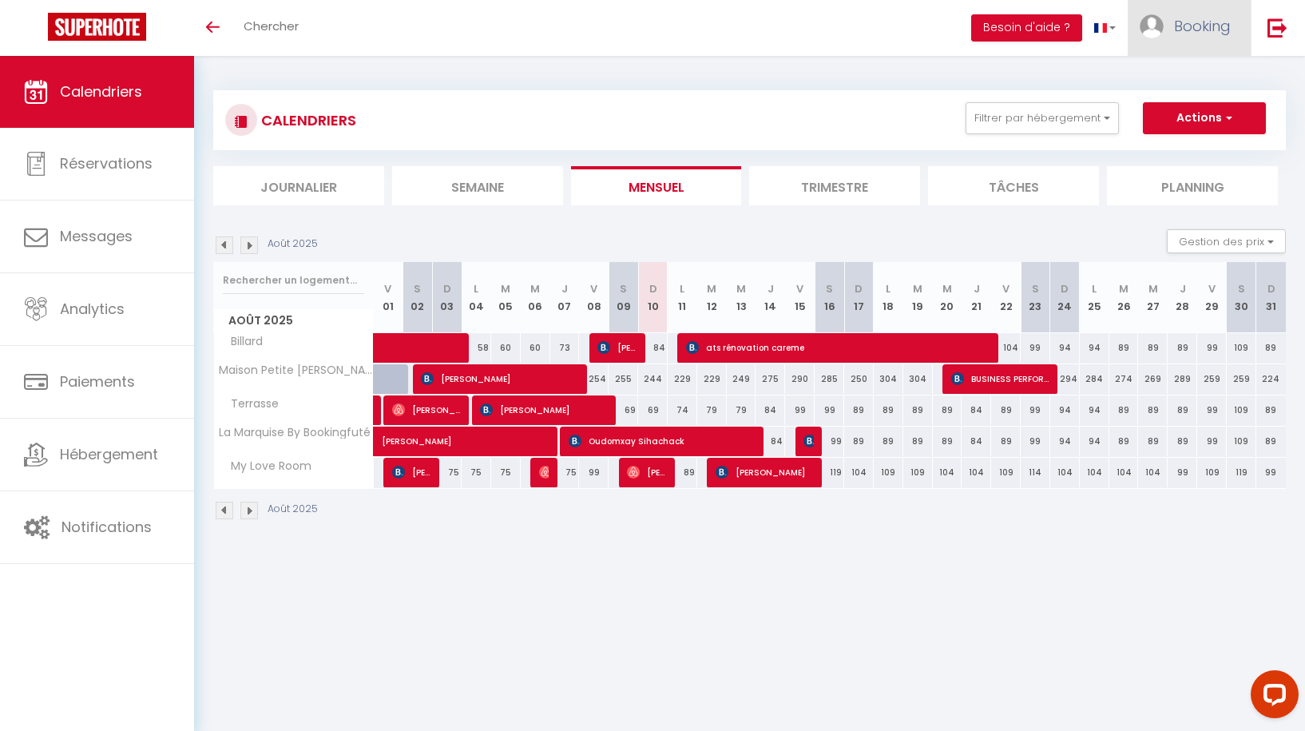
click at [1199, 27] on span "Booking" at bounding box center [1202, 26] width 57 height 20
click at [1165, 85] on link "Paramètres" at bounding box center [1187, 79] width 118 height 27
select select "fr"
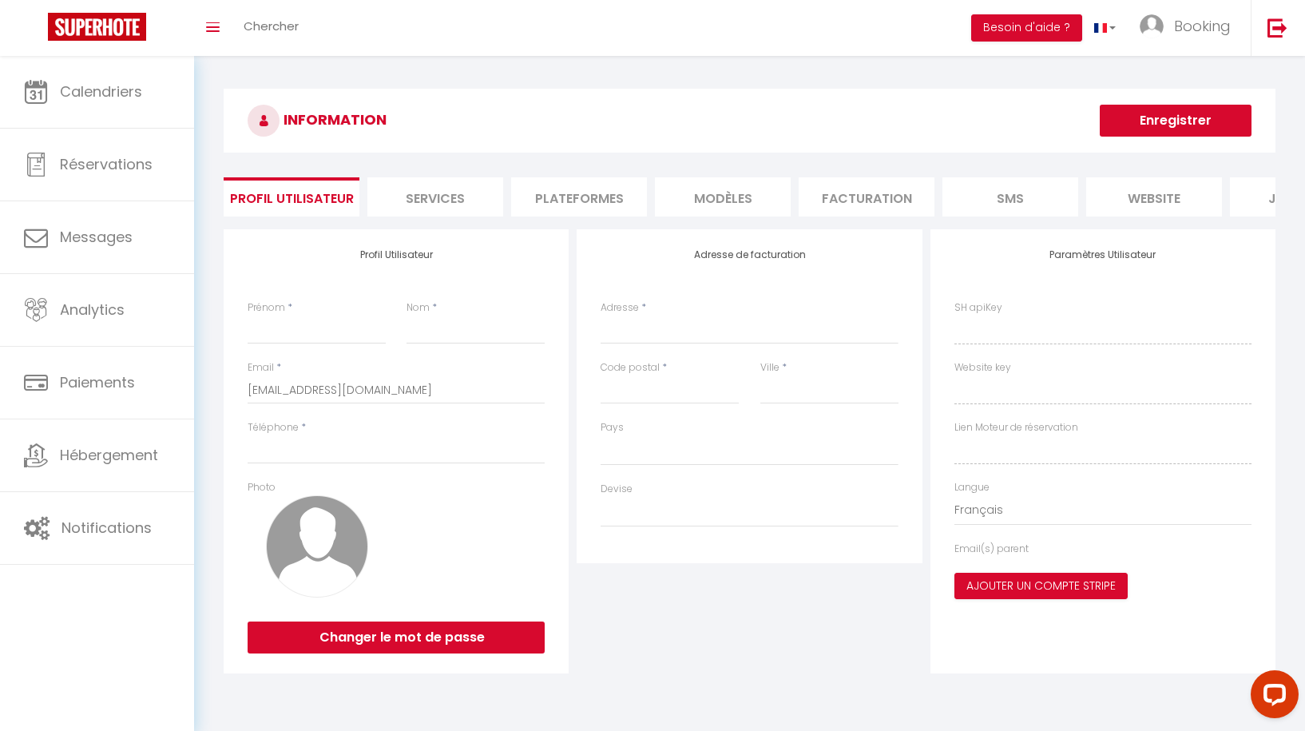
type input "Booking"
type input "[DOMAIN_NAME]"
type input "0676499413"
type input "[STREET_ADDRESS]"
type input "88130"
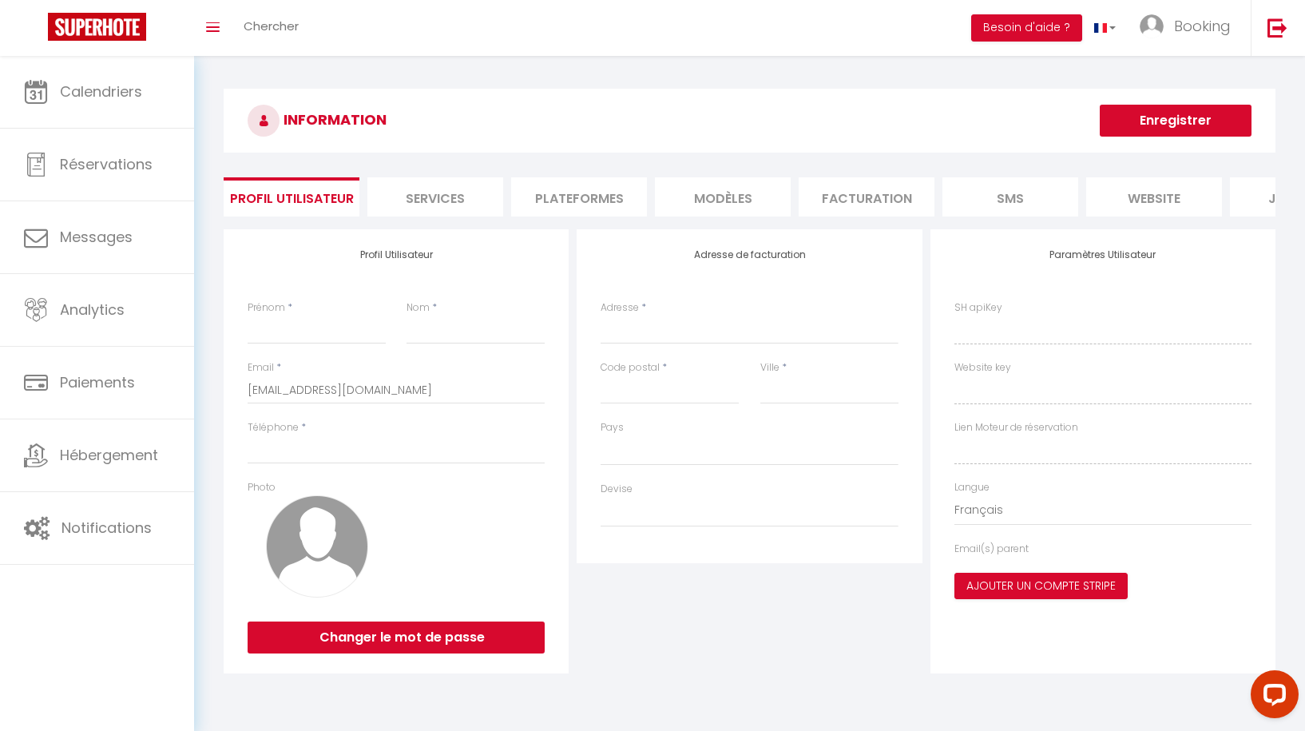
type input "Socourt"
type input "bIKz68dYAlMJJDzTJinyrCS1u"
type input "Kkc0j0qYkd3XhAGKUW0WGK7Gt"
type input "[URL][DOMAIN_NAME]"
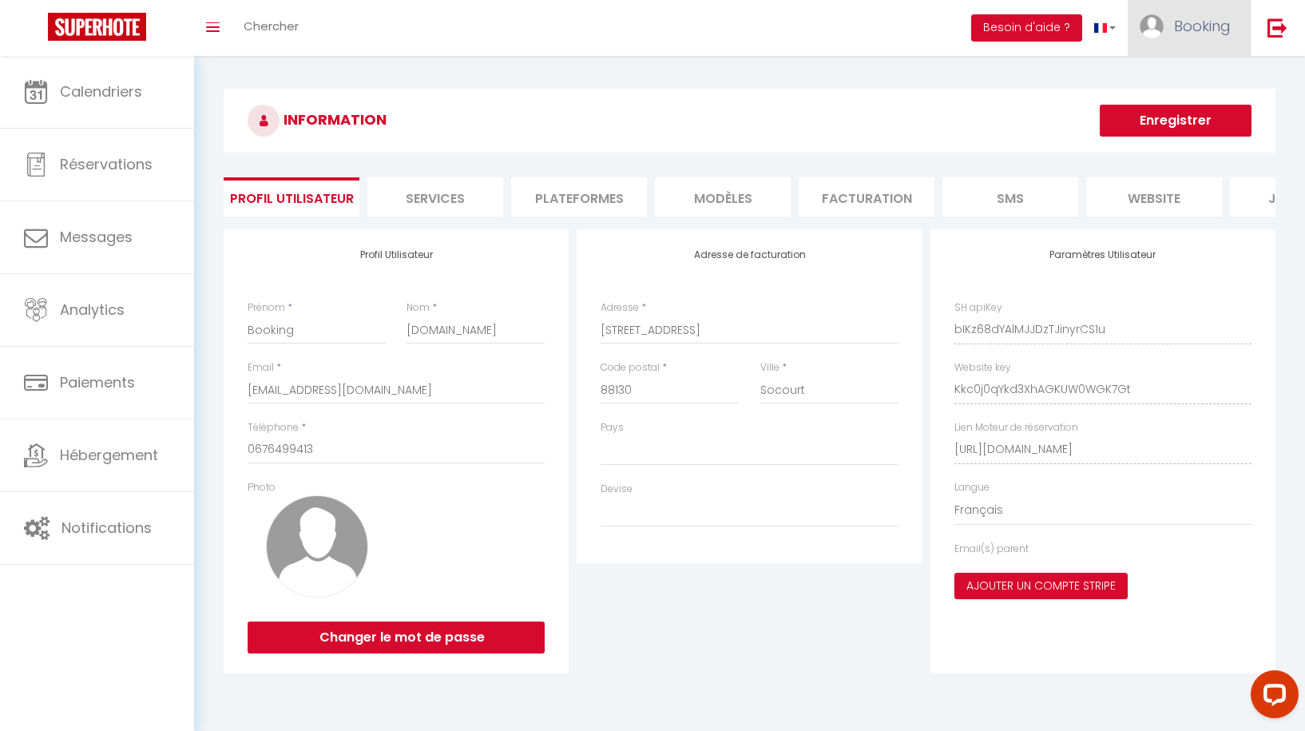
select select "28"
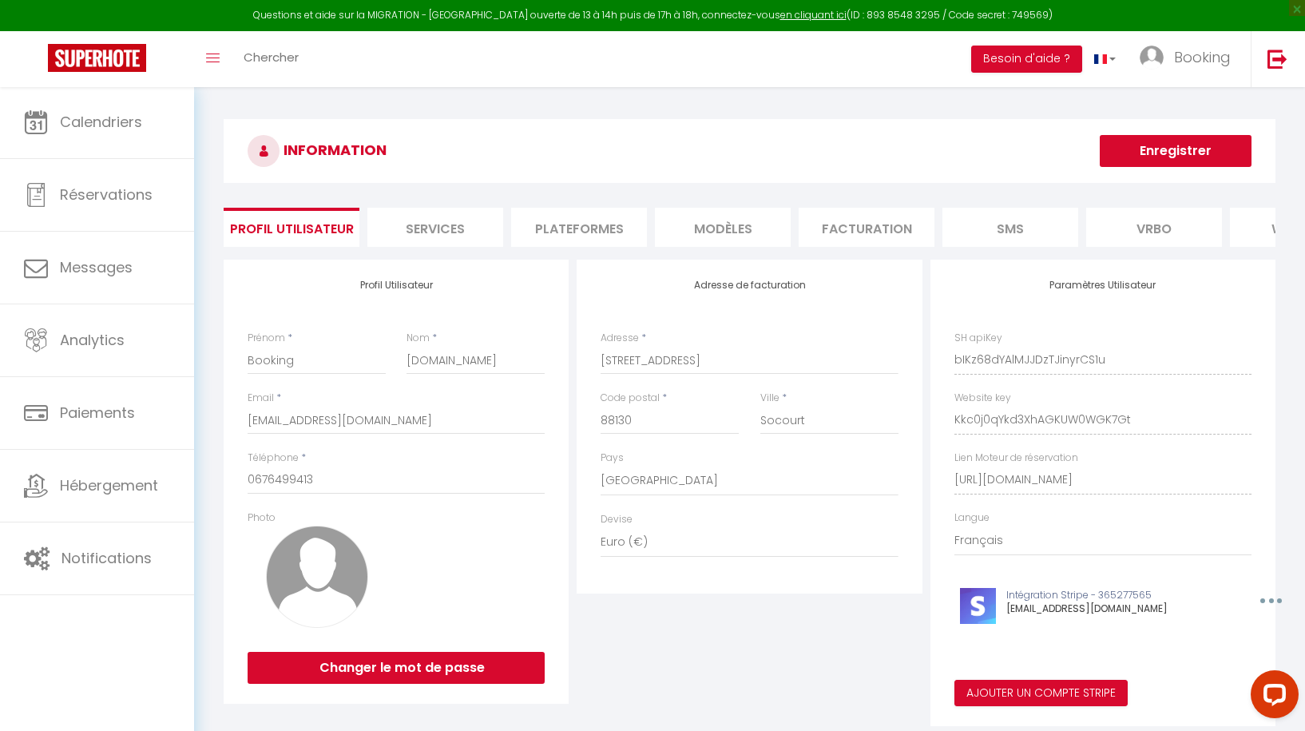
click at [588, 219] on li "Plateformes" at bounding box center [579, 227] width 136 height 39
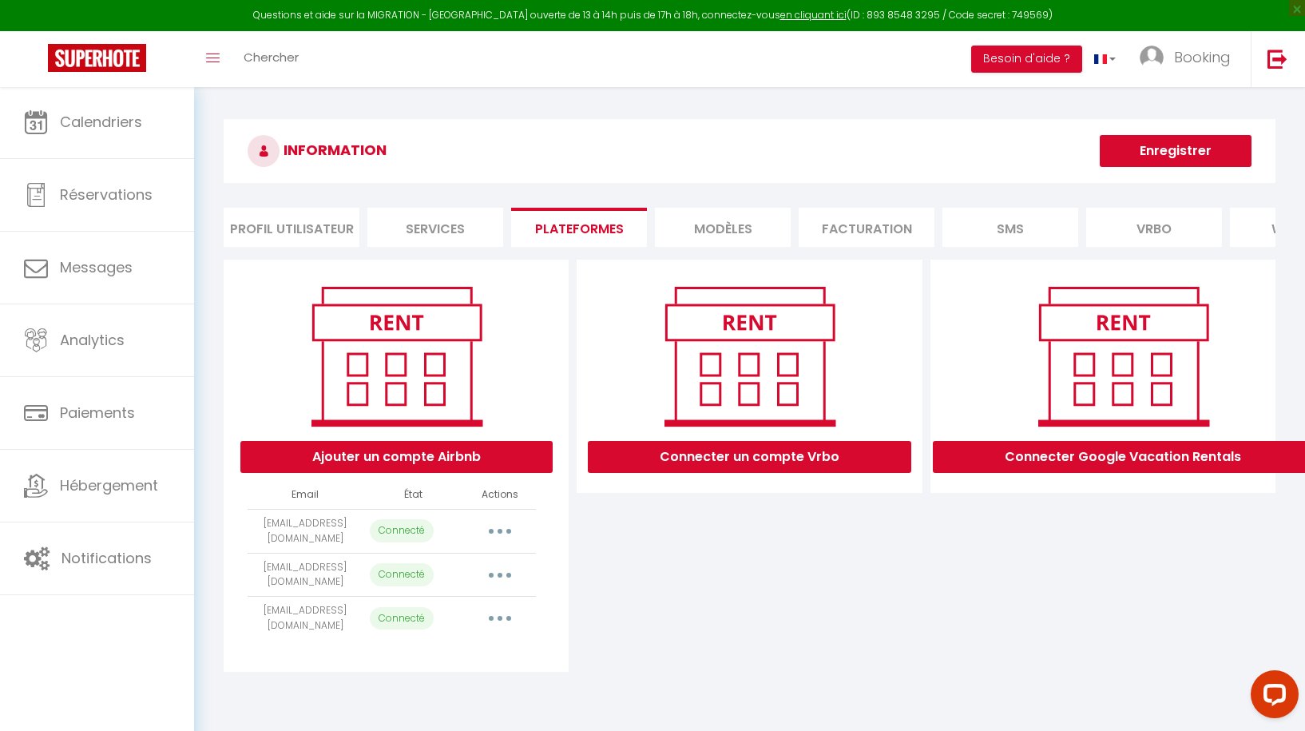
click at [501, 530] on icon "button" at bounding box center [499, 531] width 5 height 5
click at [461, 627] on link "Reconnecter le compte" at bounding box center [429, 624] width 176 height 27
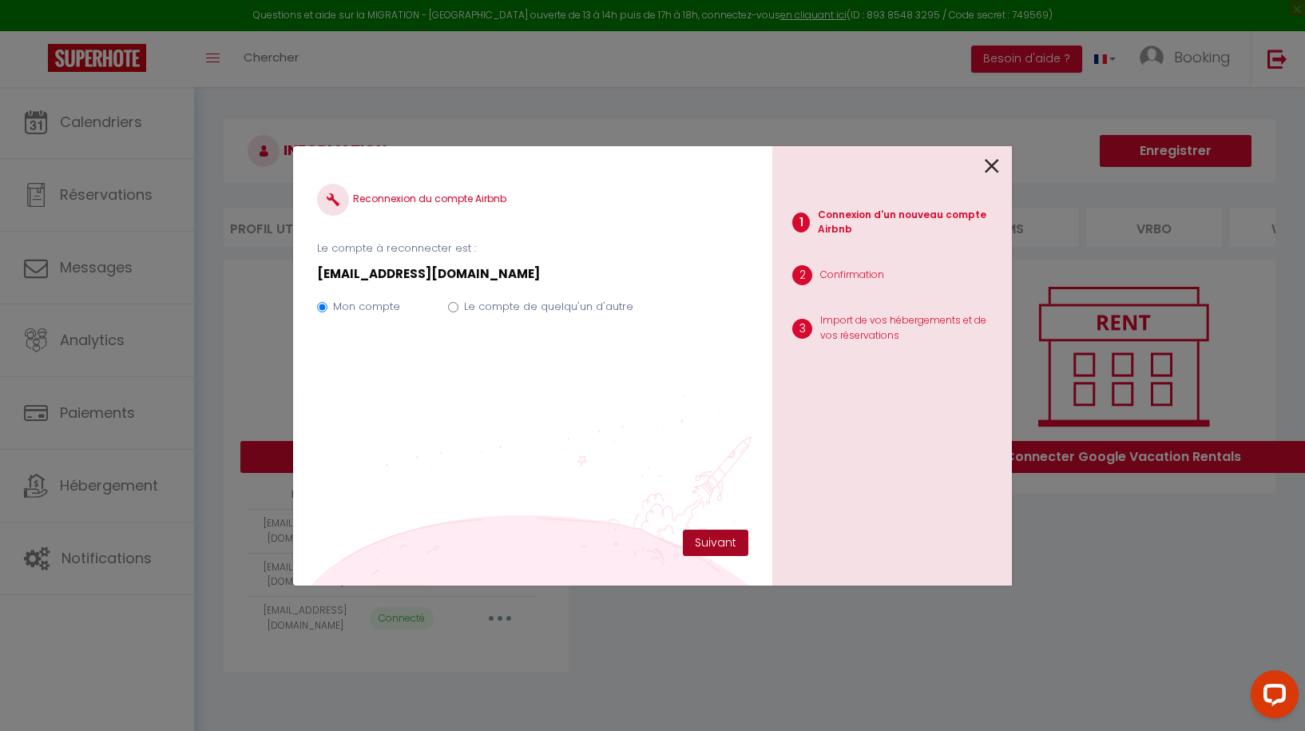
click at [725, 552] on button "Suivant" at bounding box center [715, 542] width 65 height 27
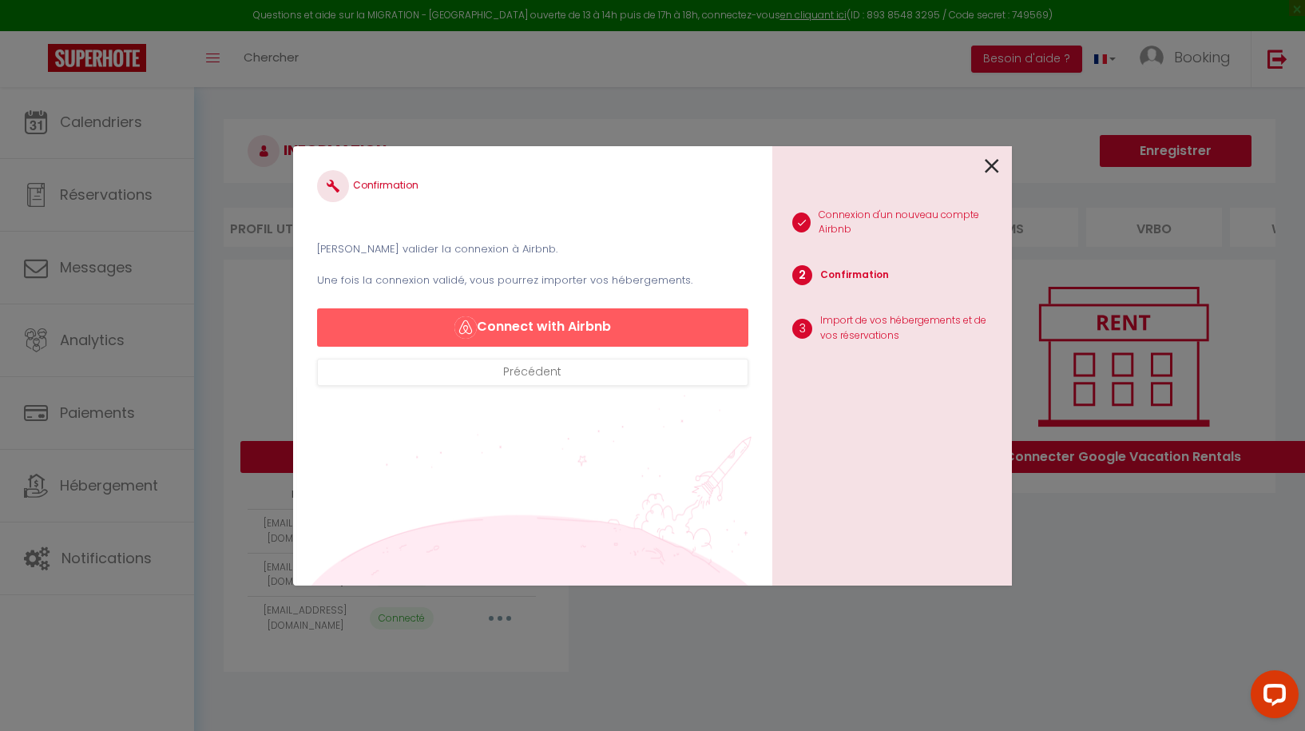
click at [556, 326] on button "Connect with Airbnb" at bounding box center [532, 327] width 431 height 38
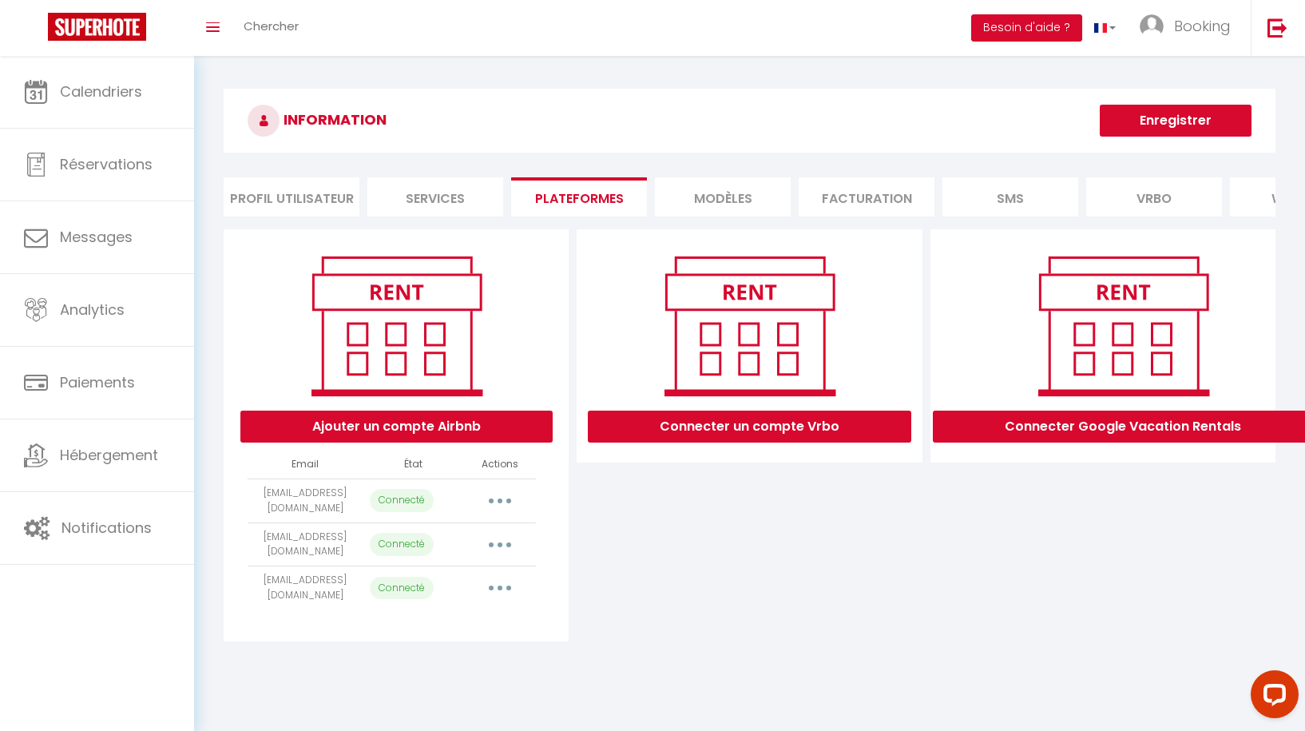
click at [503, 498] on button "button" at bounding box center [500, 501] width 45 height 26
click at [446, 590] on link "Reconnecter le compte" at bounding box center [429, 594] width 176 height 27
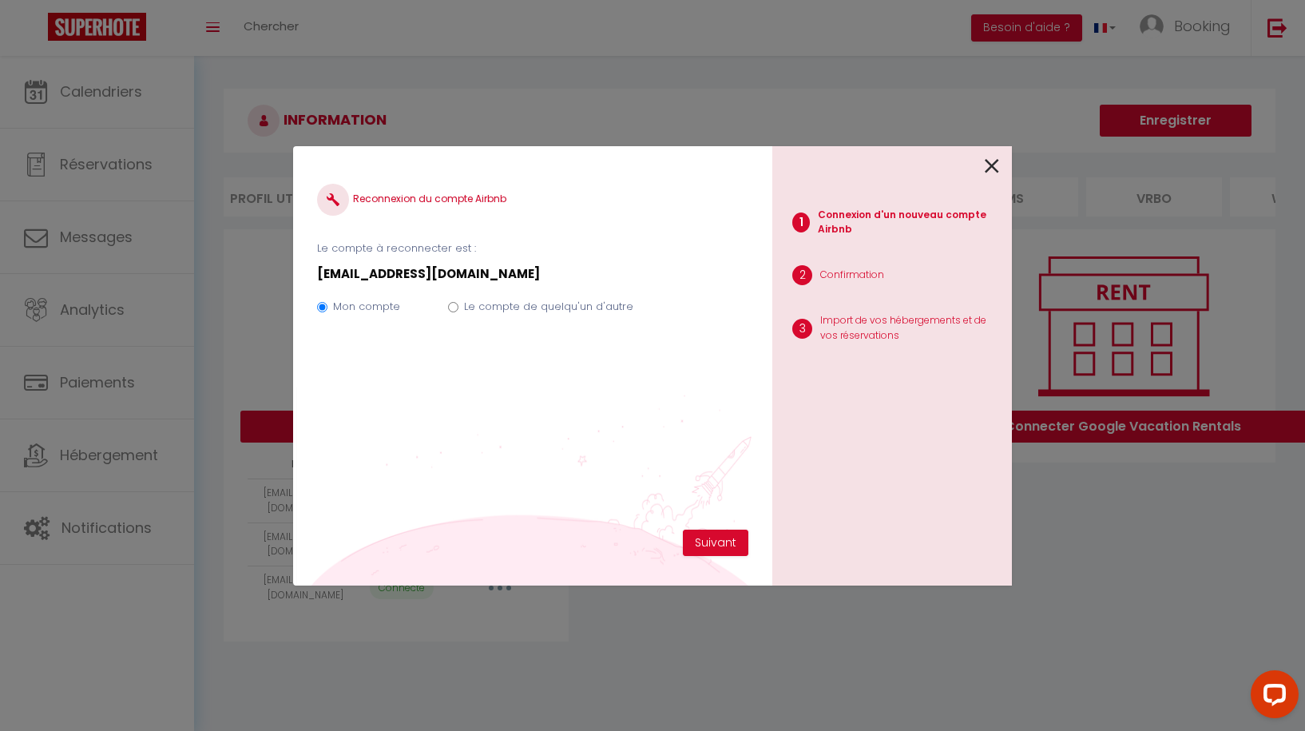
select select "42019"
select select
select select "70982"
select select "42866"
select select "48253"
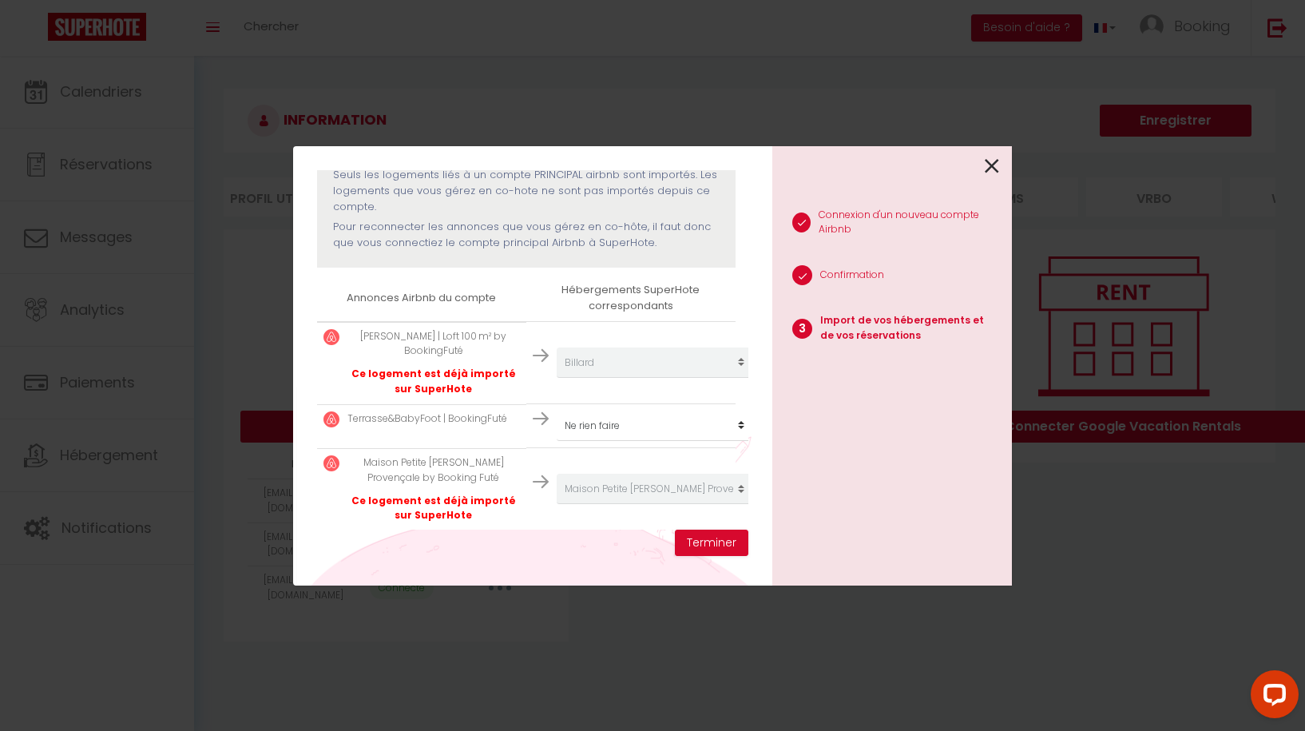
scroll to position [194, 0]
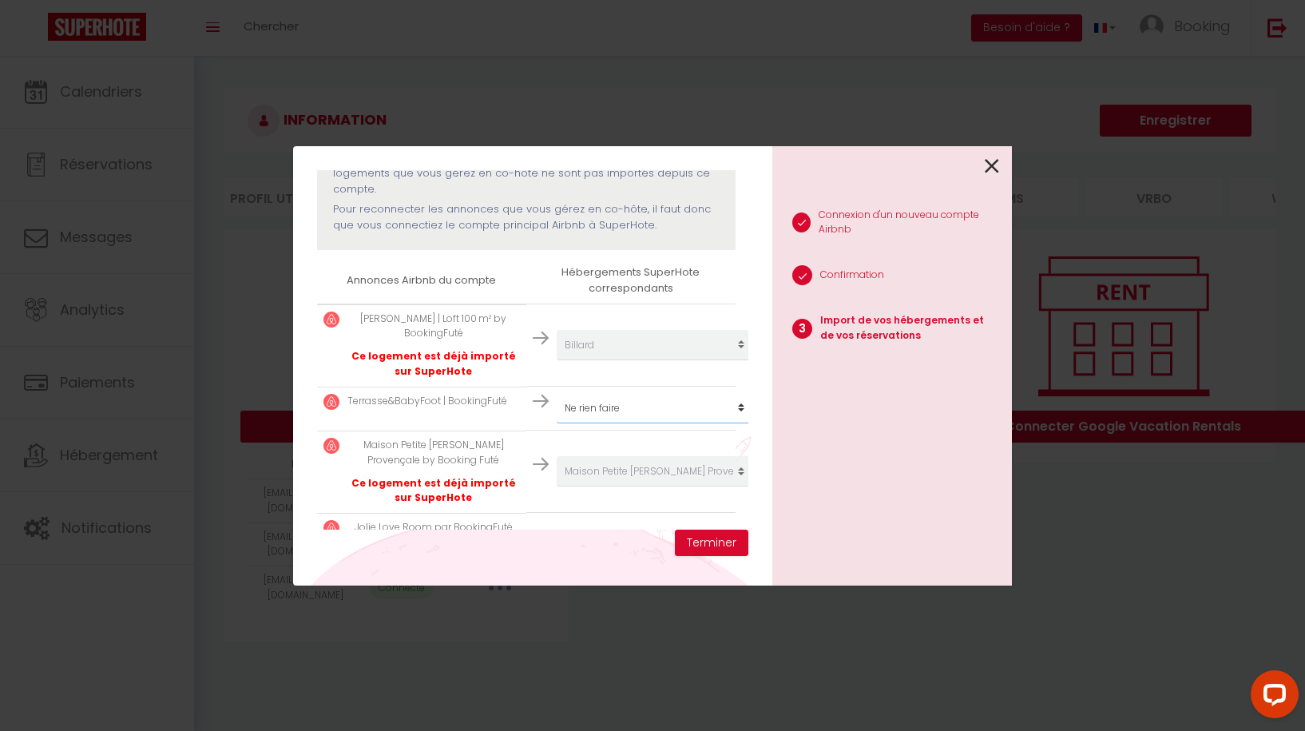
select select "66041"
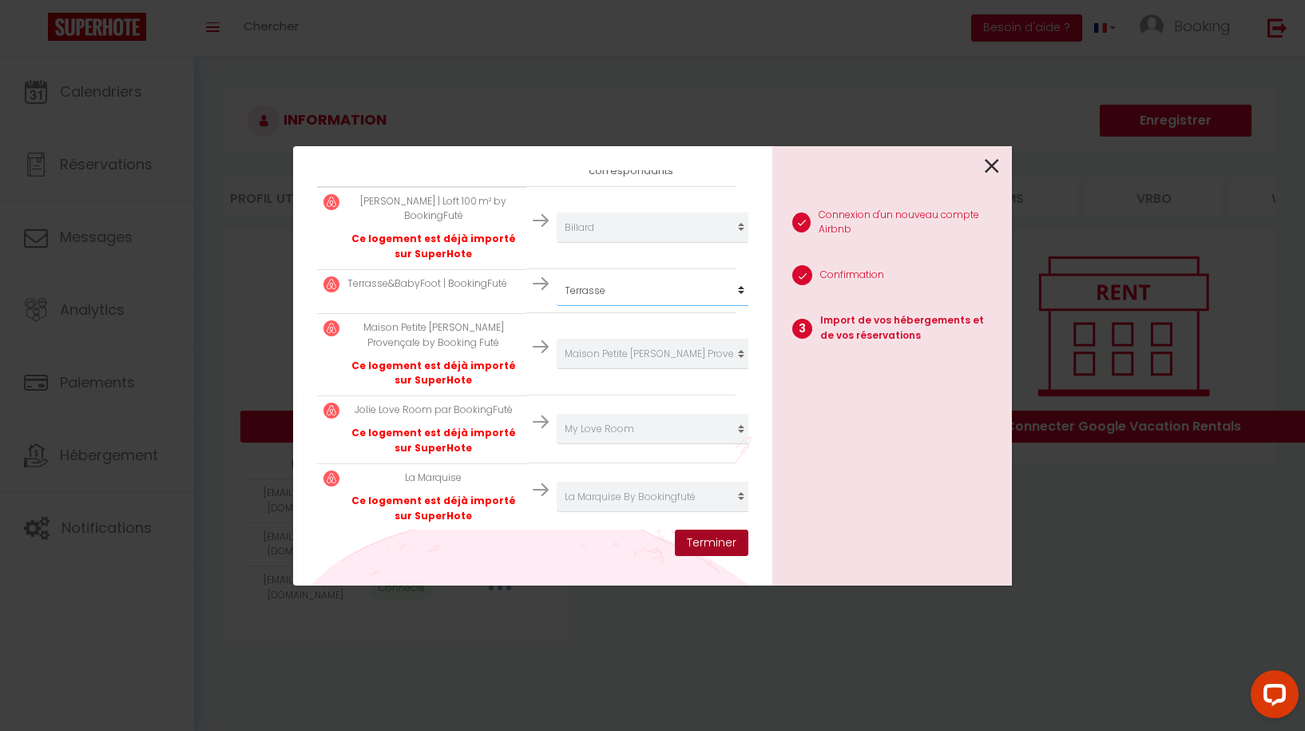
scroll to position [311, 0]
click at [712, 540] on button "Terminer" at bounding box center [711, 542] width 73 height 27
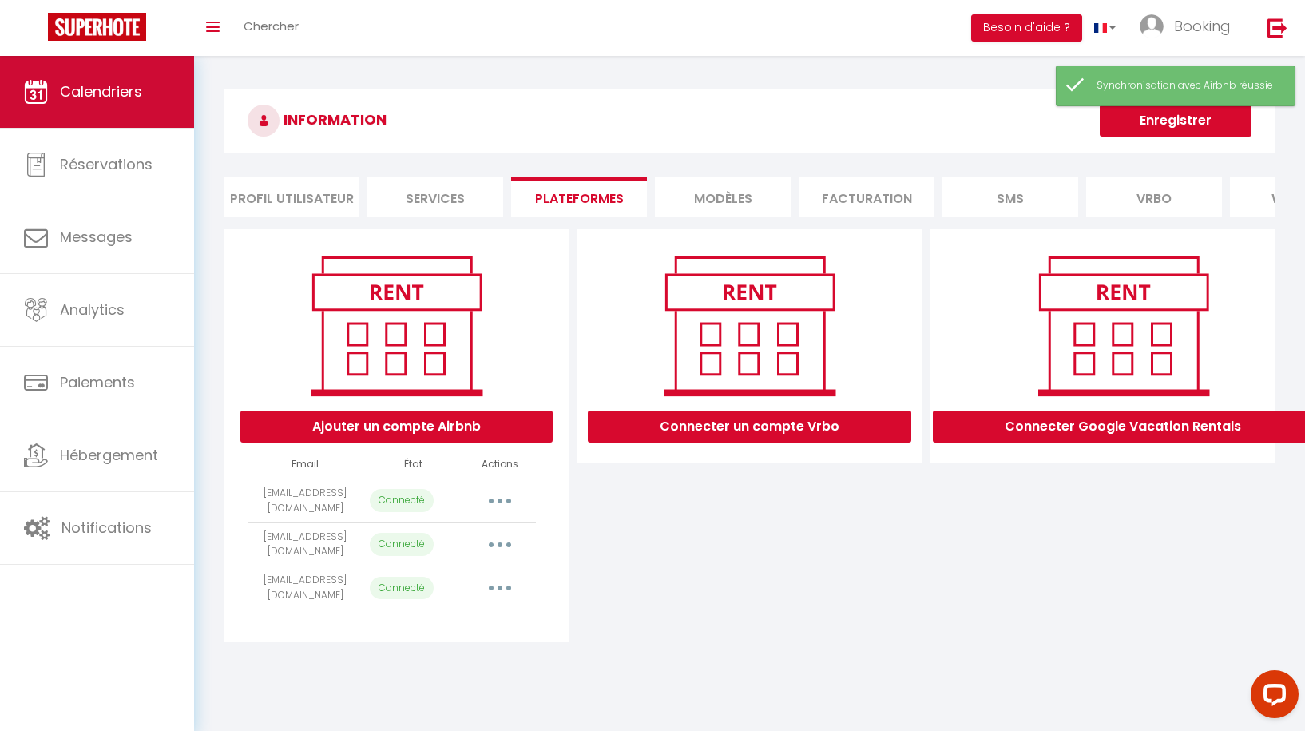
click at [107, 101] on span "Calendriers" at bounding box center [101, 91] width 82 height 20
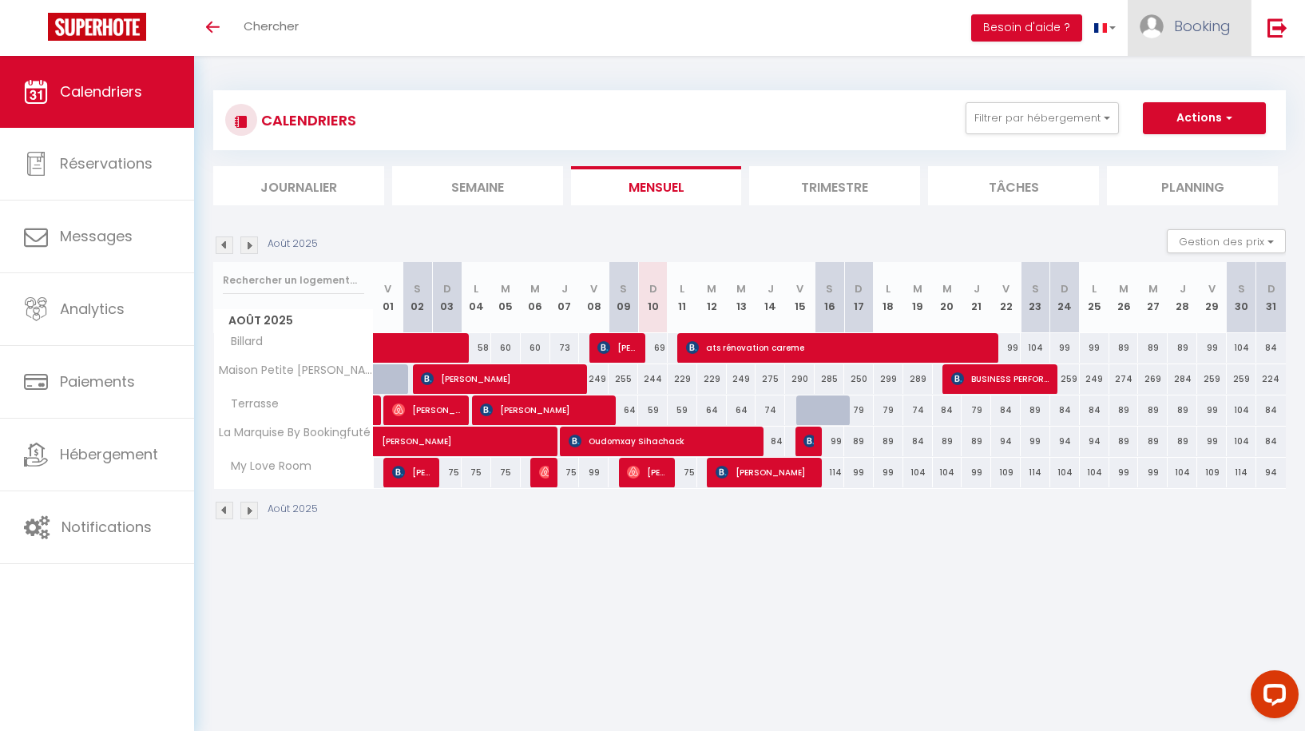
click at [1196, 29] on span "Booking" at bounding box center [1202, 26] width 57 height 20
click at [1190, 79] on link "Paramètres" at bounding box center [1187, 79] width 118 height 27
select select "28"
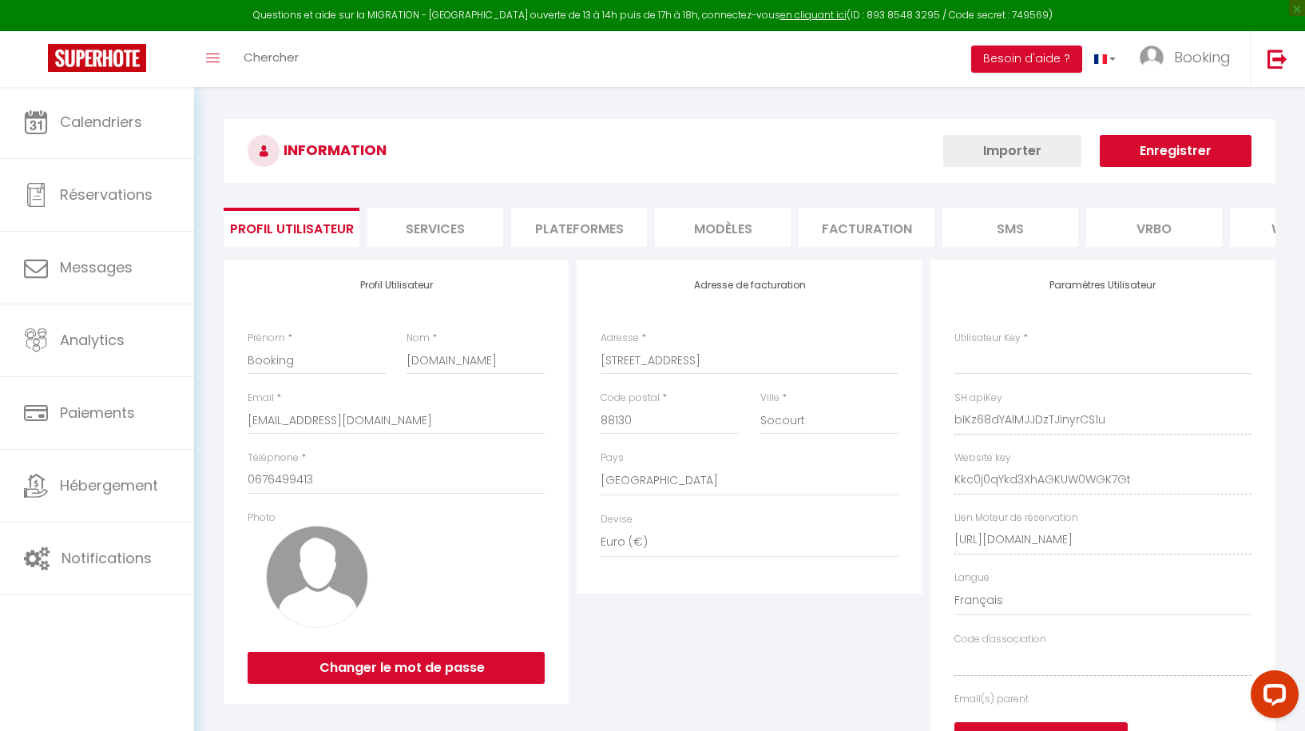
type input "bIKz68dYAlMJJDzTJinyrCS1u"
type input "Kkc0j0qYkd3XhAGKUW0WGK7Gt"
type input "[URL][DOMAIN_NAME]"
select select "fr"
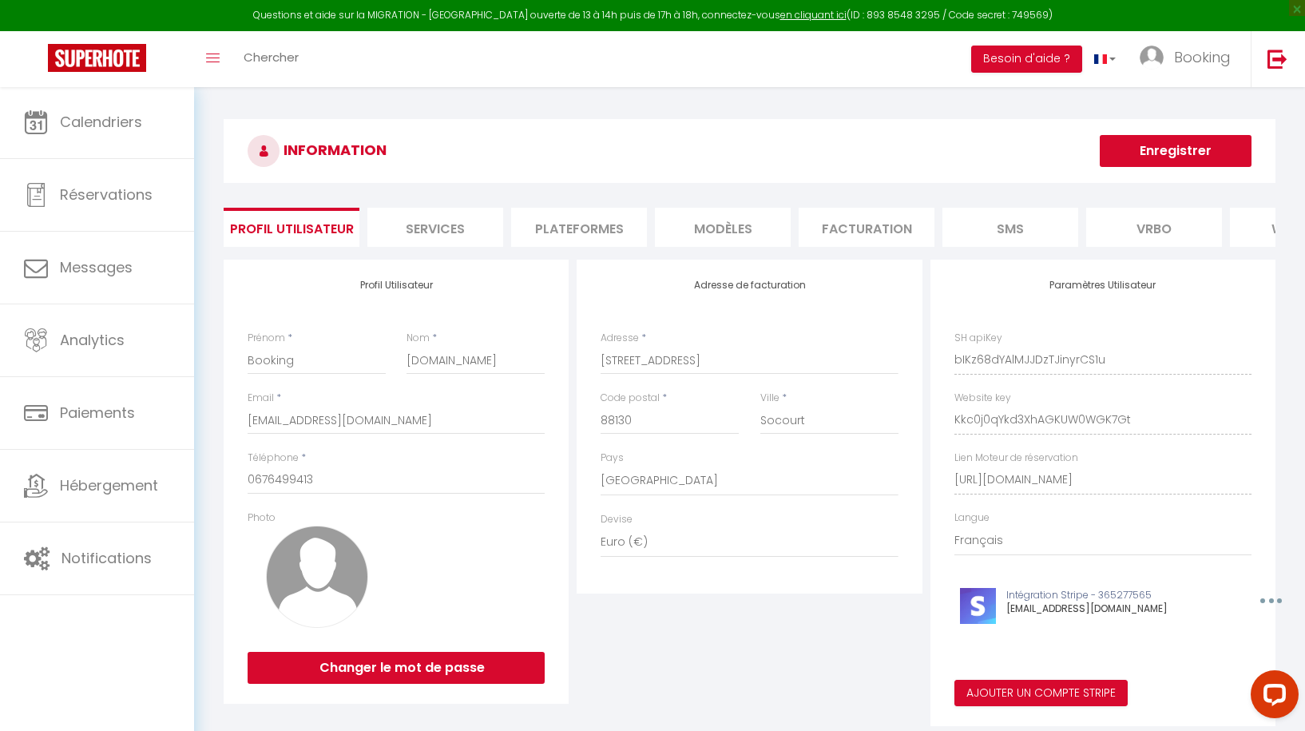
click at [576, 229] on li "Plateformes" at bounding box center [579, 227] width 136 height 39
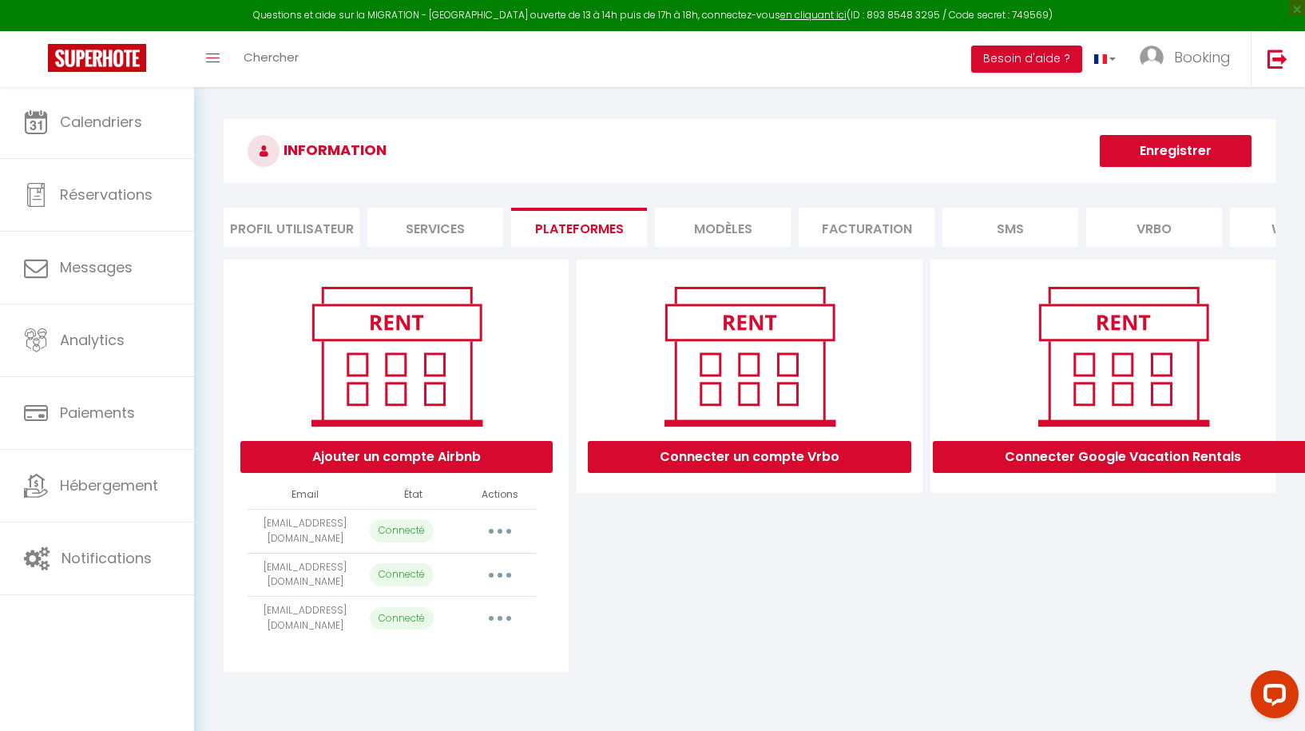
click at [501, 525] on button "button" at bounding box center [500, 531] width 45 height 26
click at [444, 628] on link "Reconnecter le compte" at bounding box center [429, 624] width 176 height 27
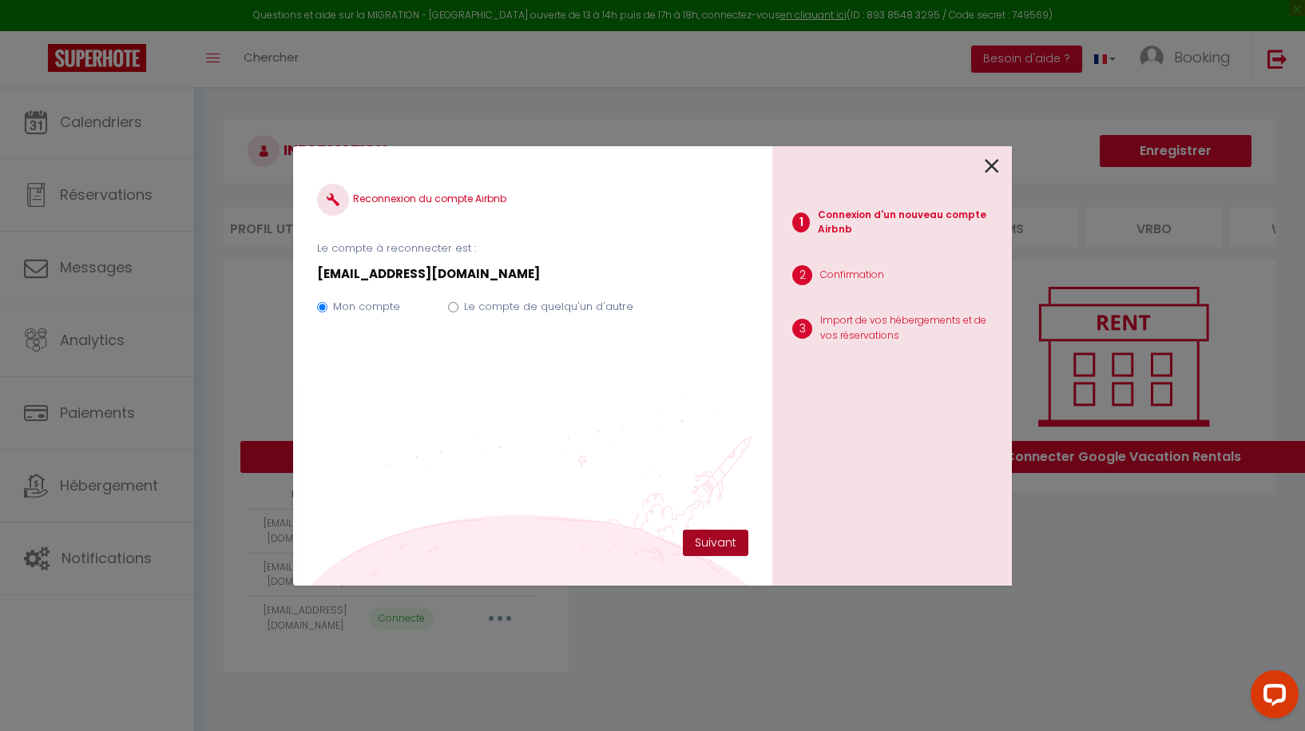
click at [708, 539] on button "Suivant" at bounding box center [715, 542] width 65 height 27
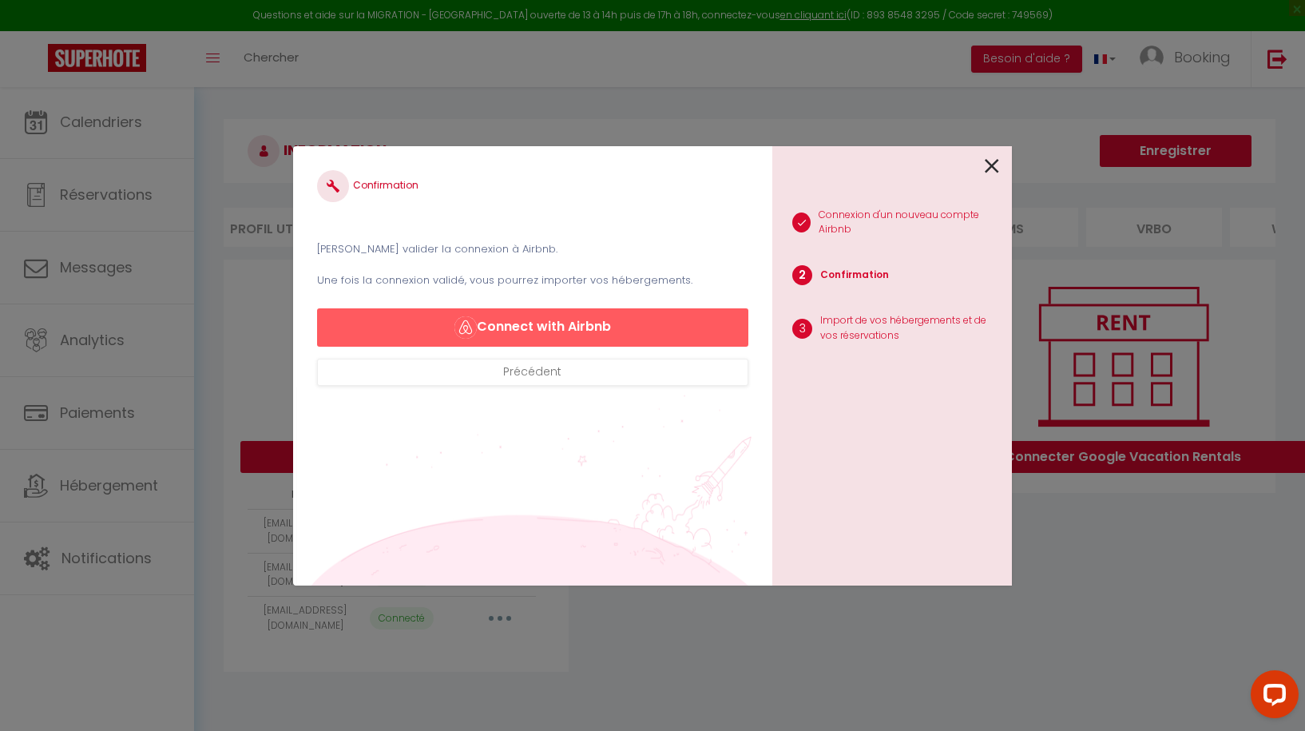
click at [589, 321] on button "Connect with Airbnb" at bounding box center [532, 327] width 431 height 38
click at [581, 331] on button "Connect with Airbnb" at bounding box center [532, 327] width 431 height 38
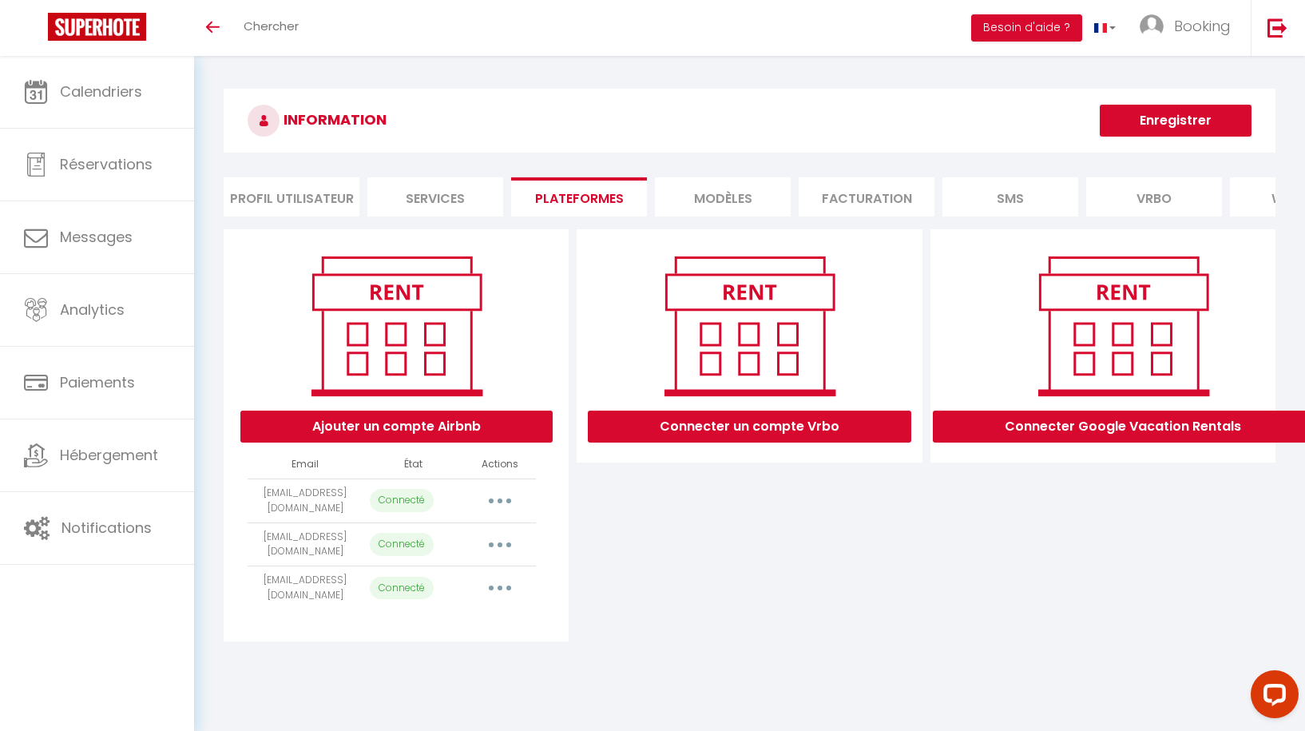
click at [506, 499] on button "button" at bounding box center [500, 501] width 45 height 26
click at [456, 589] on link "Reconnecter le compte" at bounding box center [429, 594] width 176 height 27
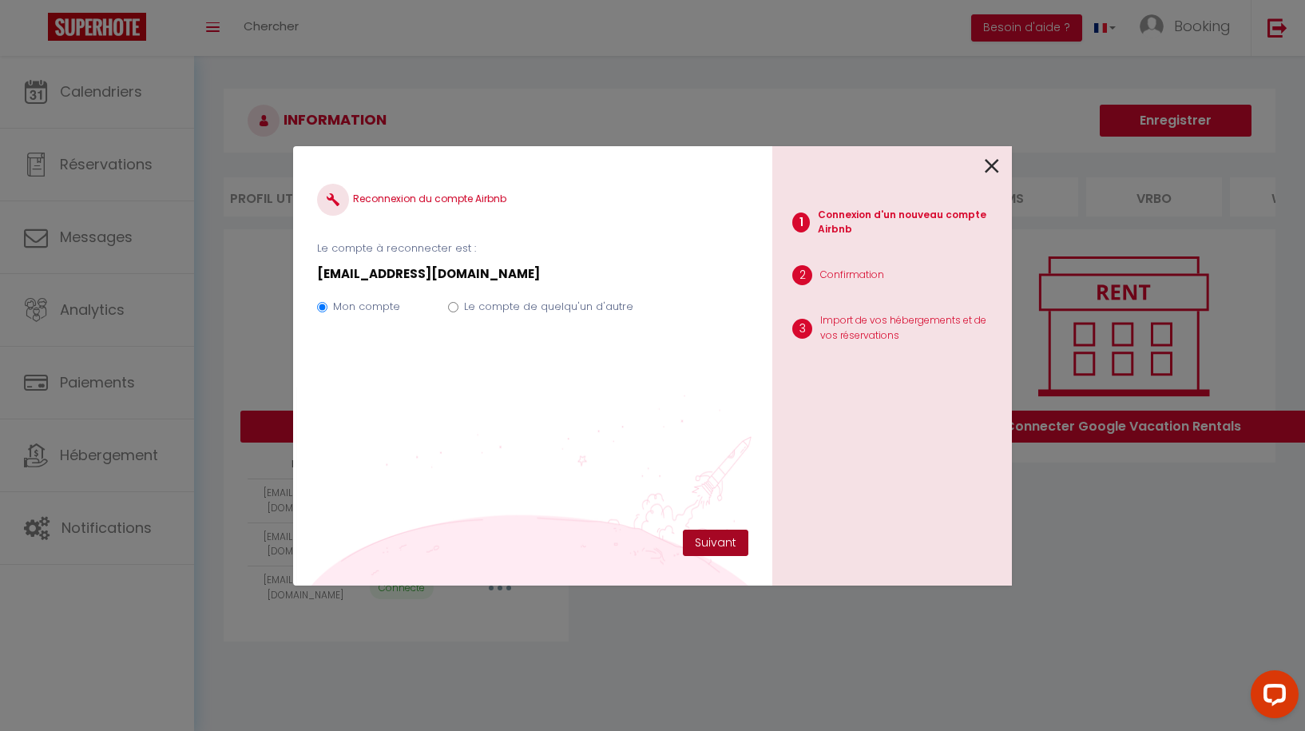
click at [717, 534] on button "Suivant" at bounding box center [715, 542] width 65 height 27
select select "42019"
select select
select select "70982"
select select "42866"
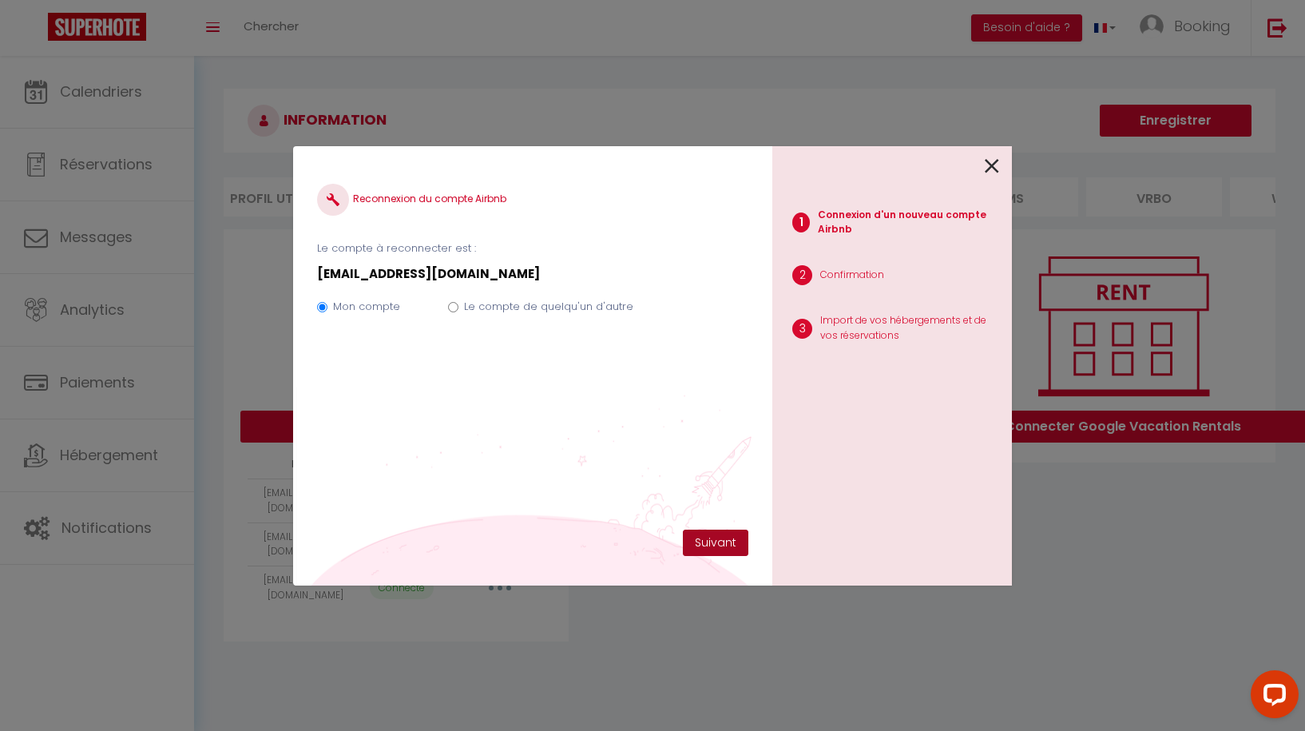
select select "48253"
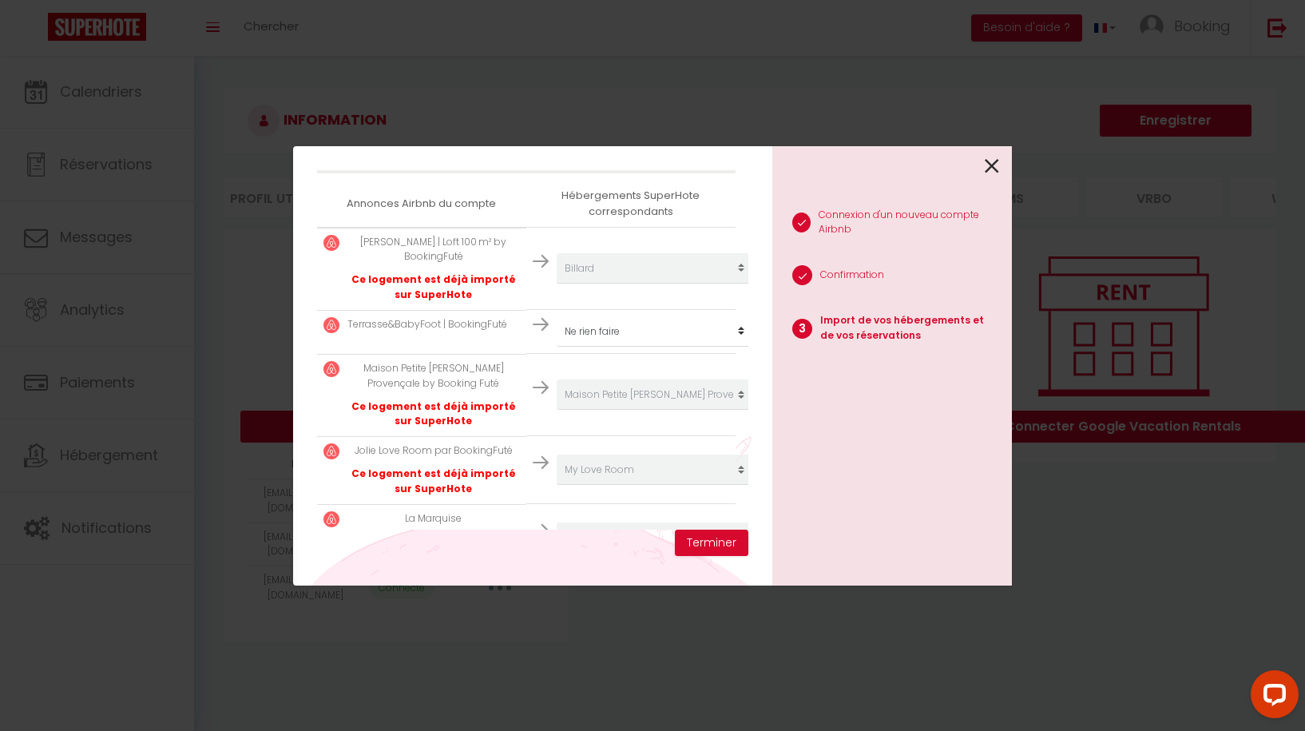
scroll to position [273, 0]
select select "66041"
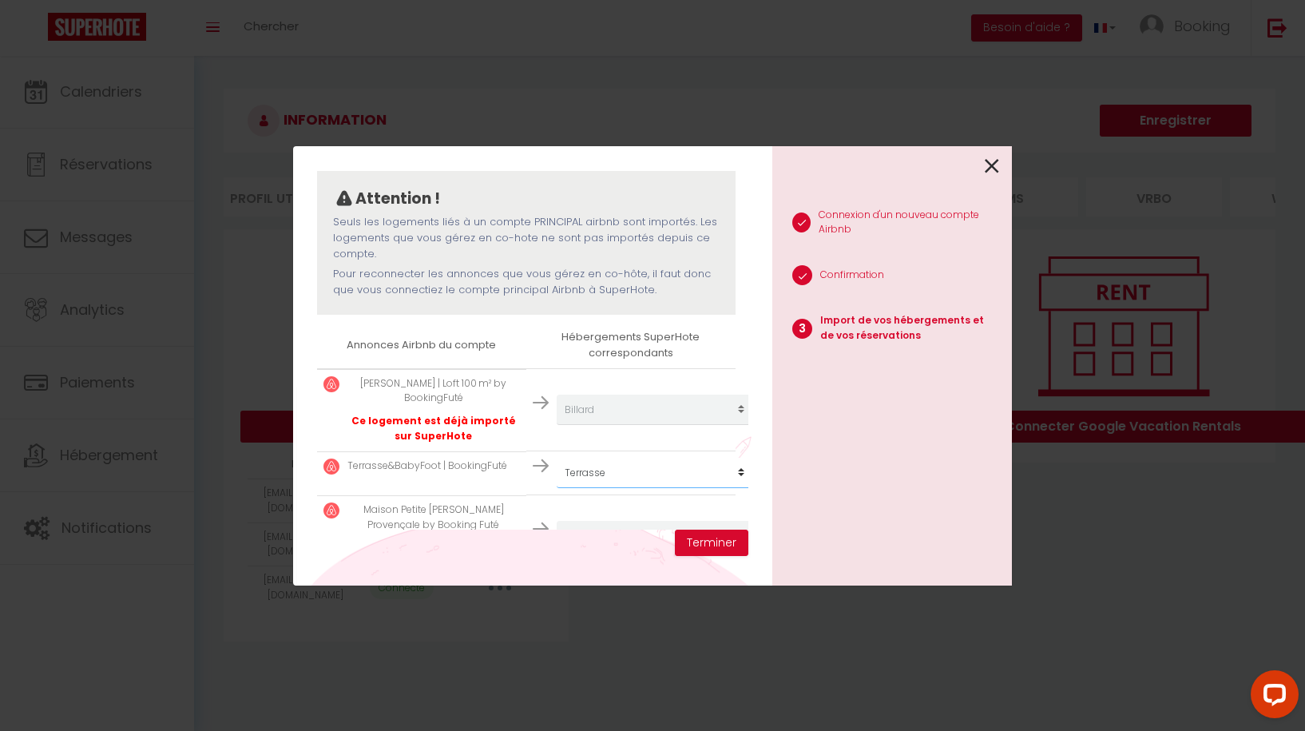
scroll to position [117, 0]
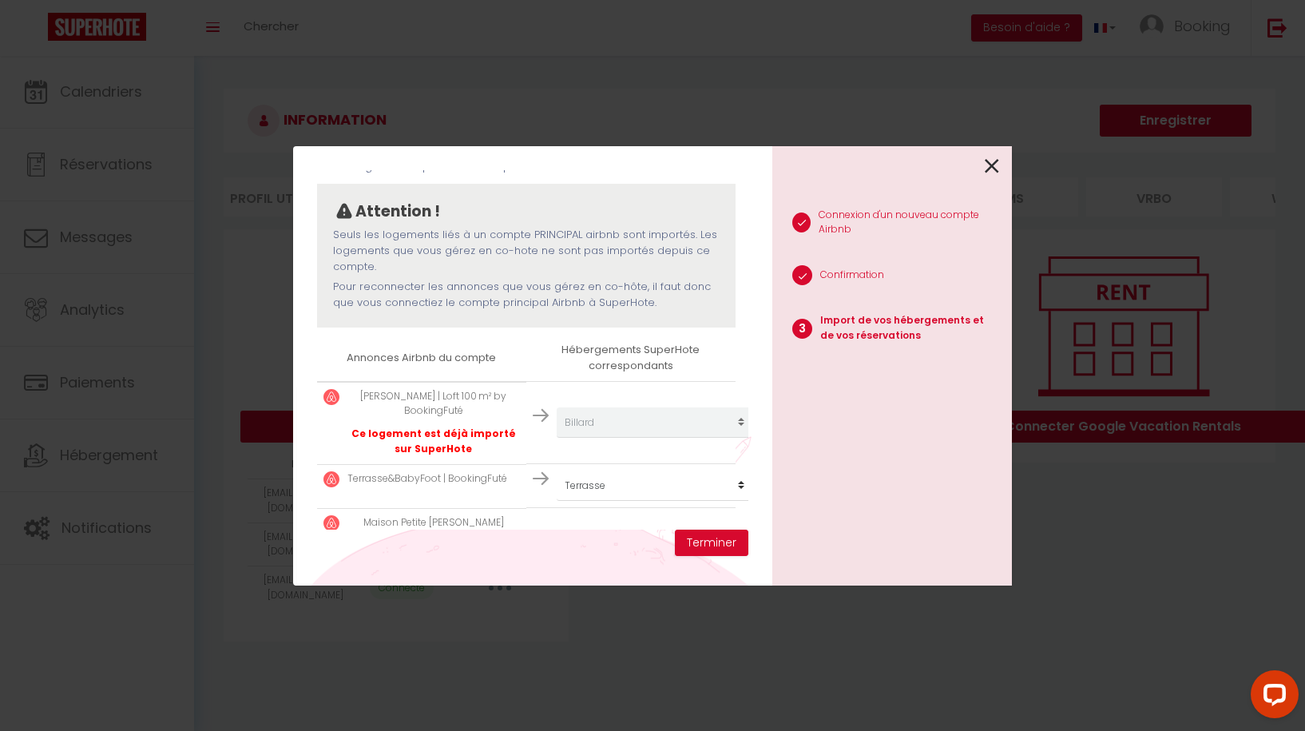
click at [481, 303] on p "Pour reconnecter les annonces que vous gérez en co-hôte, il faut donc que vous …" at bounding box center [526, 295] width 386 height 33
click at [520, 302] on p "Pour reconnecter les annonces que vous gérez en co-hôte, il faut donc que vous …" at bounding box center [526, 295] width 386 height 33
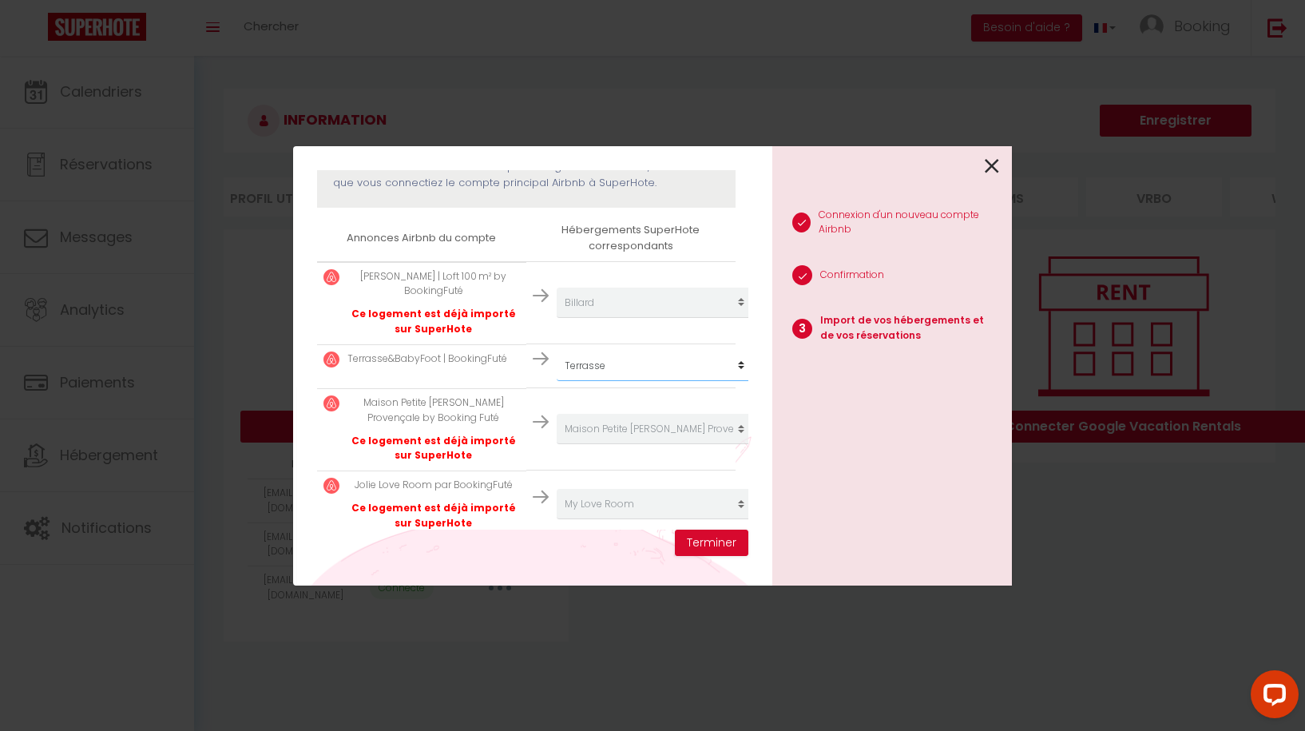
scroll to position [216, 0]
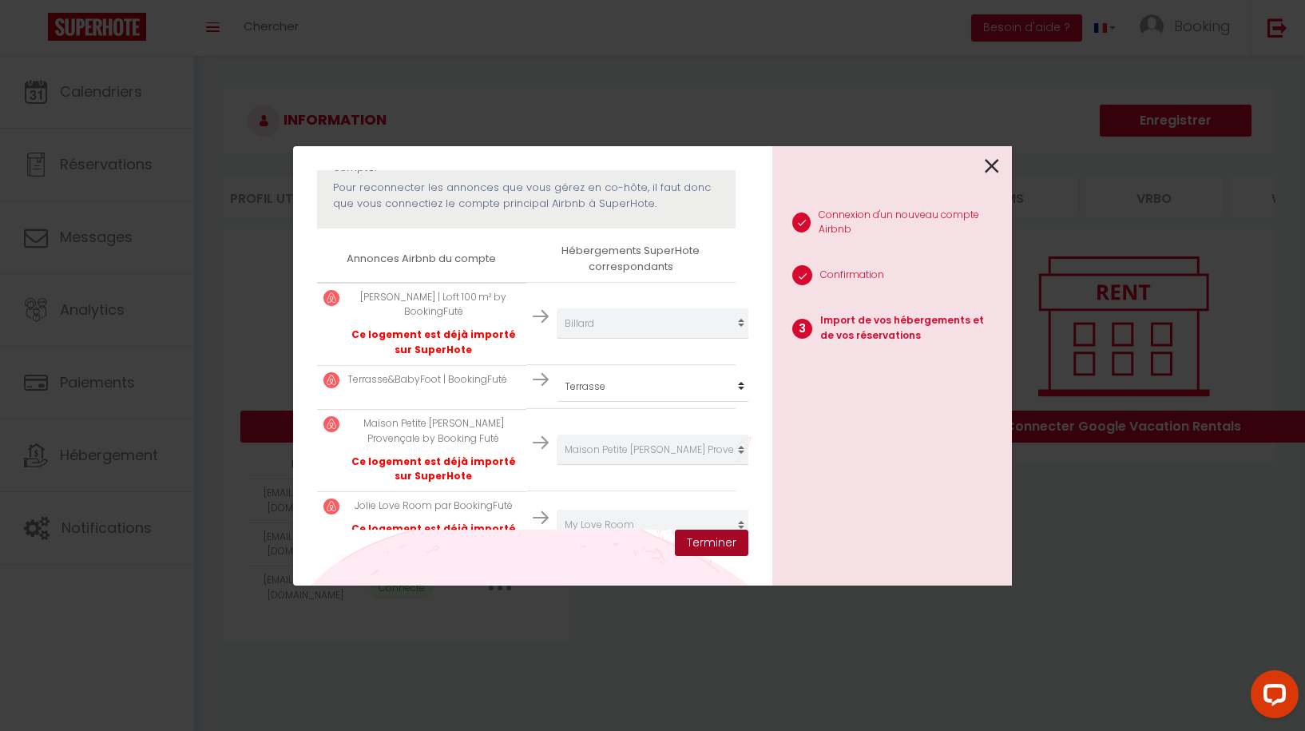
click at [705, 537] on button "Terminer" at bounding box center [711, 542] width 73 height 27
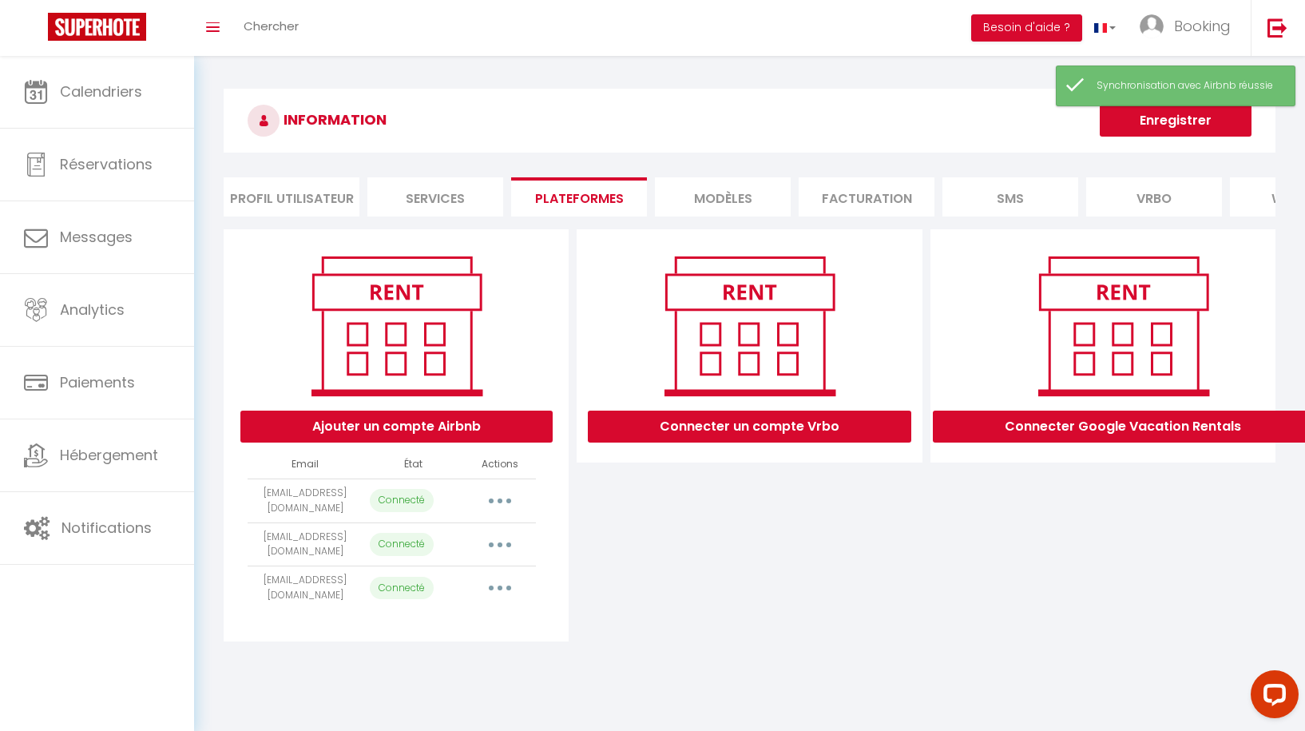
click at [506, 498] on button "button" at bounding box center [500, 501] width 45 height 26
click at [430, 585] on link "Reconnecter le compte" at bounding box center [429, 594] width 176 height 27
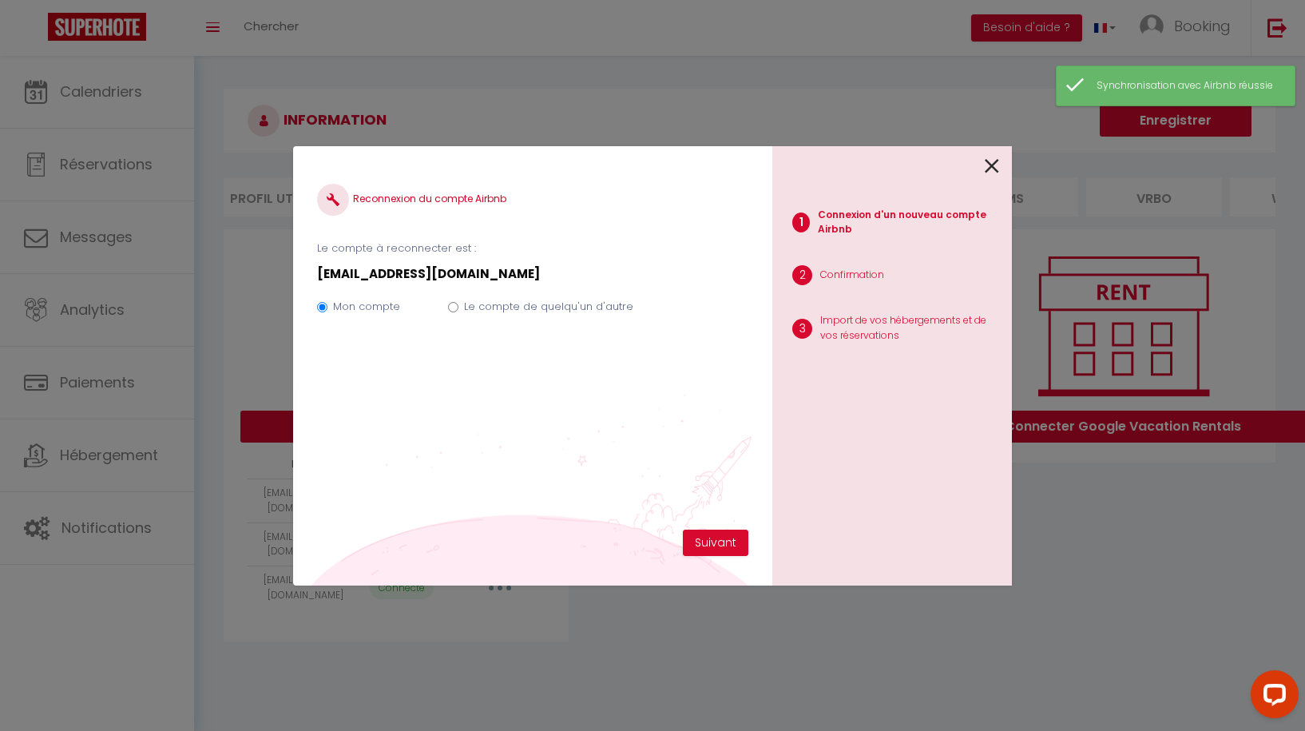
click at [990, 166] on icon at bounding box center [992, 166] width 14 height 24
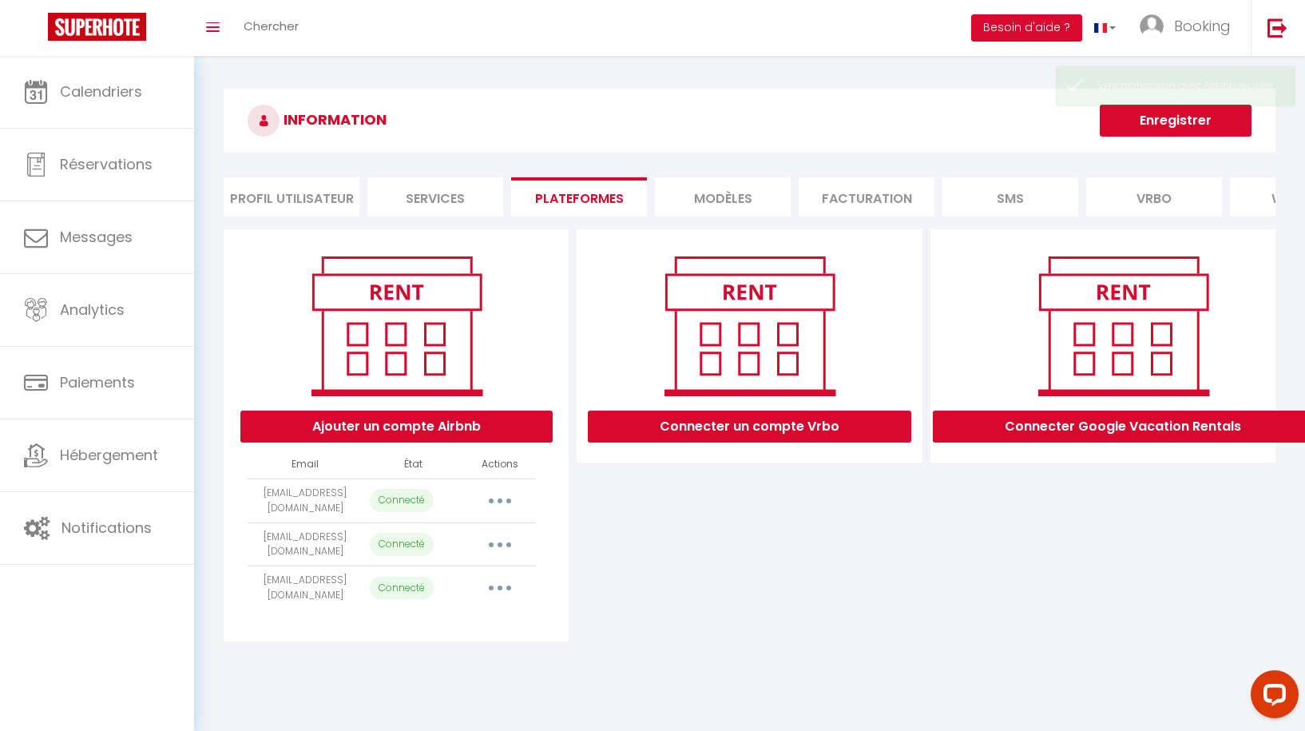
click at [488, 501] on button "button" at bounding box center [500, 501] width 45 height 26
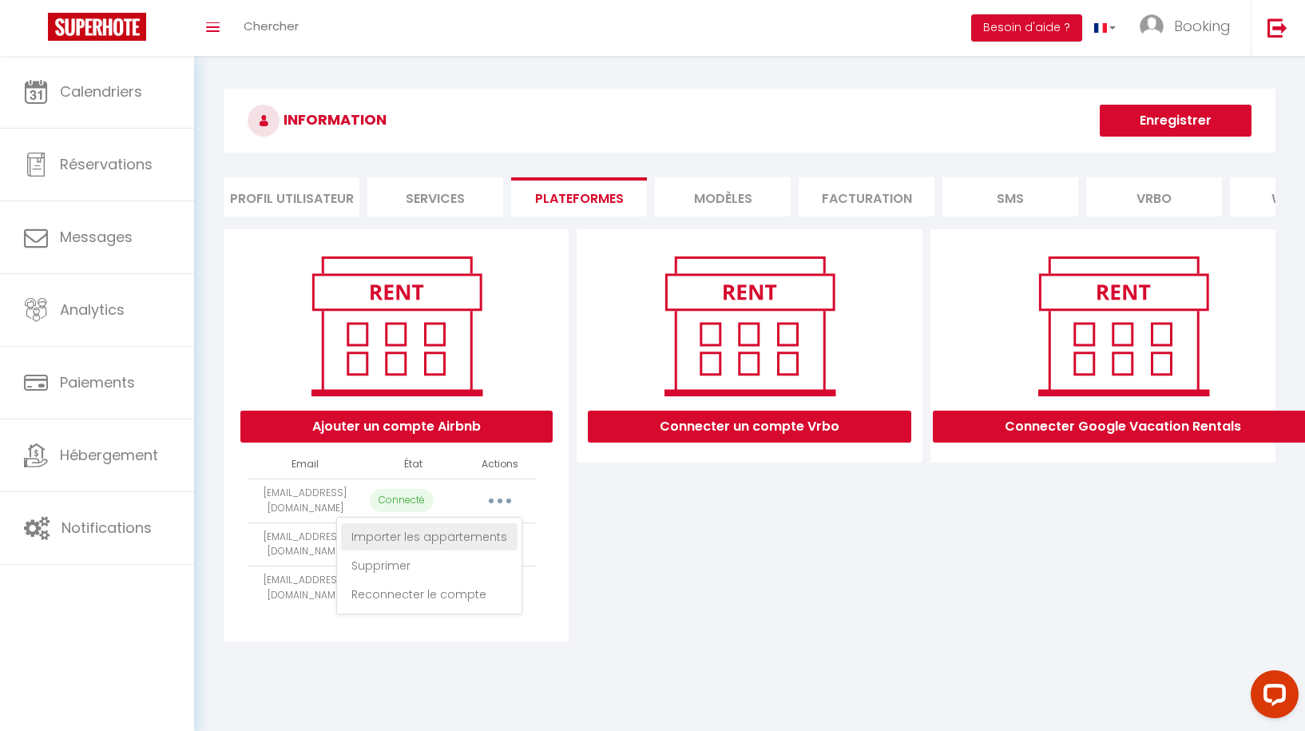
click at [426, 532] on link "Importer les appartements" at bounding box center [429, 536] width 176 height 27
select select "42019"
select select
select select "70982"
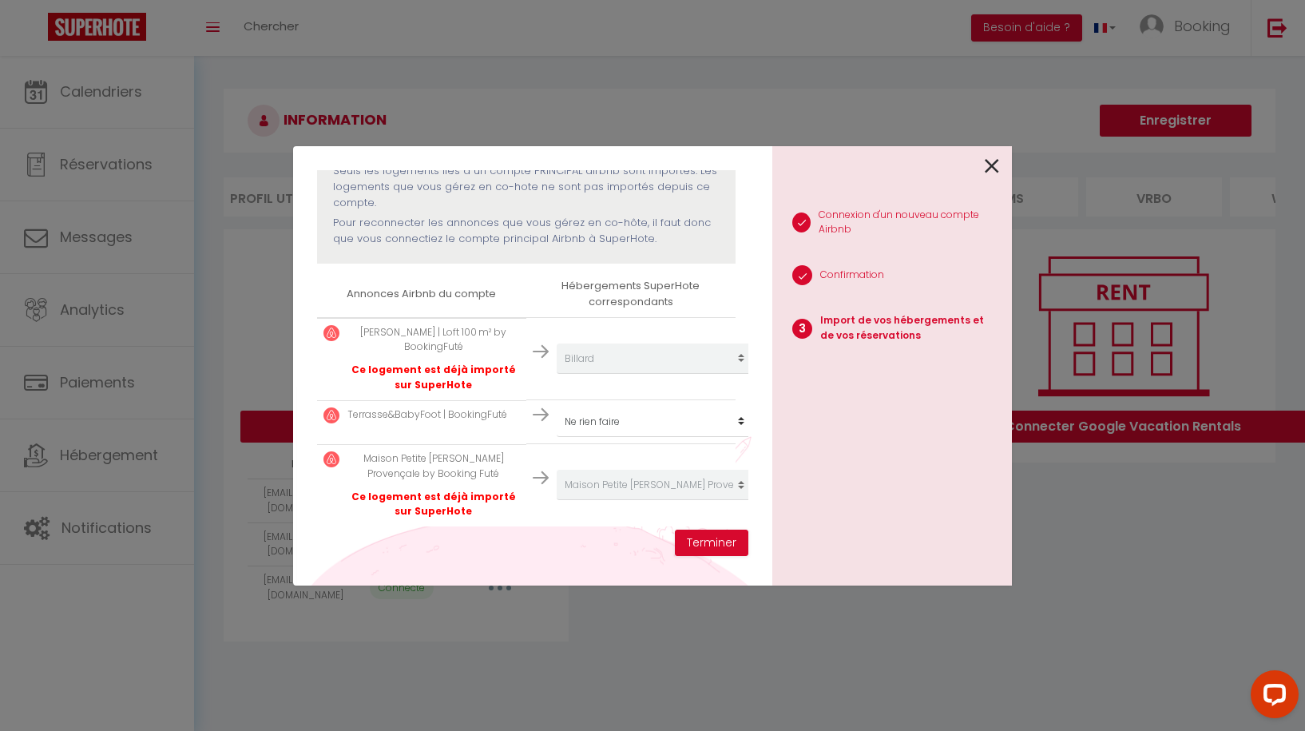
scroll to position [180, 0]
select select "66041"
click at [705, 552] on button "Terminer" at bounding box center [711, 542] width 73 height 27
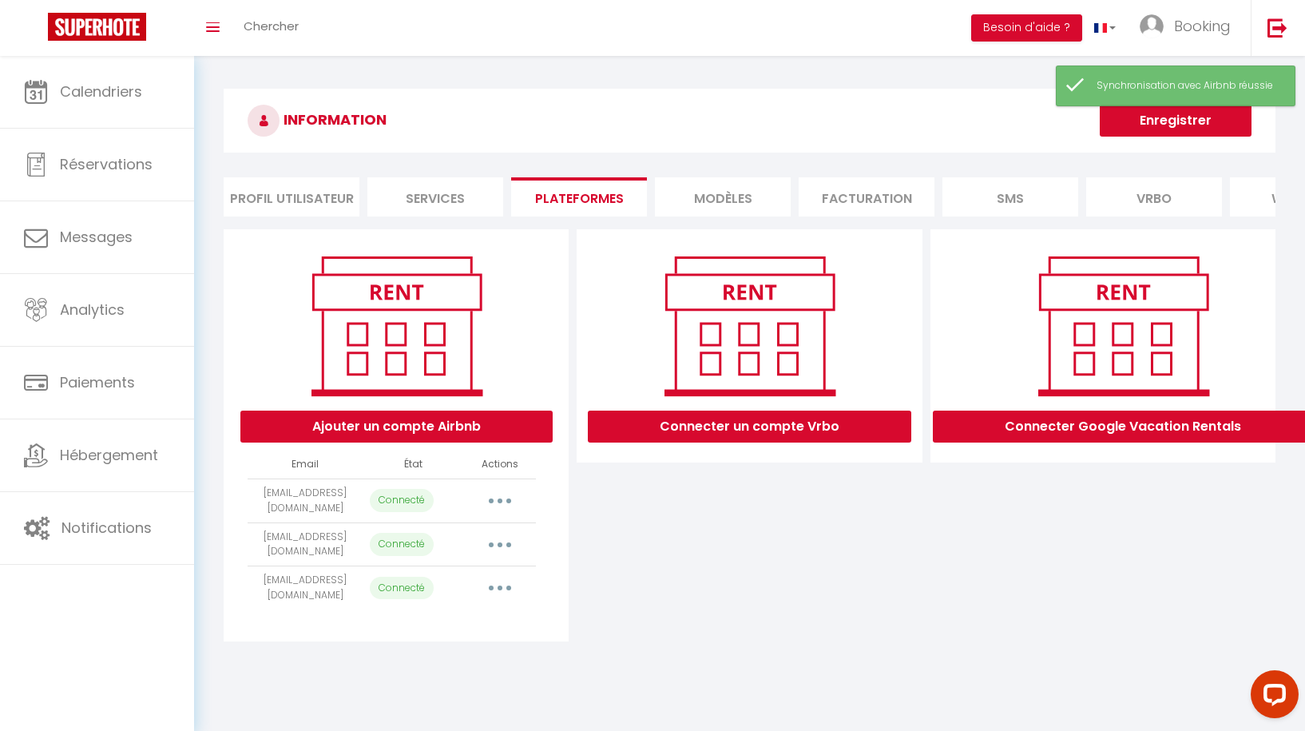
click at [505, 494] on button "button" at bounding box center [500, 501] width 45 height 26
click at [472, 545] on link "Importer les appartements" at bounding box center [429, 536] width 176 height 27
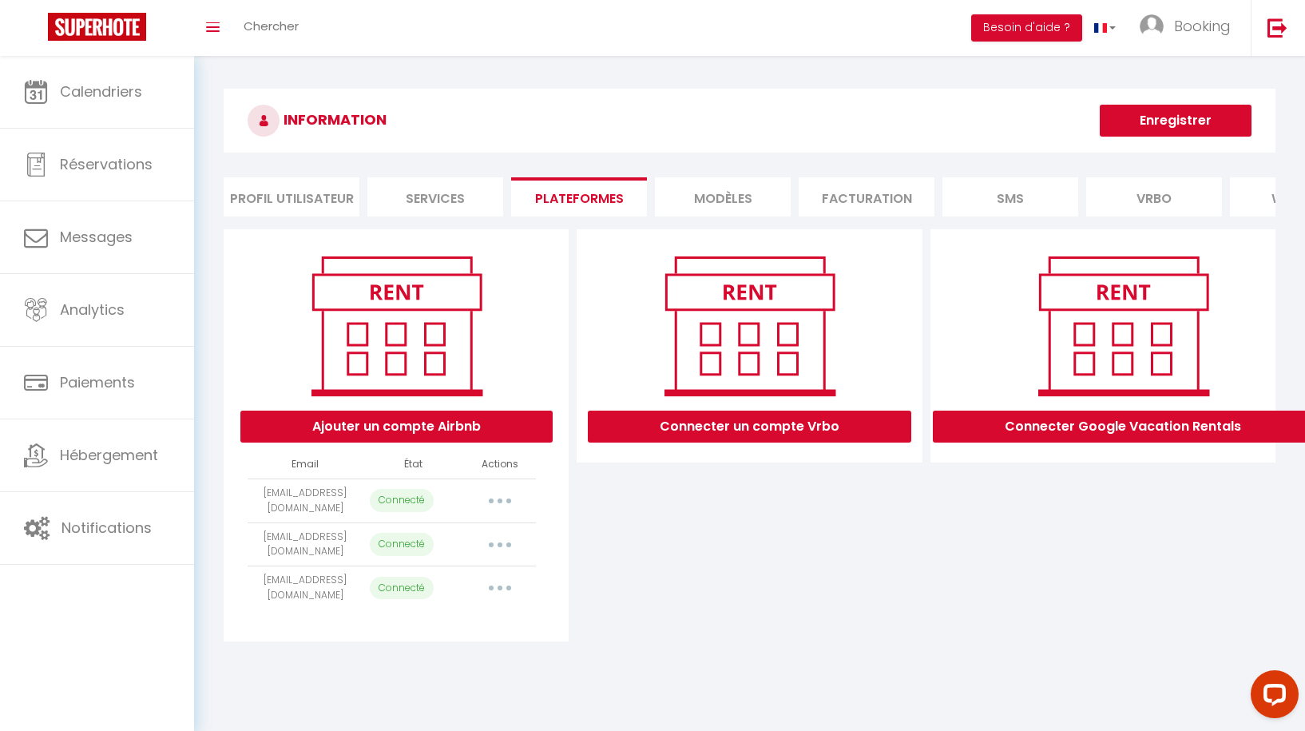
select select "42019"
select select "66041"
select select "70982"
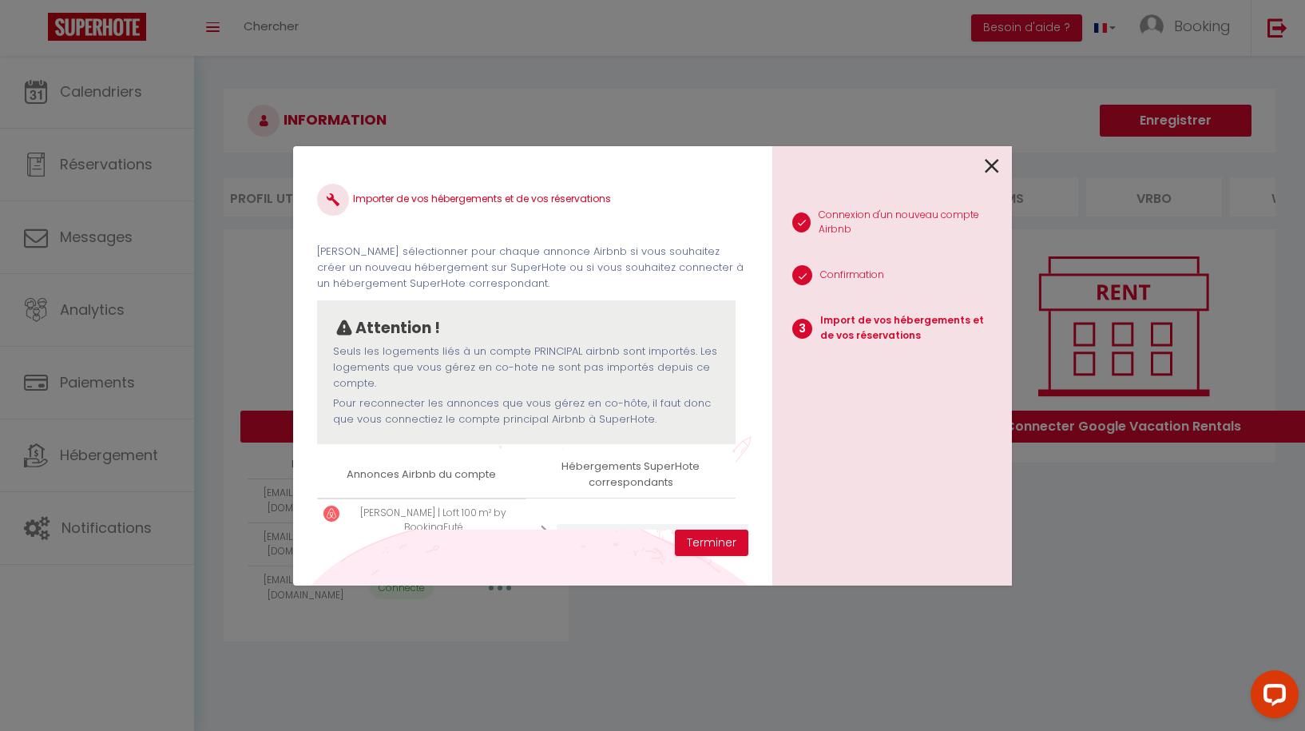
scroll to position [0, 0]
click at [992, 164] on icon at bounding box center [992, 166] width 14 height 24
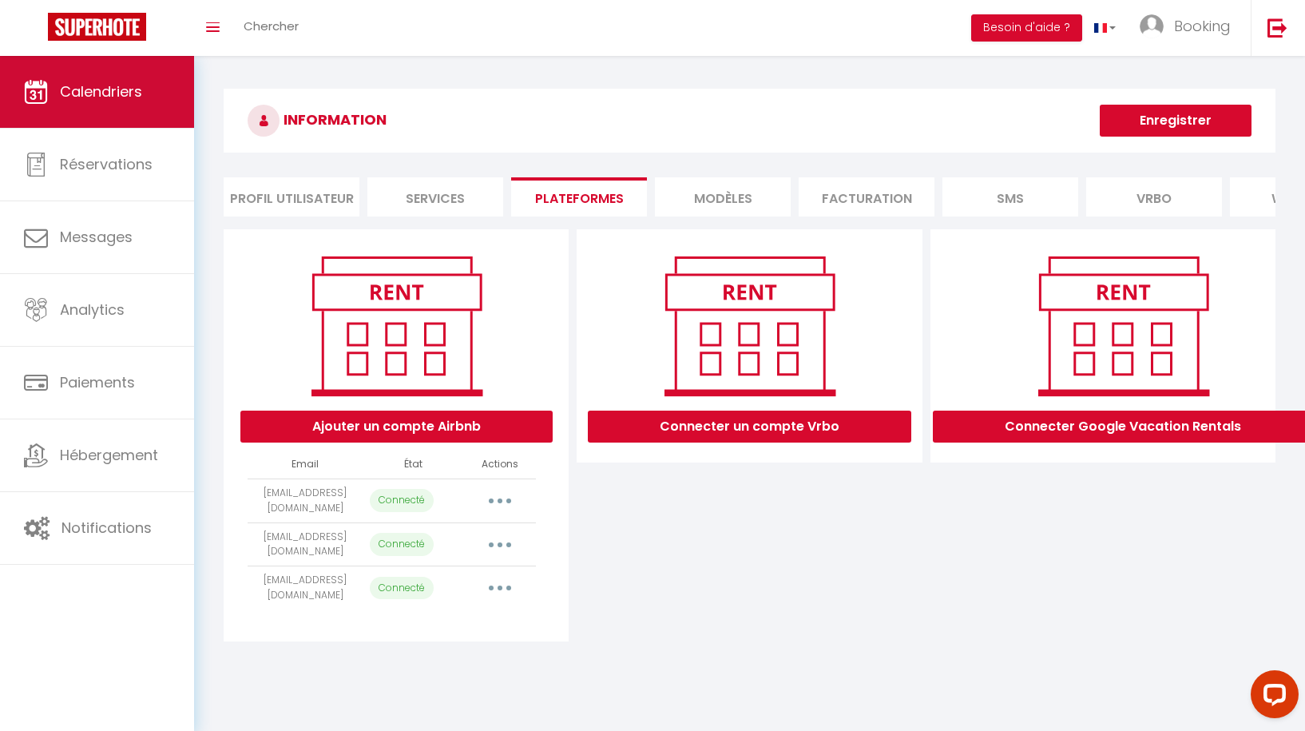
click at [117, 113] on link "Calendriers" at bounding box center [97, 92] width 194 height 72
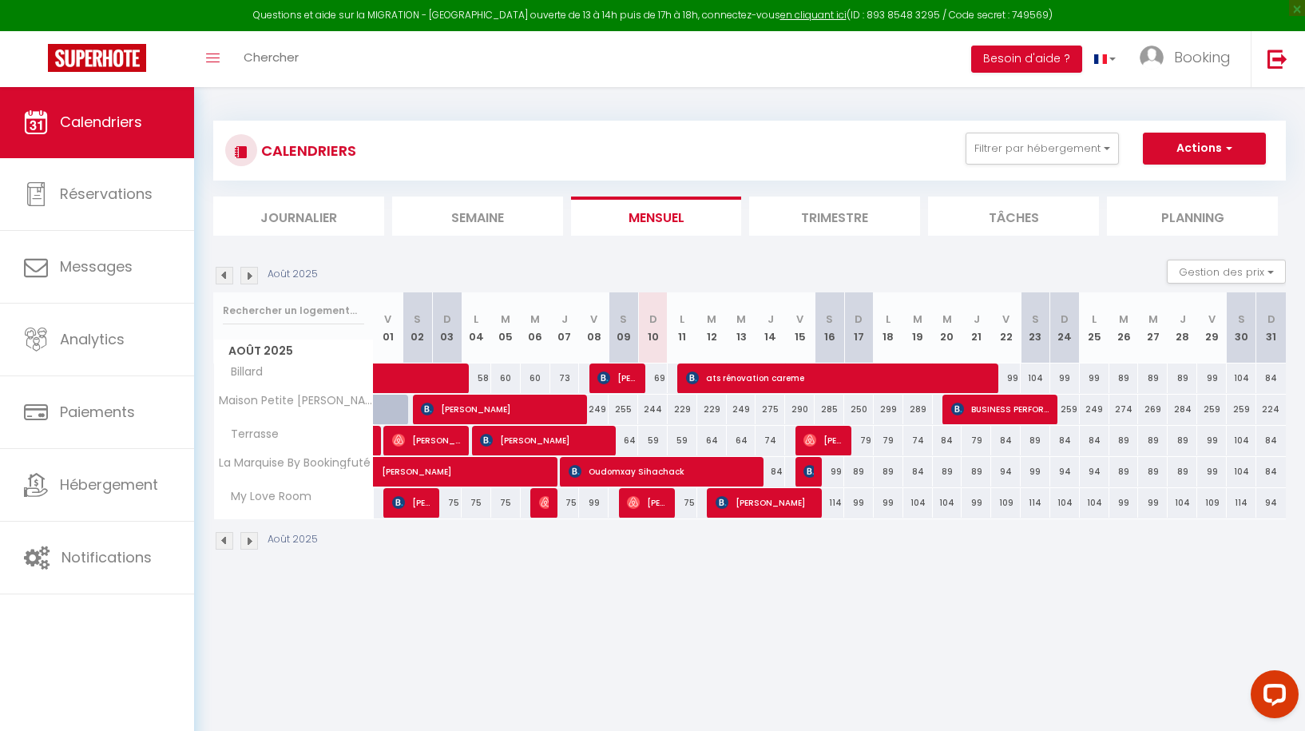
click at [831, 439] on span "Adrien Legrosse" at bounding box center [822, 440] width 39 height 30
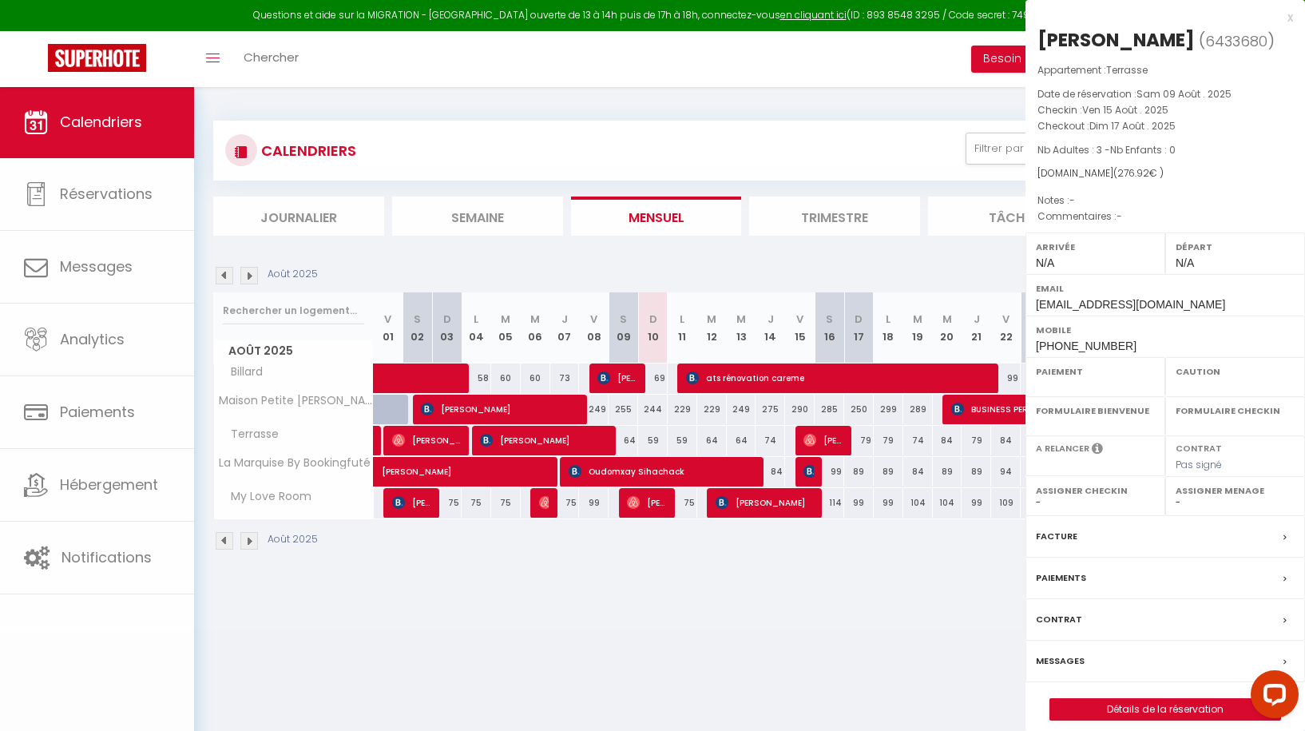
select select "OK"
select select "0"
select select "1"
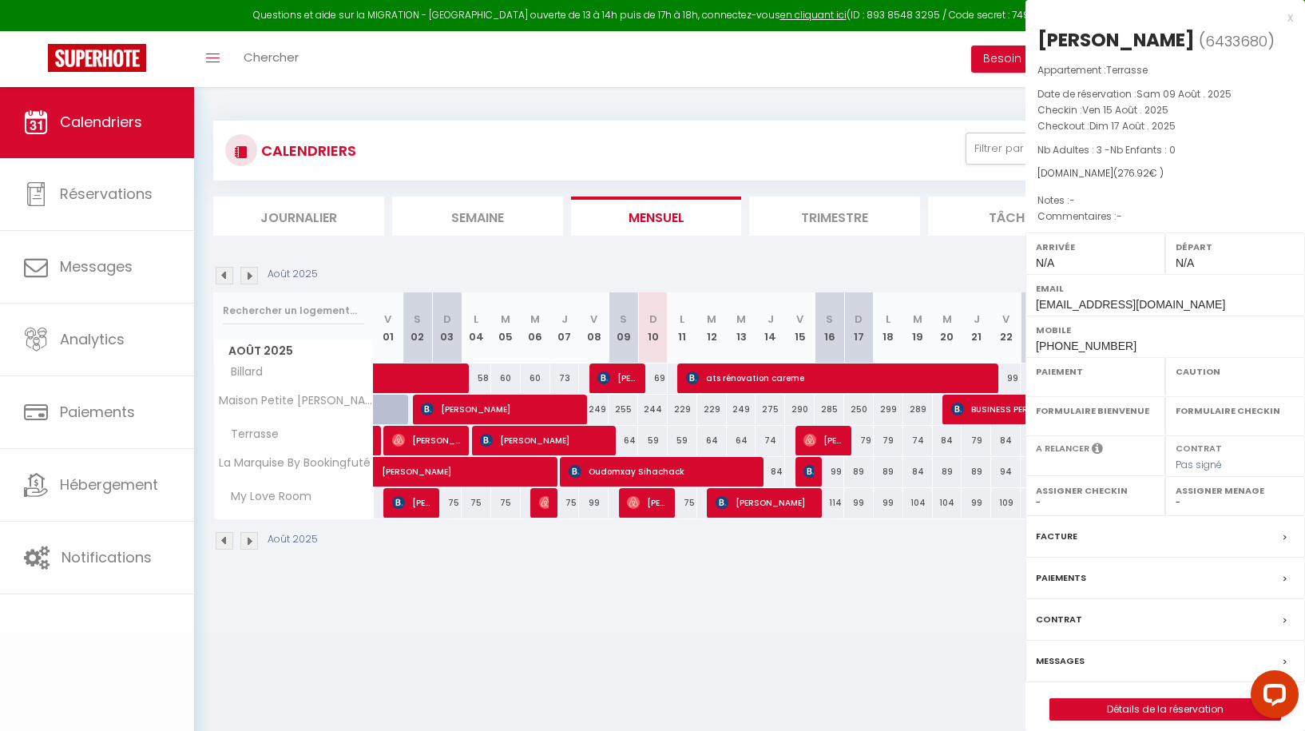
select select
select select "31605"
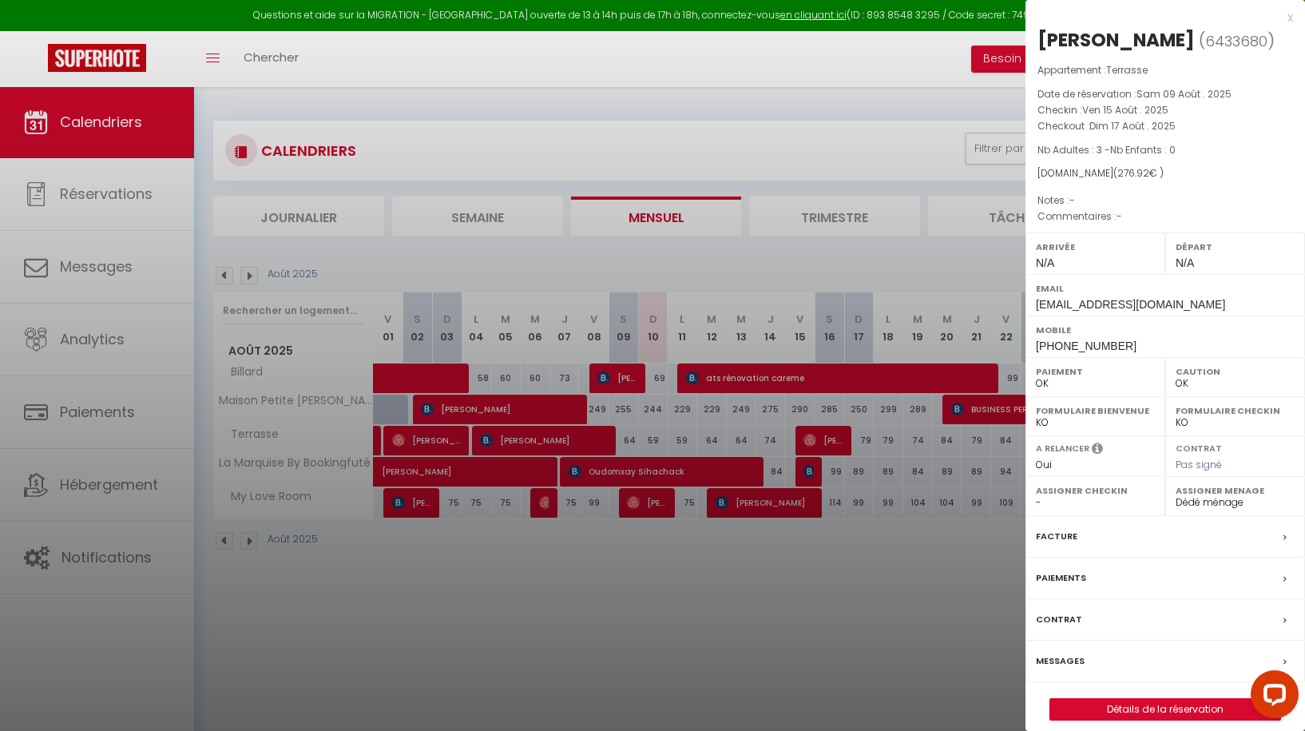
click at [1066, 660] on label "Messages" at bounding box center [1060, 660] width 49 height 17
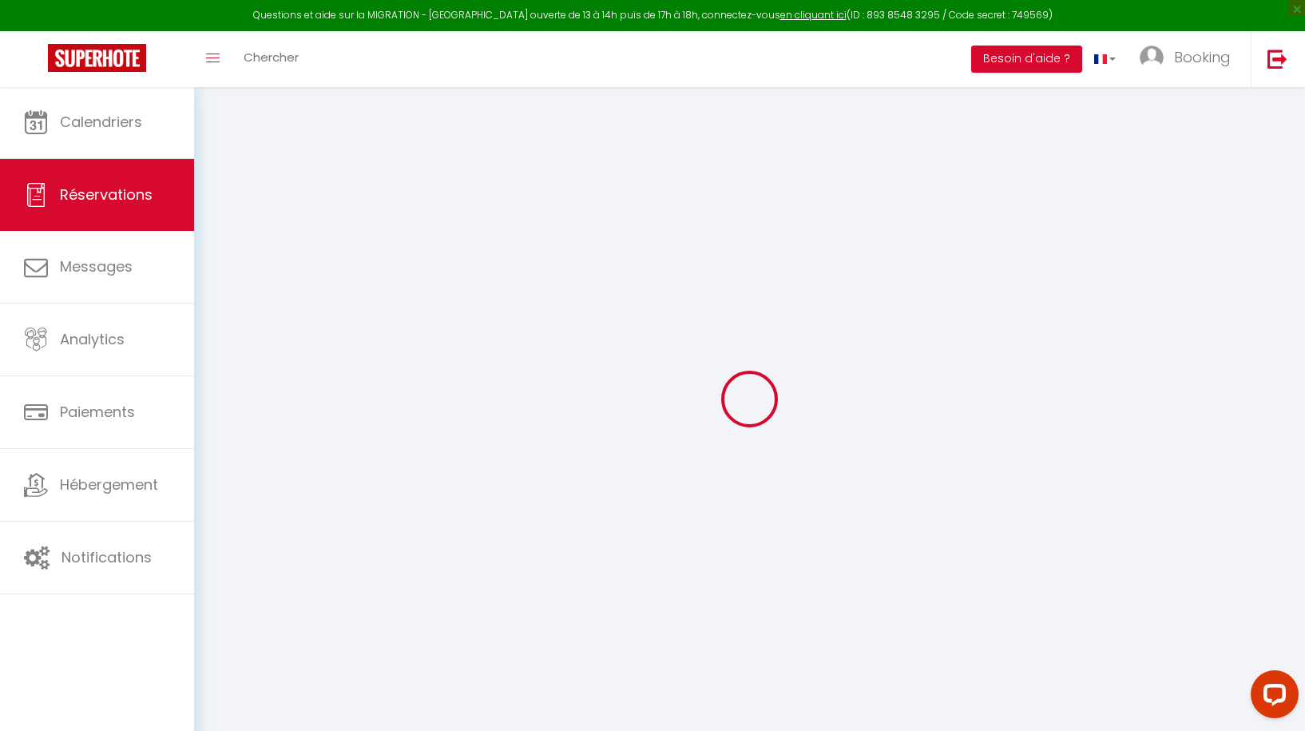
select select
checkbox input "false"
select select
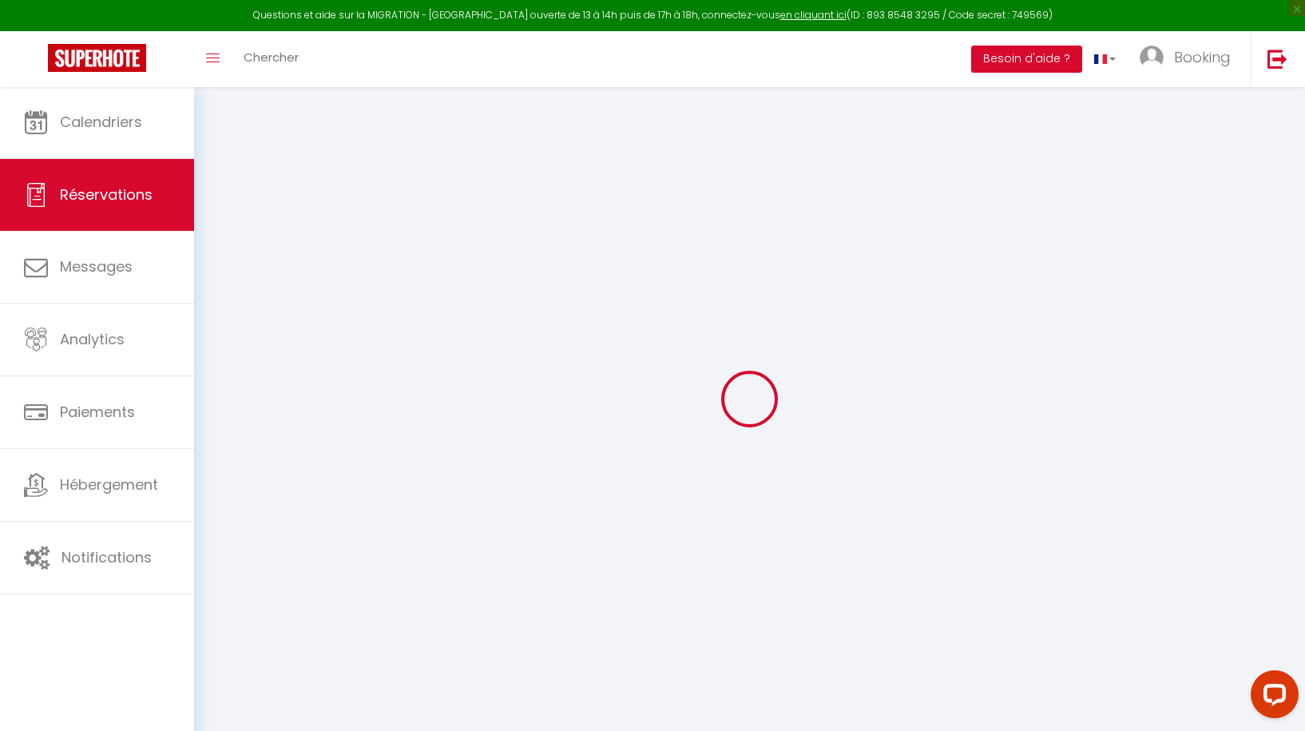
select select
checkbox input "false"
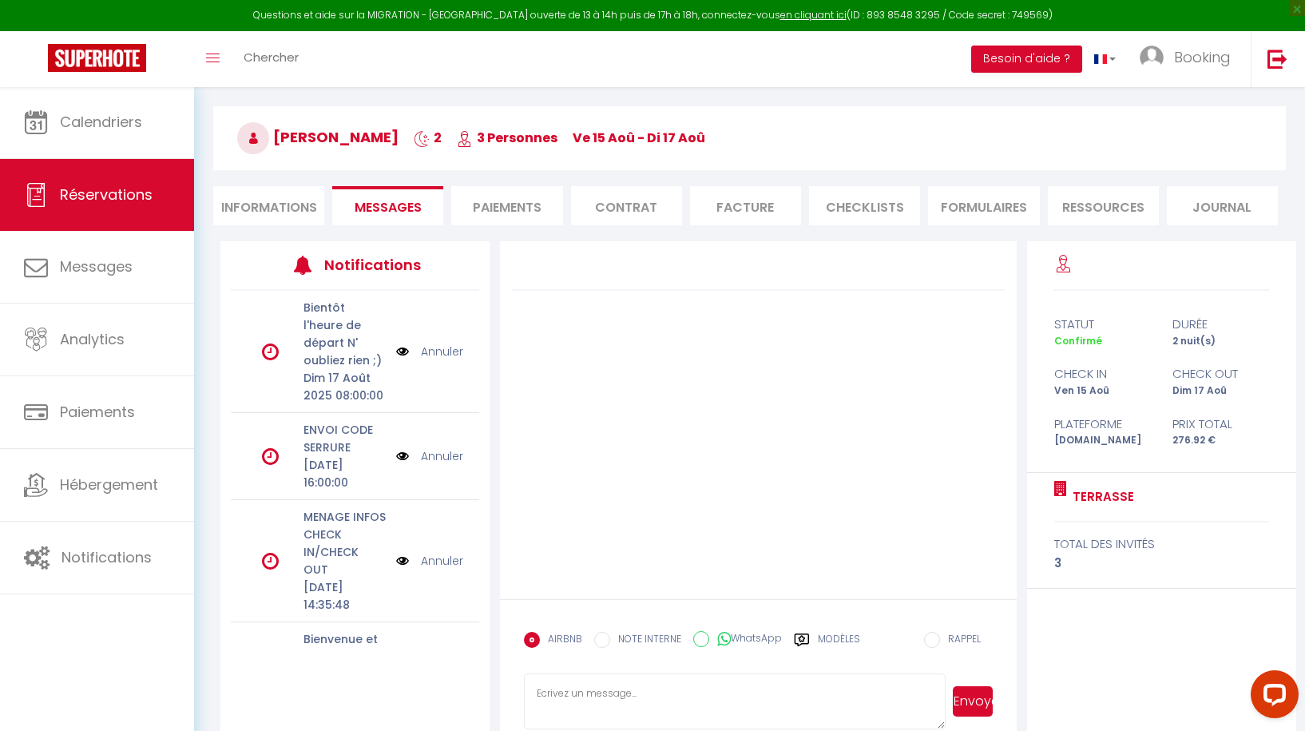
scroll to position [48, 0]
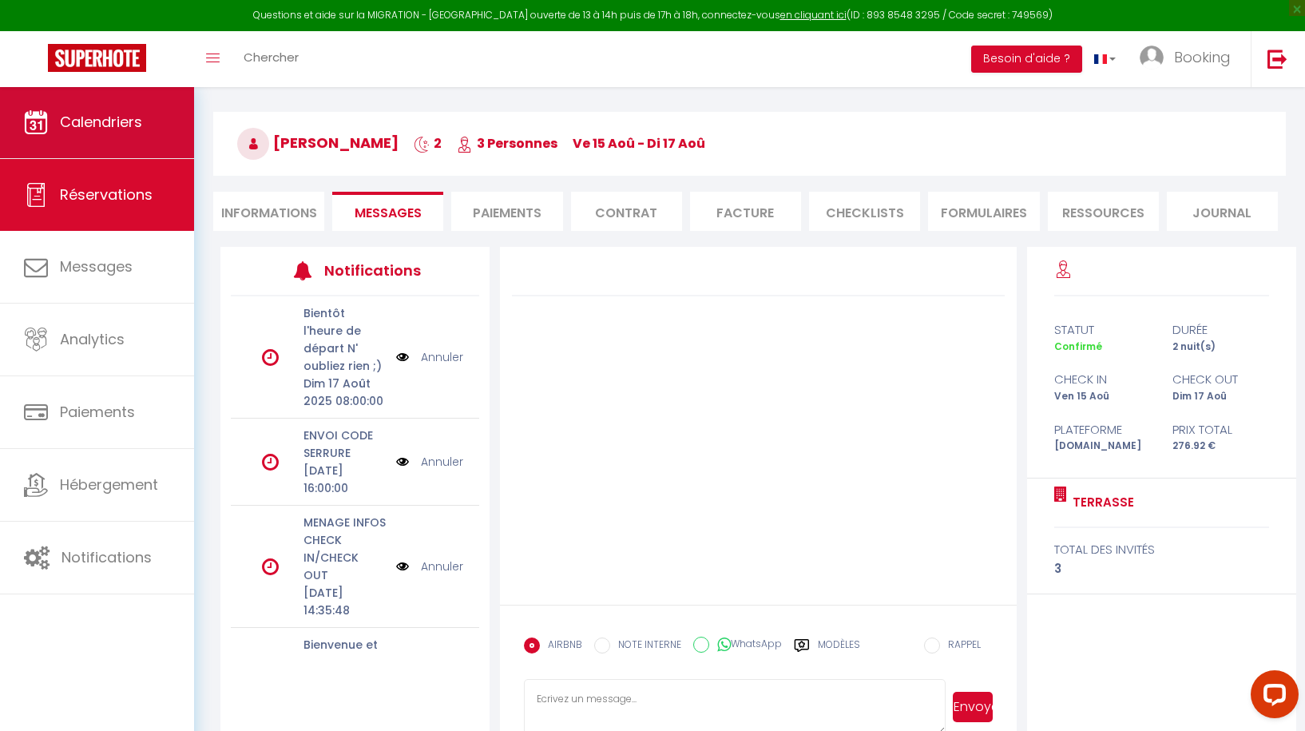
click at [71, 127] on span "Calendriers" at bounding box center [101, 122] width 82 height 20
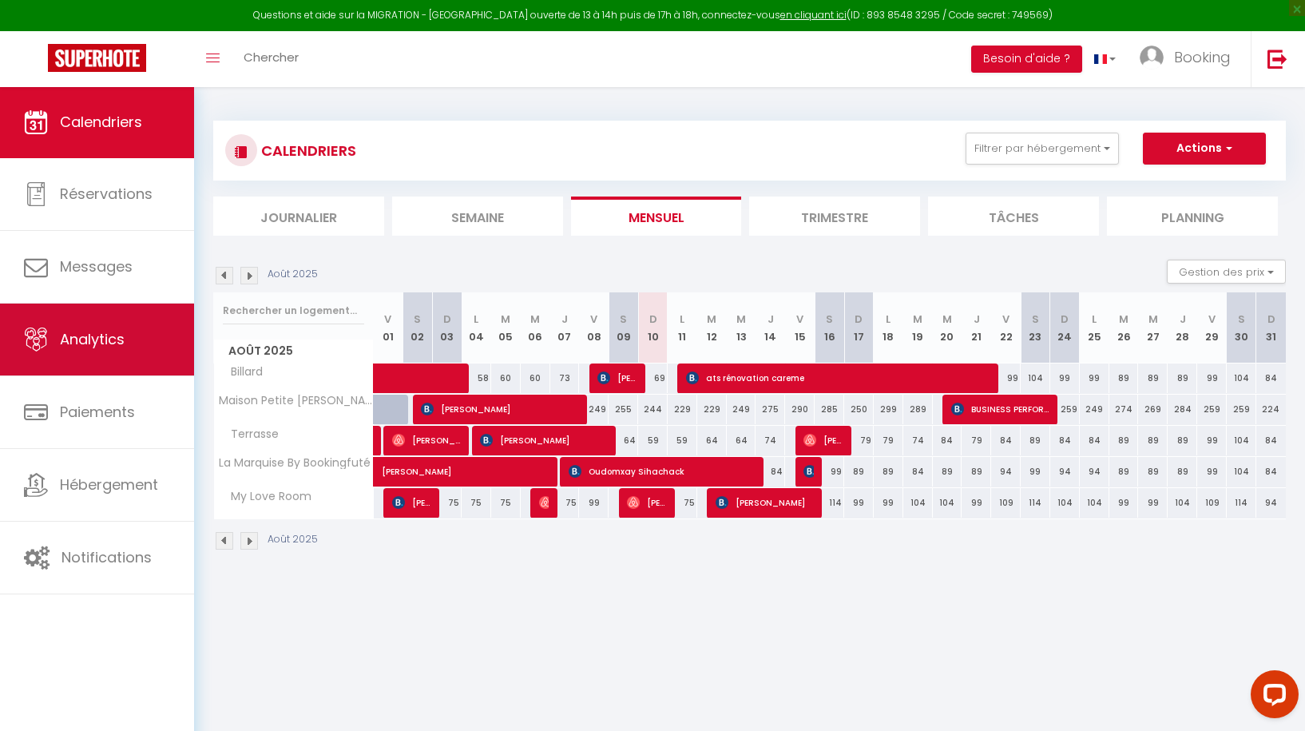
click at [94, 342] on span "Analytics" at bounding box center [92, 339] width 65 height 20
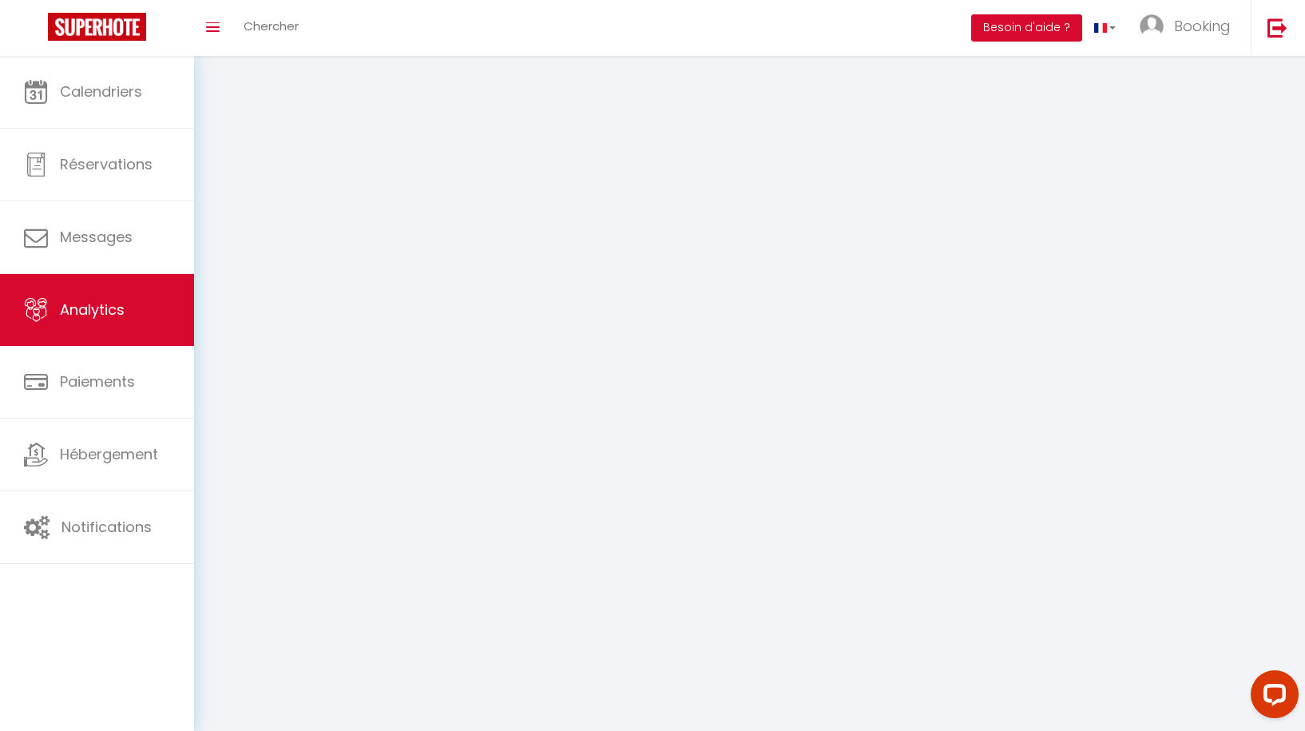
select select "2025"
select select "8"
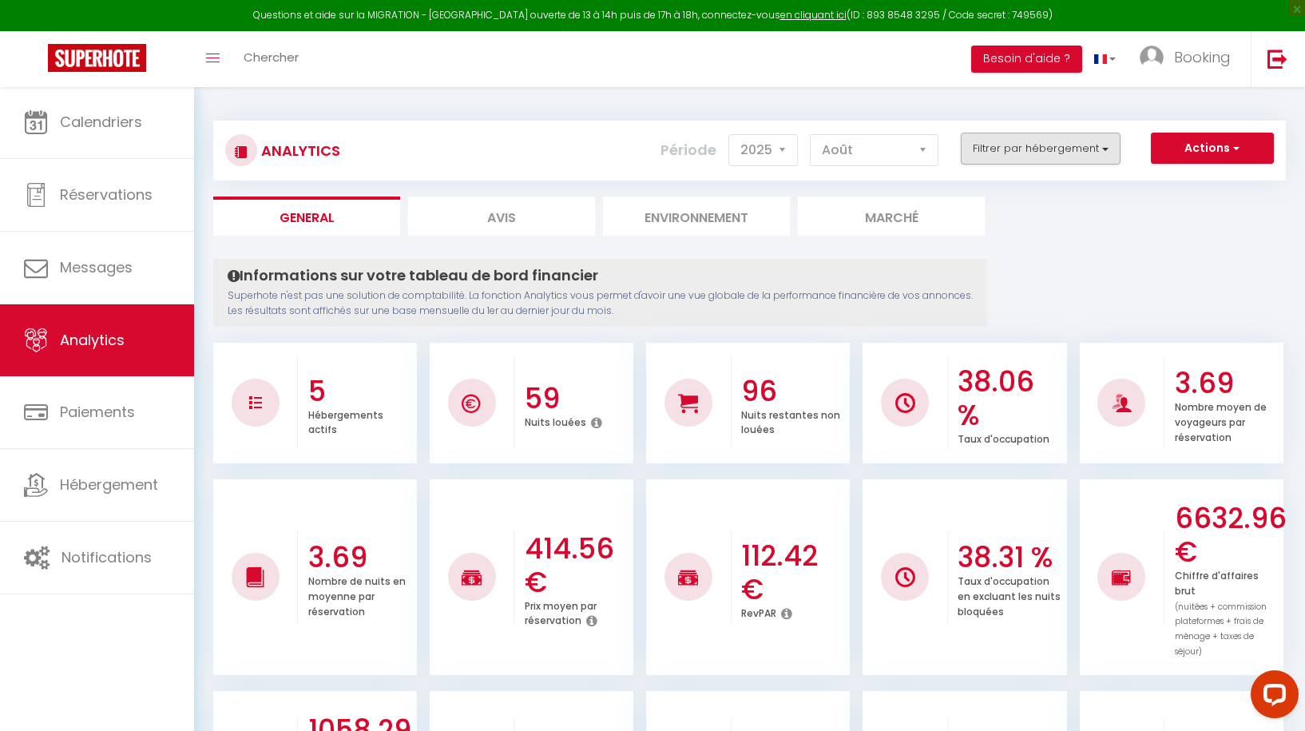
click at [1027, 149] on button "Filtrer par hébergement" at bounding box center [1041, 149] width 160 height 32
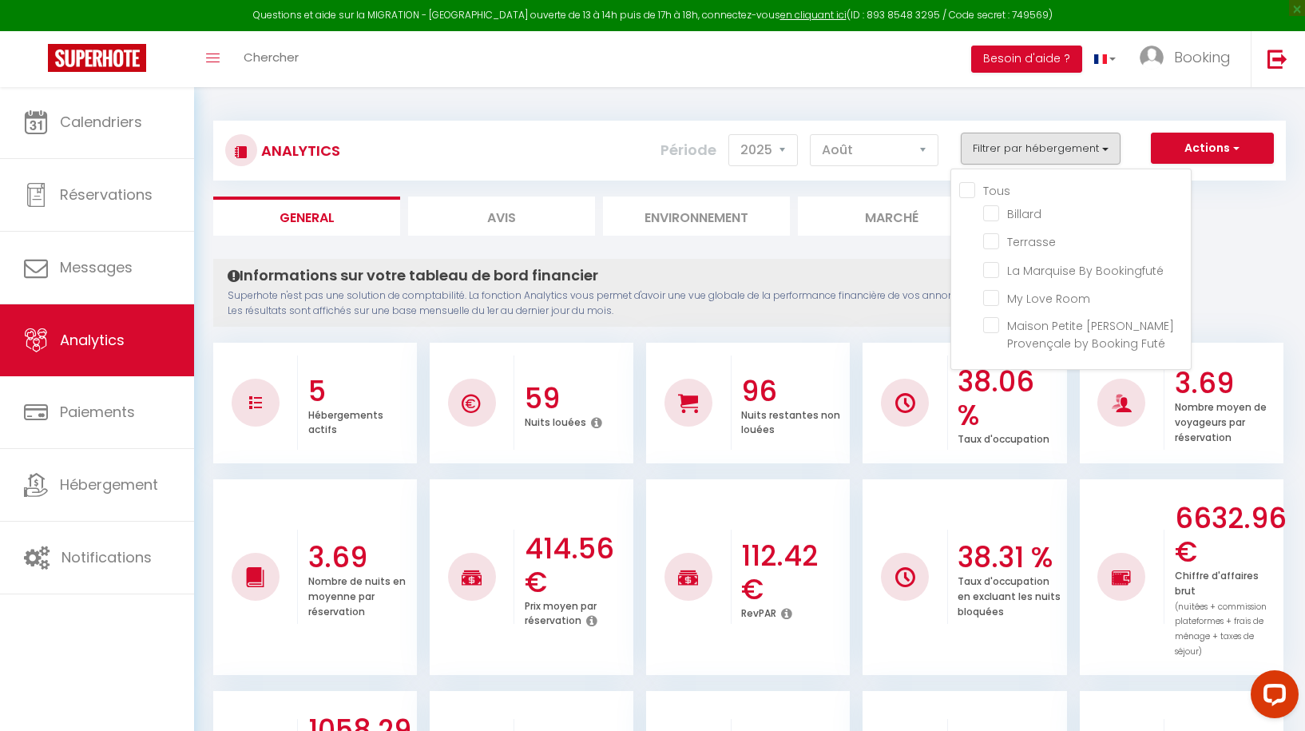
click at [965, 186] on input "Tous" at bounding box center [1075, 189] width 232 height 16
checkbox input "true"
checkbox Bookingfuté "true"
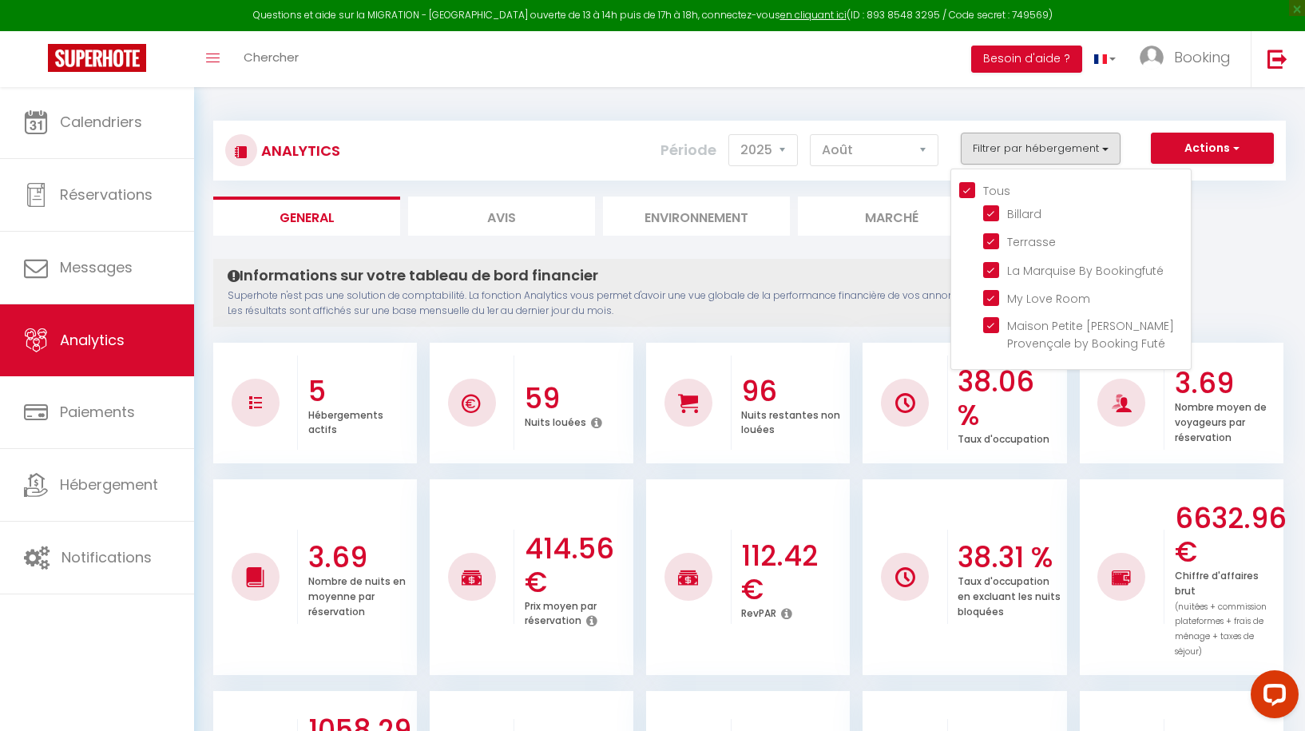
checkbox Room "true"
click at [995, 331] on Futé "checkbox" at bounding box center [1087, 325] width 208 height 16
checkbox Futé "false"
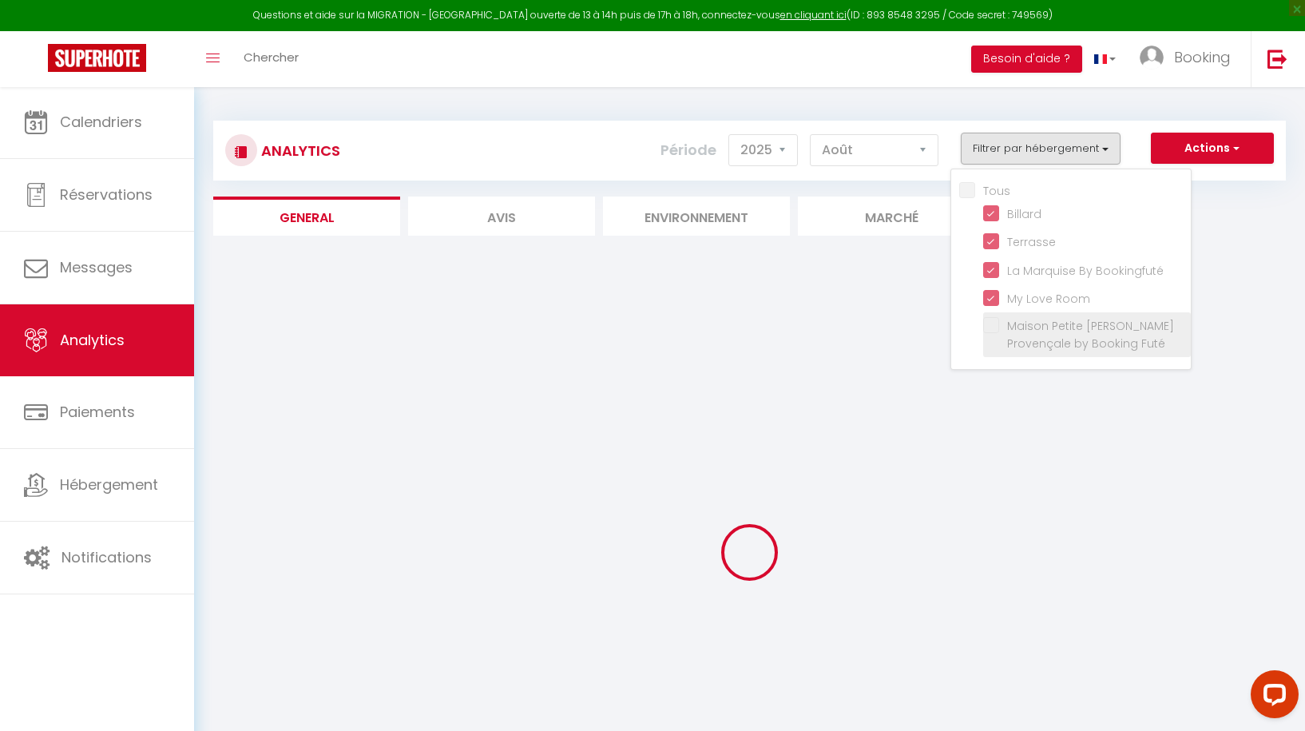
checkbox input "false"
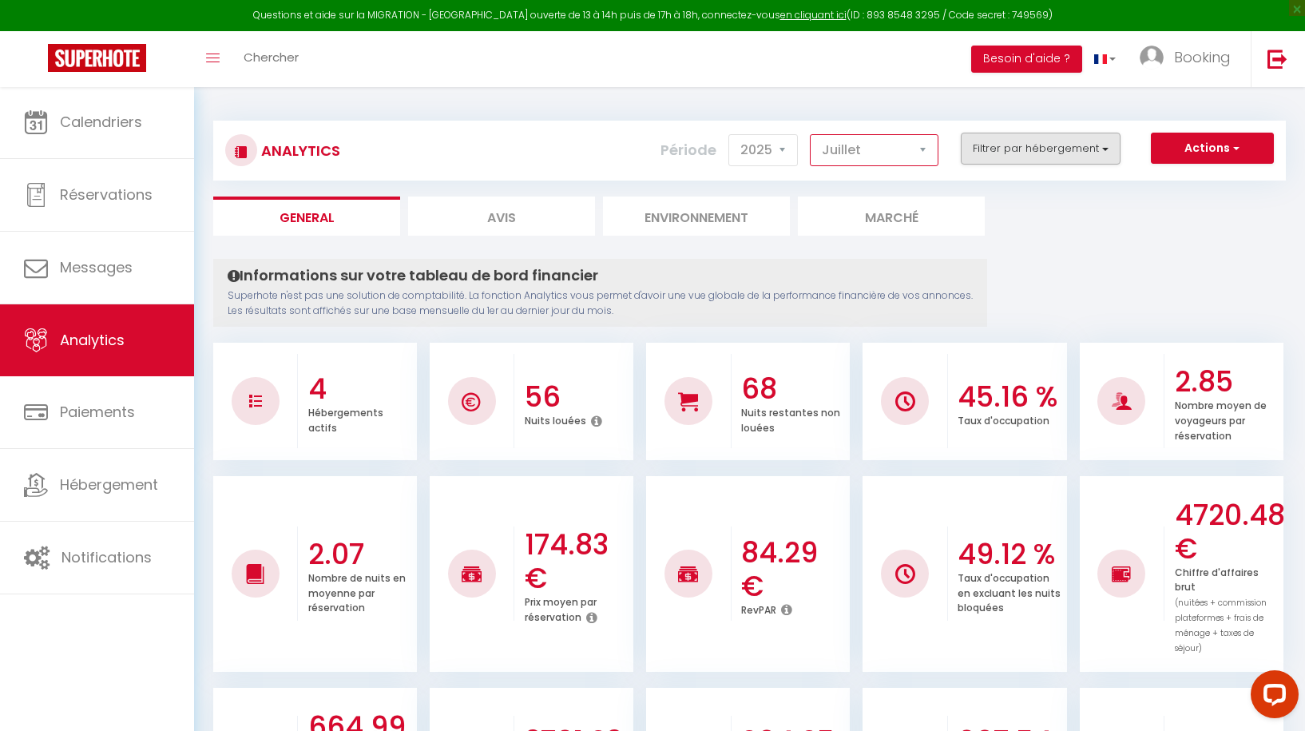
click at [1060, 153] on button "Filtrer par hébergement" at bounding box center [1041, 149] width 160 height 32
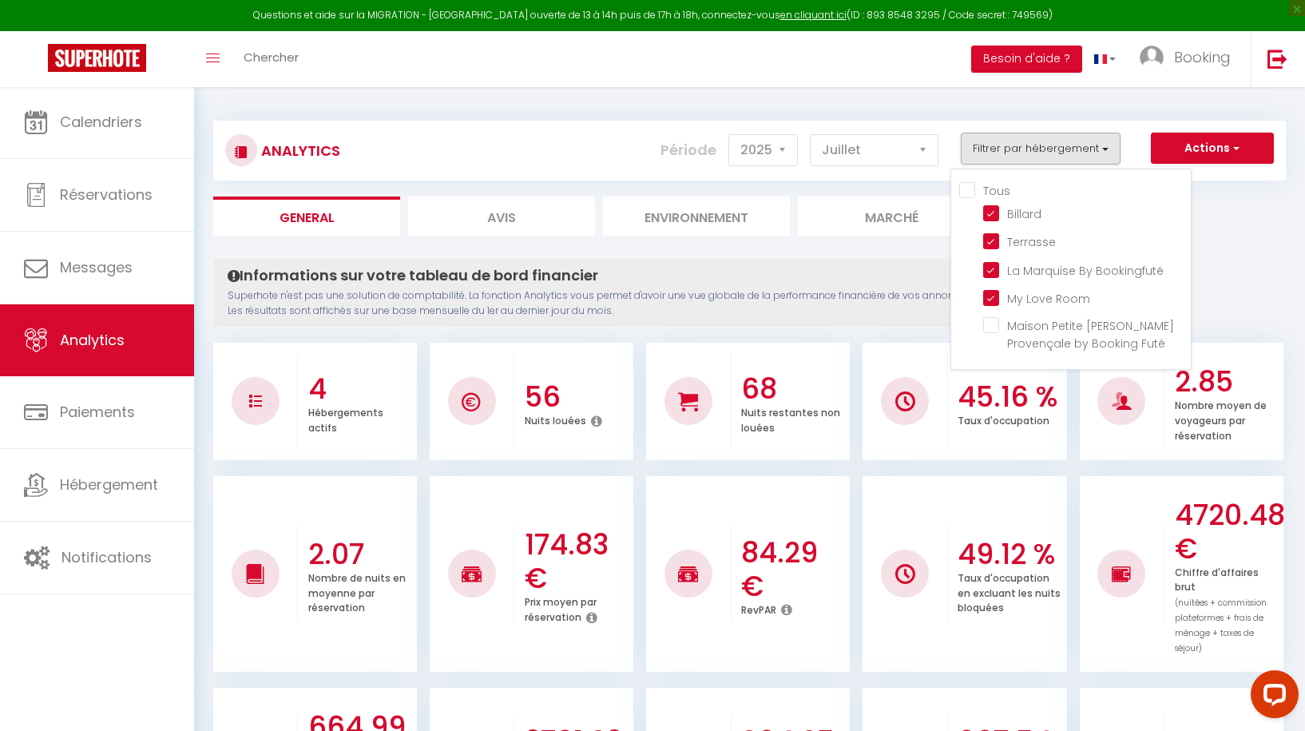
click at [1149, 119] on div "Analytics Actions Génération SuperConciergerie Génération SuperAnalyzer Générat…" at bounding box center [749, 142] width 1072 height 75
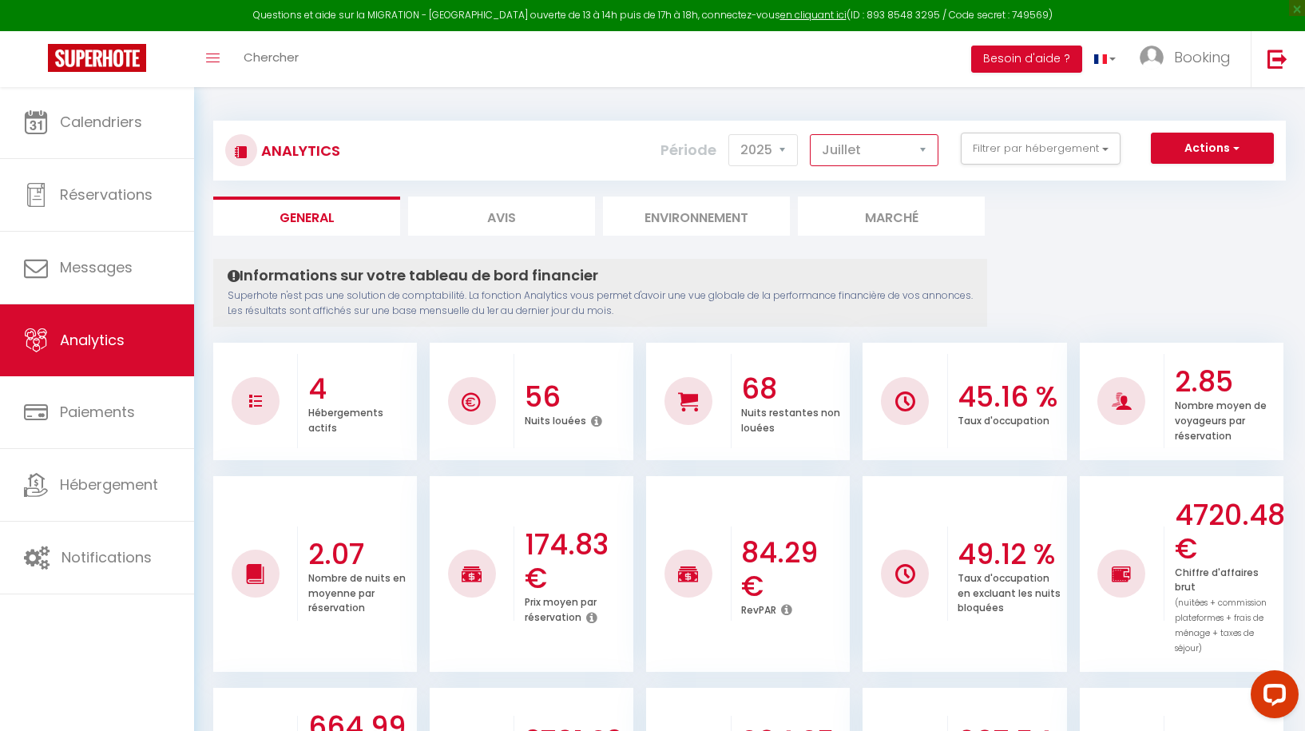
select select "8"
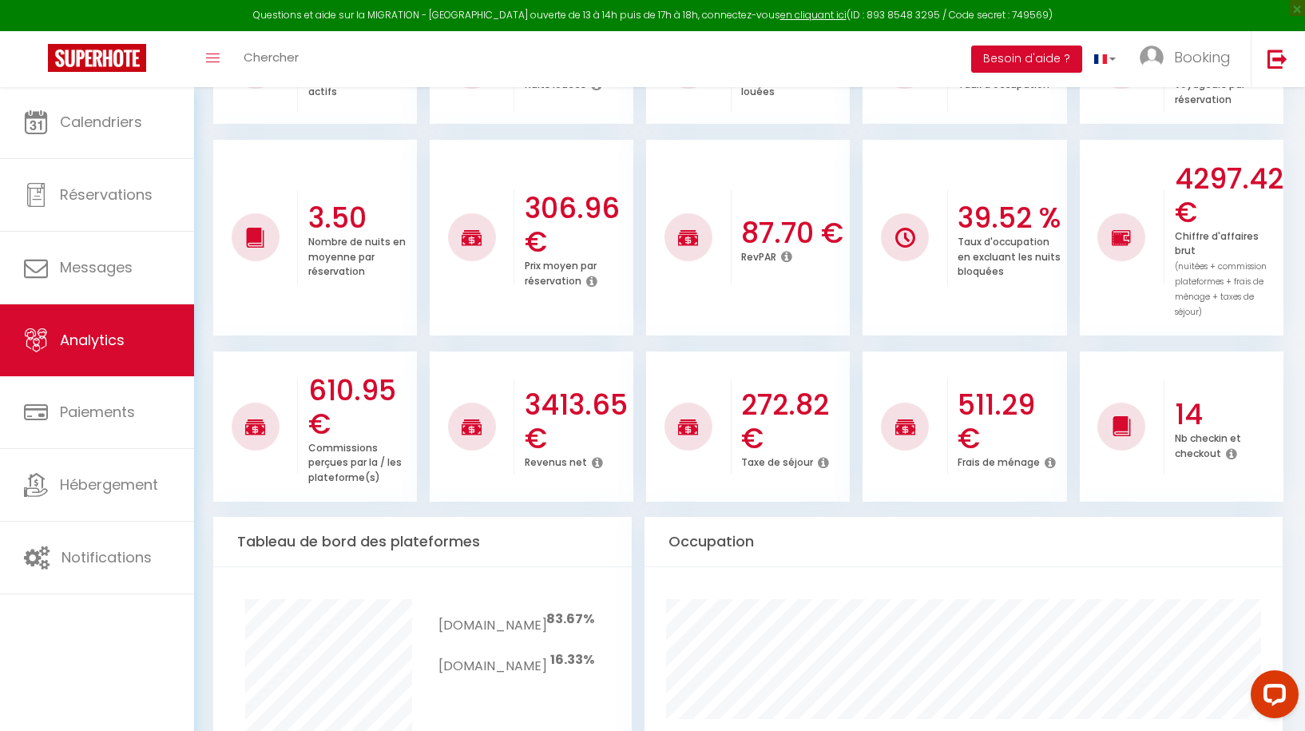
scroll to position [388, 0]
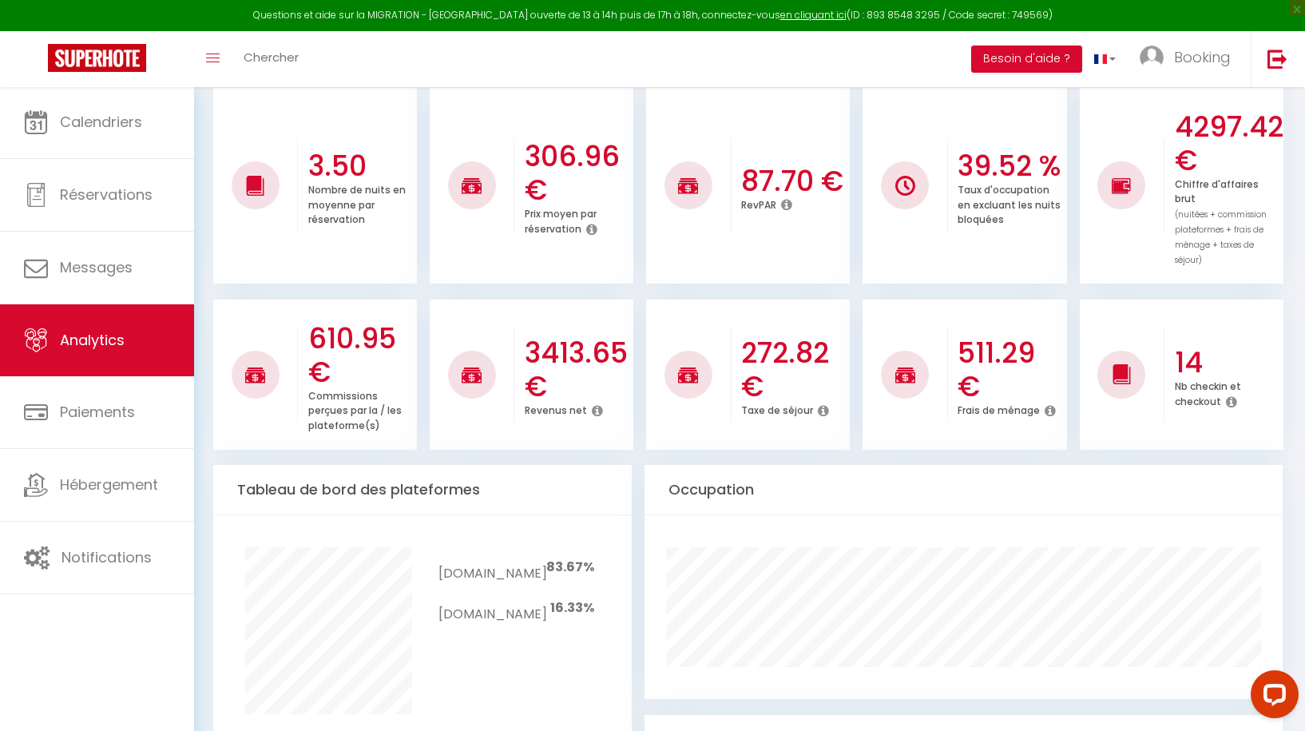
drag, startPoint x: 526, startPoint y: 325, endPoint x: 621, endPoint y: 330, distance: 95.1
click at [621, 336] on h3 "3413.65 €" at bounding box center [577, 369] width 105 height 67
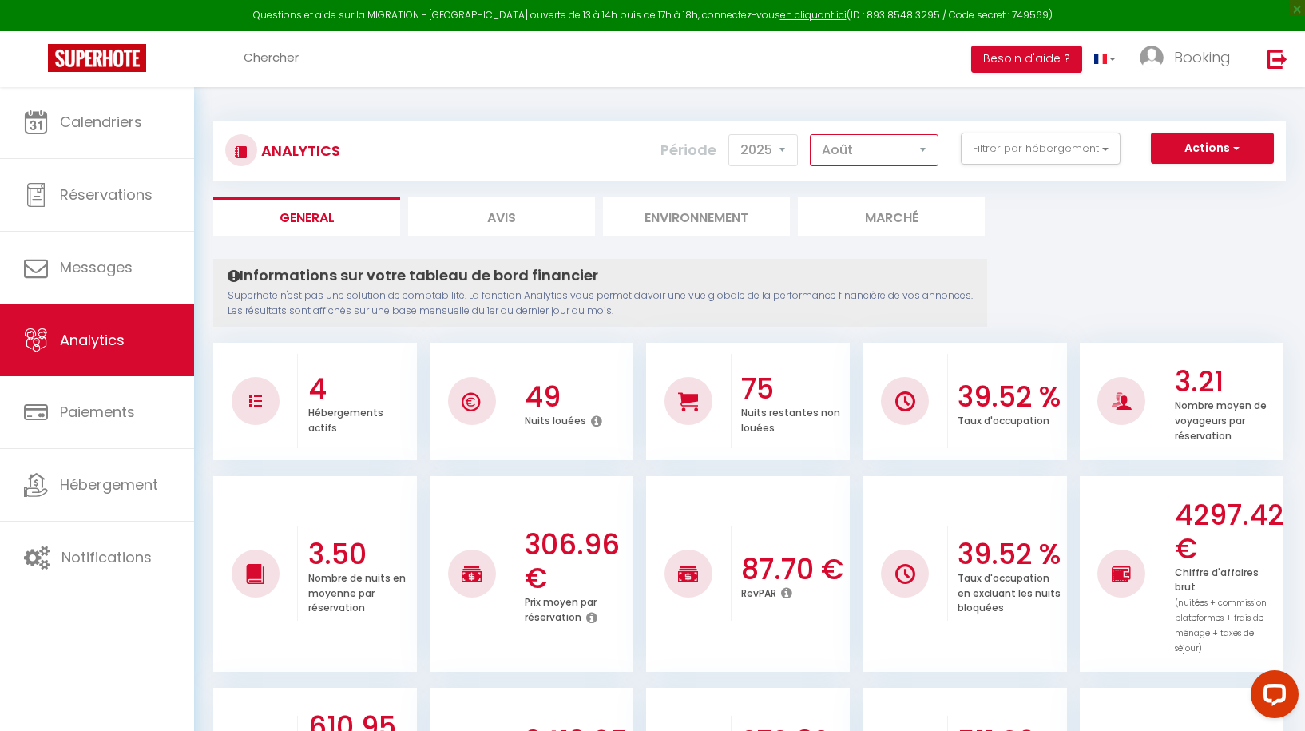
scroll to position [0, 0]
click at [1022, 138] on button "Filtrer par hébergement" at bounding box center [1041, 149] width 160 height 32
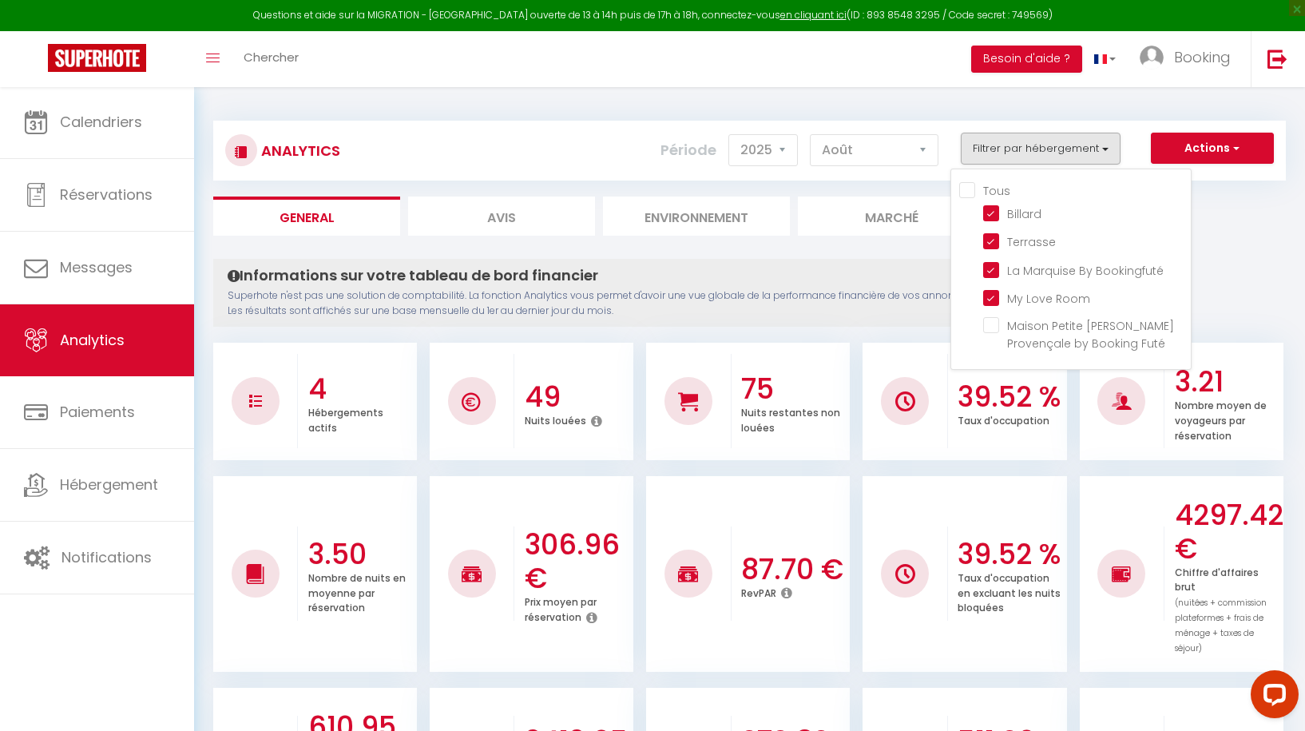
click at [967, 188] on input "Tous" at bounding box center [1075, 189] width 232 height 16
checkbox input "true"
checkbox Futé "true"
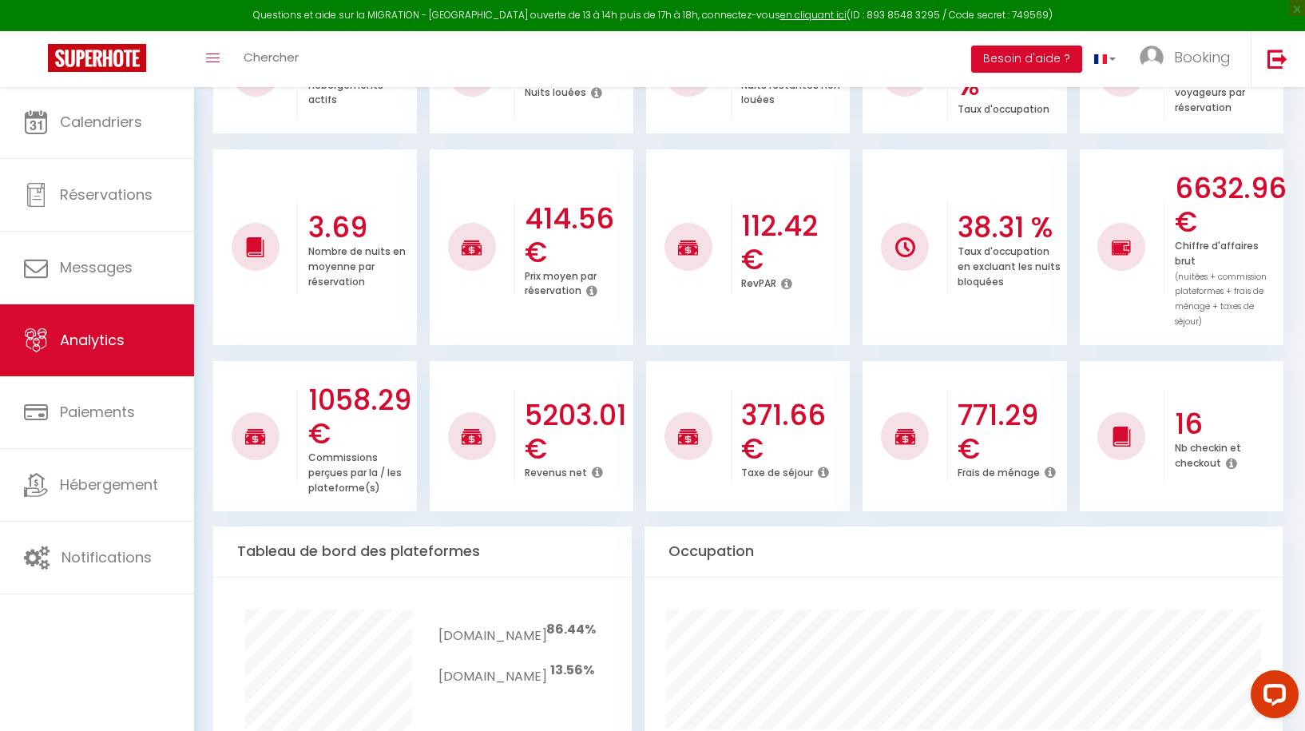
scroll to position [283, 0]
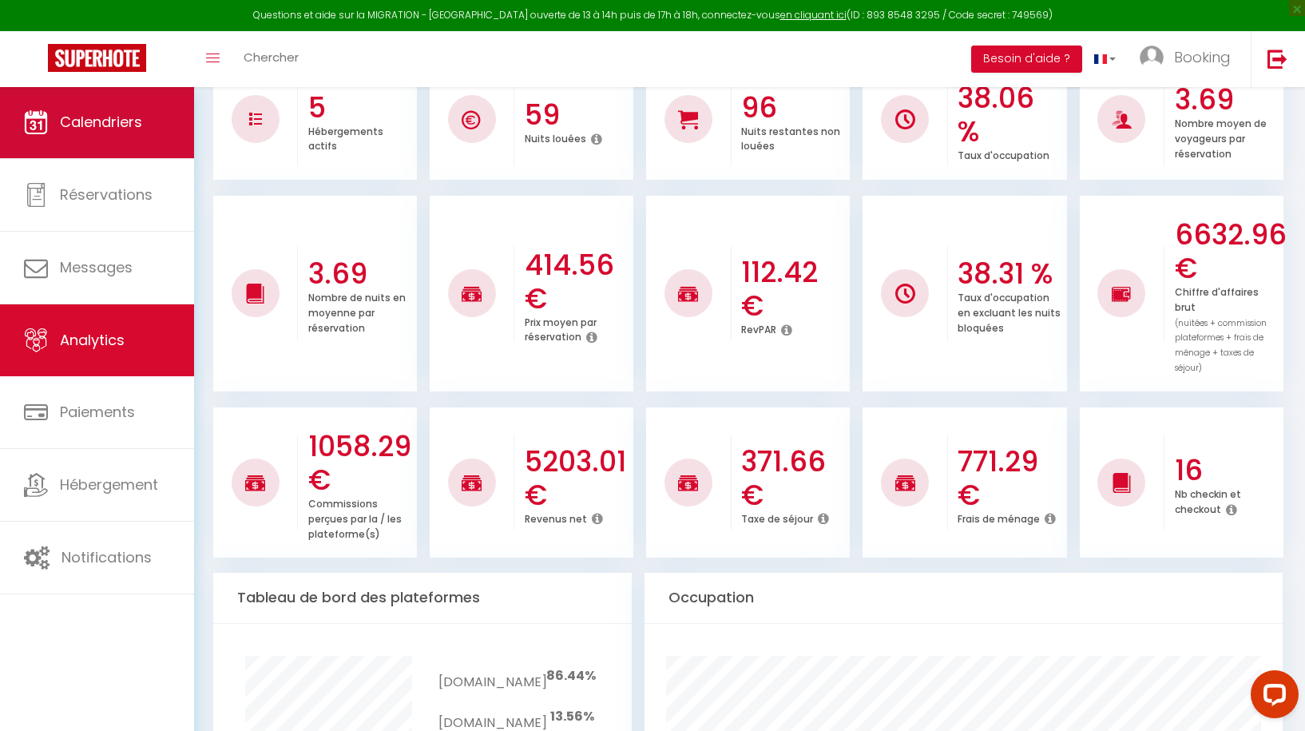
click at [101, 123] on span "Calendriers" at bounding box center [101, 122] width 82 height 20
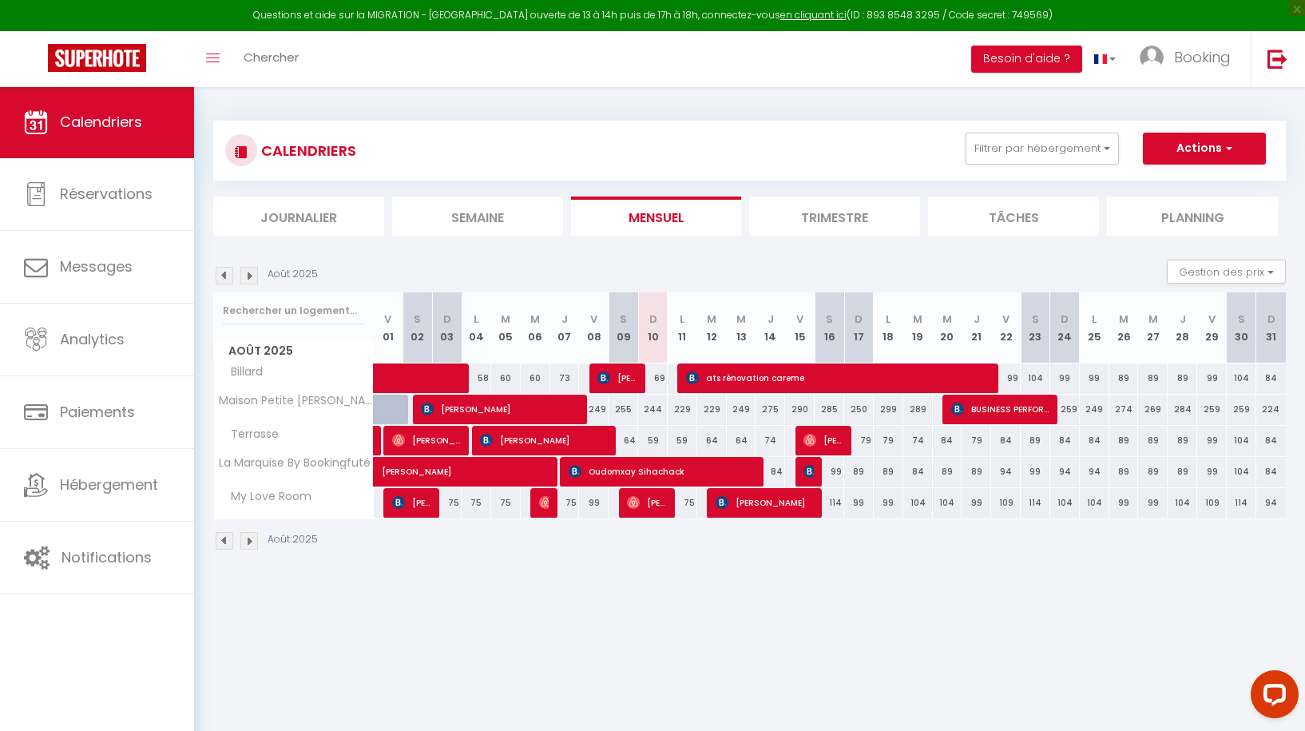
click at [830, 439] on span "Adrien Legrosse" at bounding box center [822, 440] width 39 height 30
select select "OK"
select select "0"
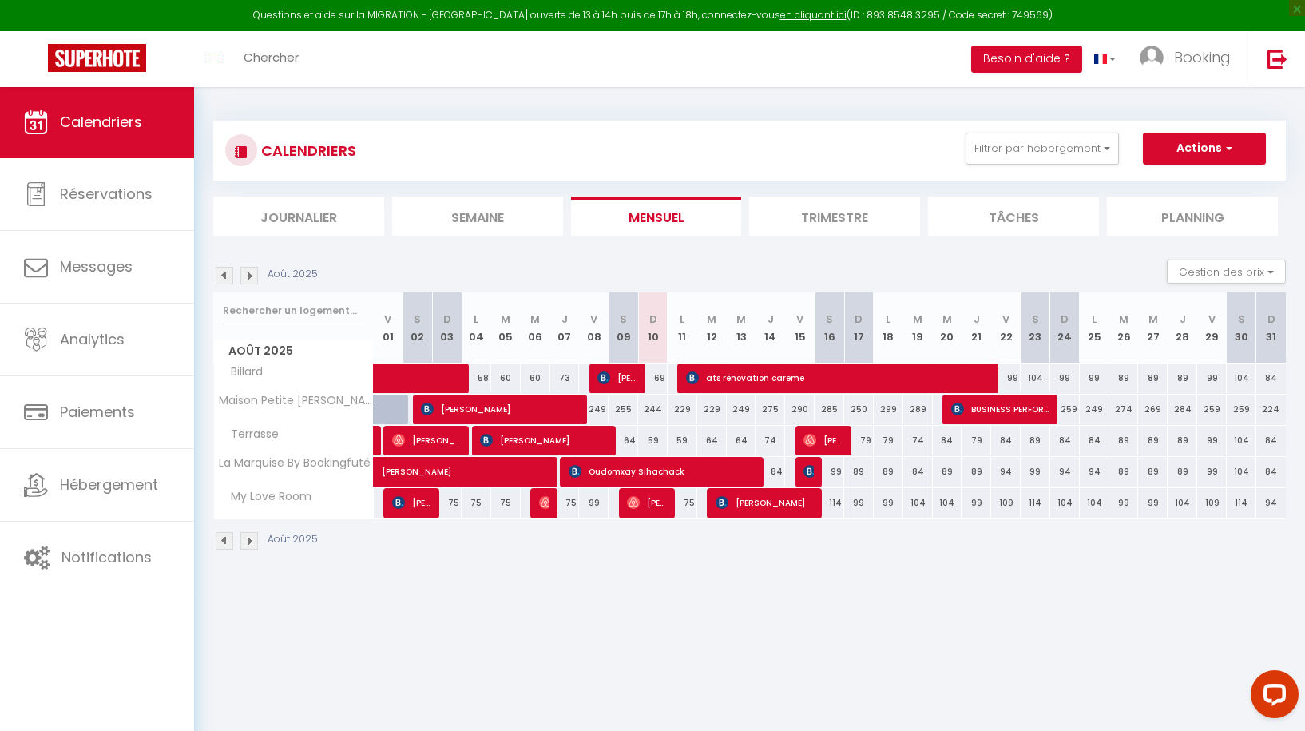
select select "1"
select select
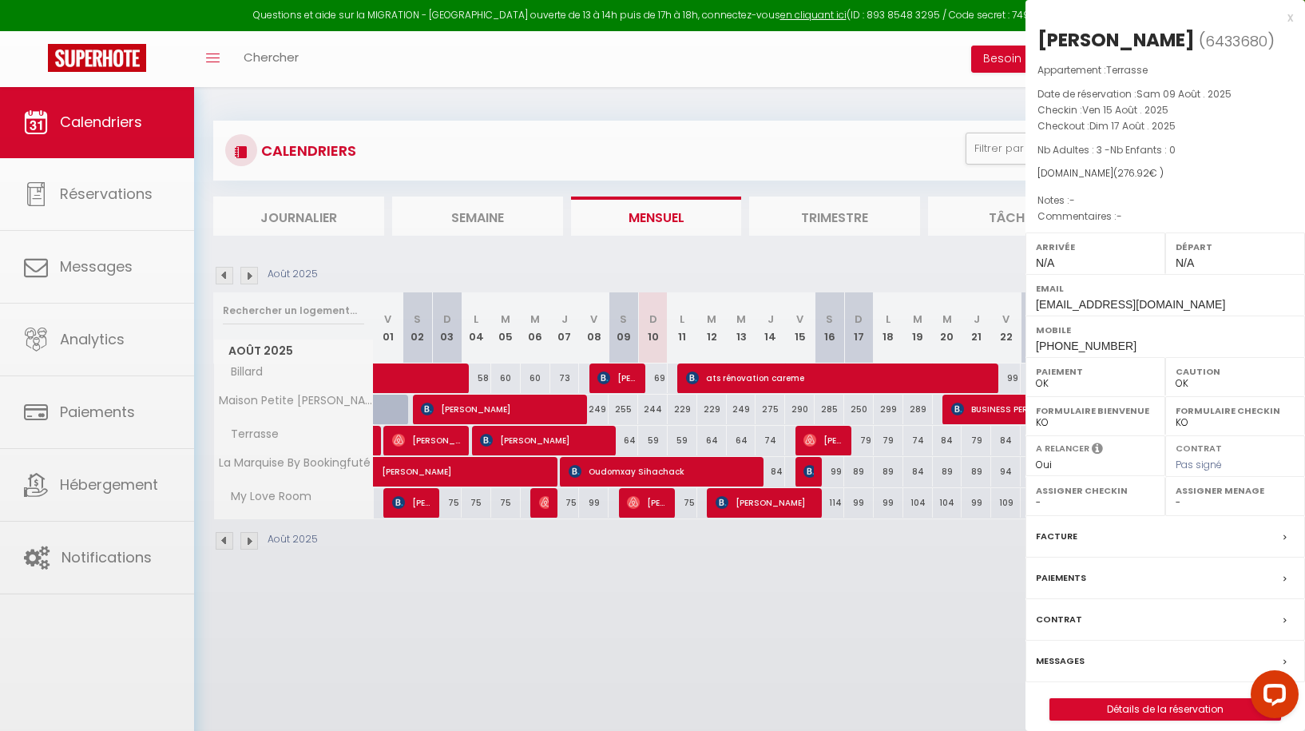
select select "31605"
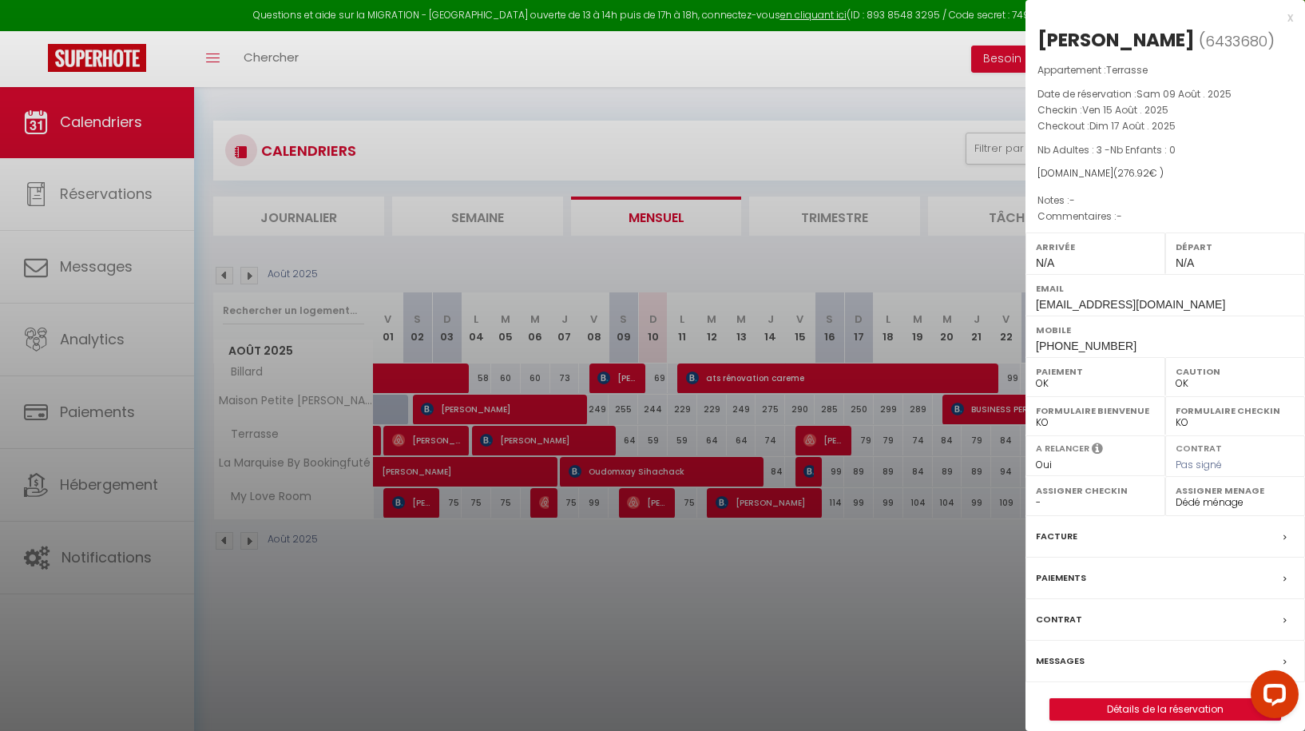
click at [1053, 652] on label "Messages" at bounding box center [1060, 660] width 49 height 17
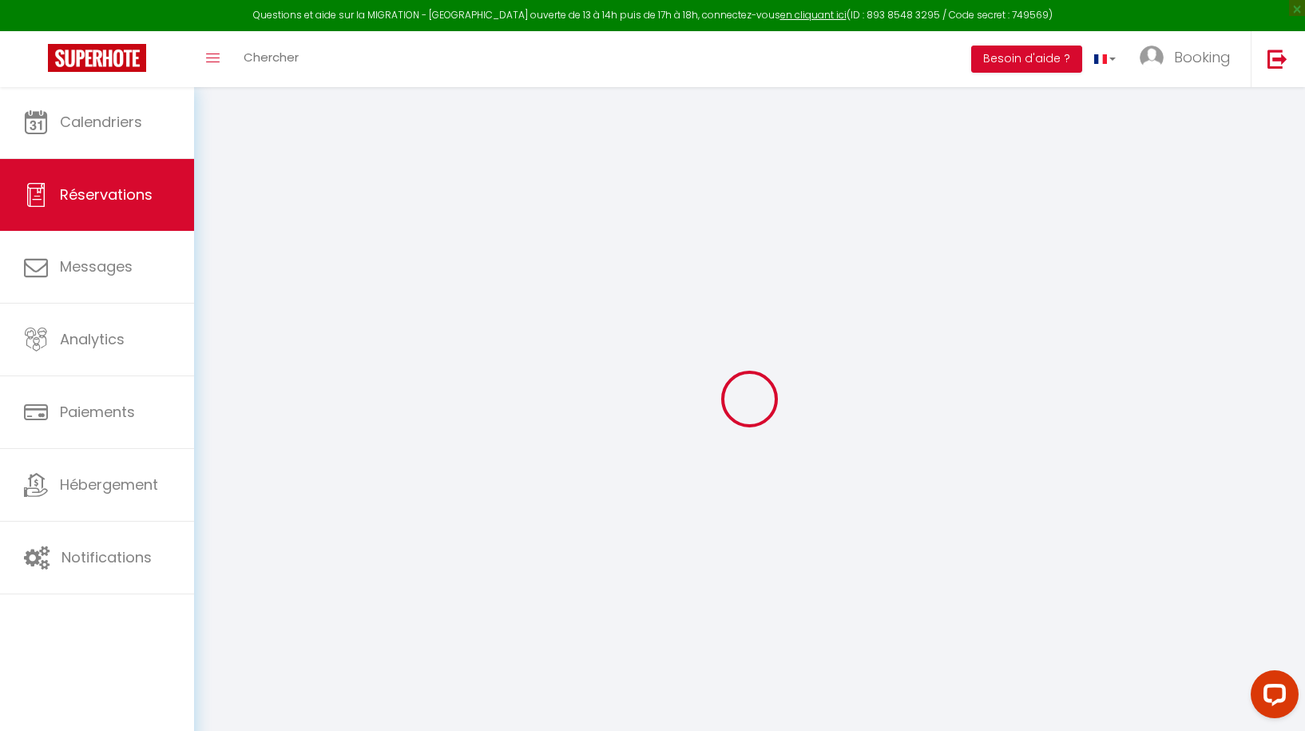
select select
checkbox input "false"
select select
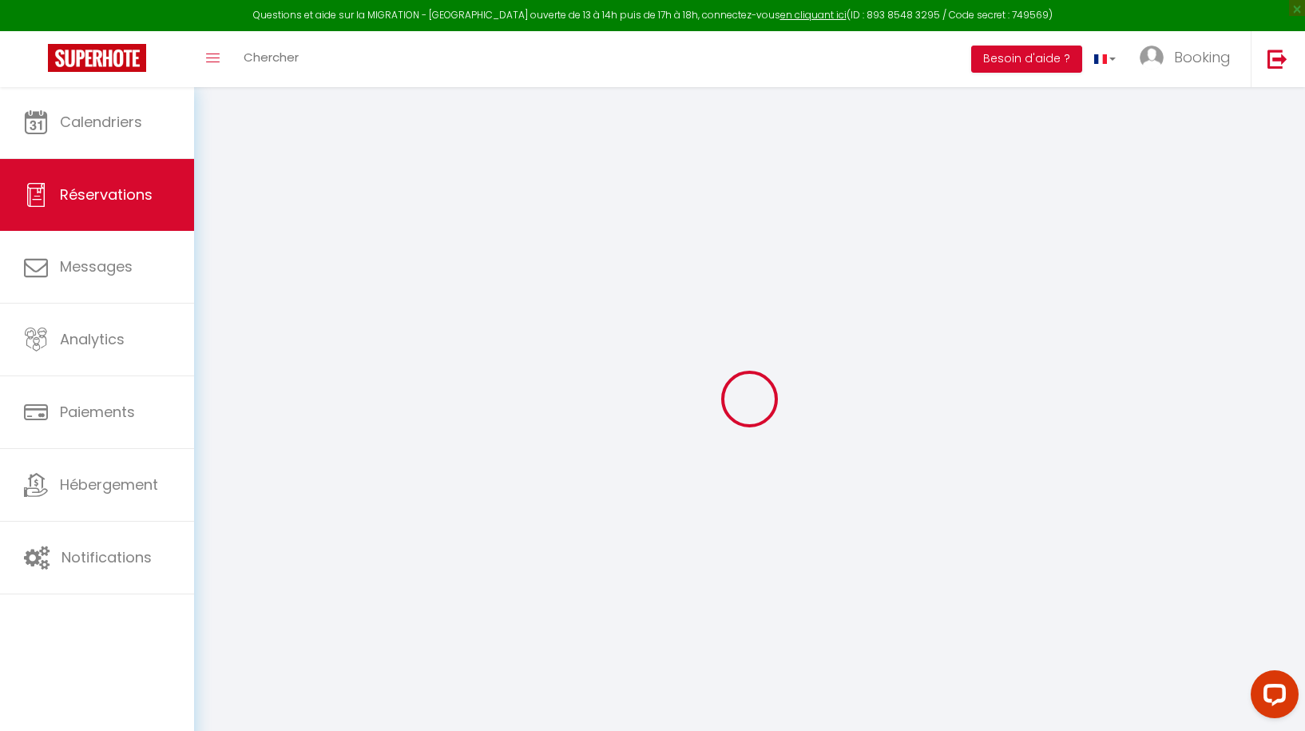
select select
checkbox input "false"
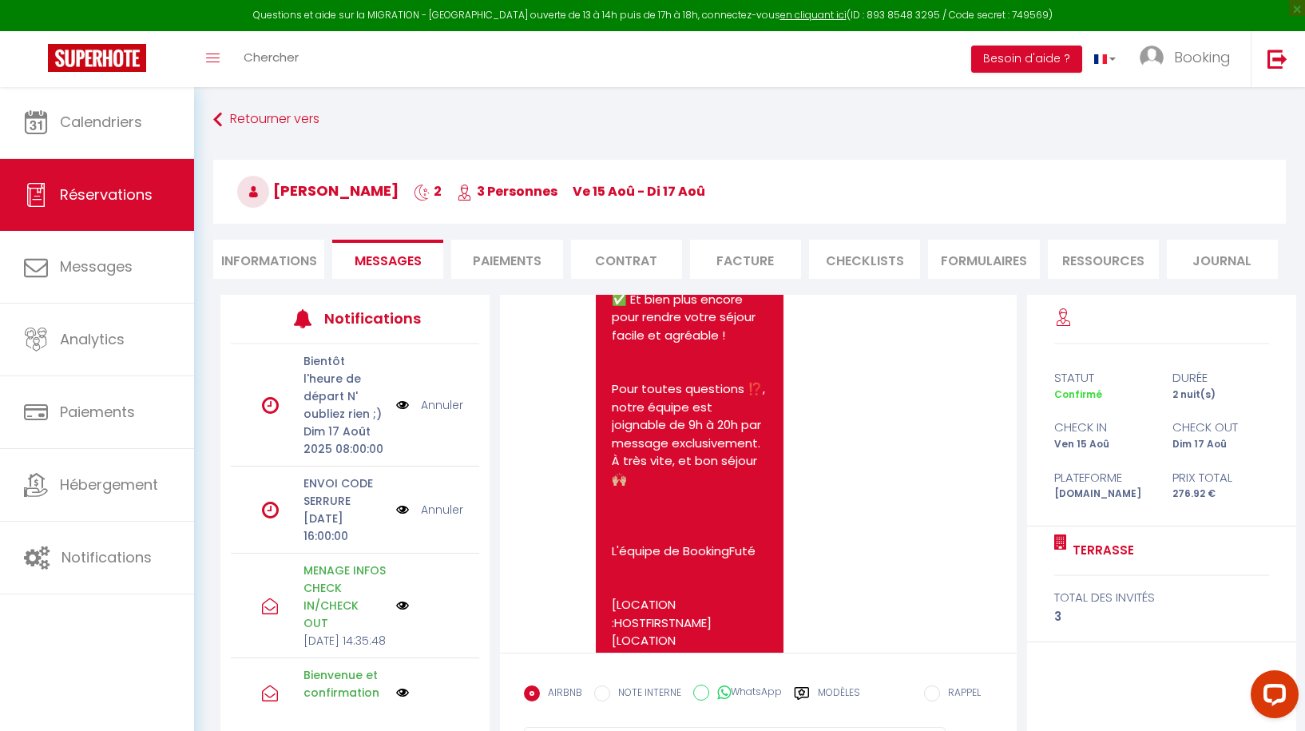
scroll to position [1577, 0]
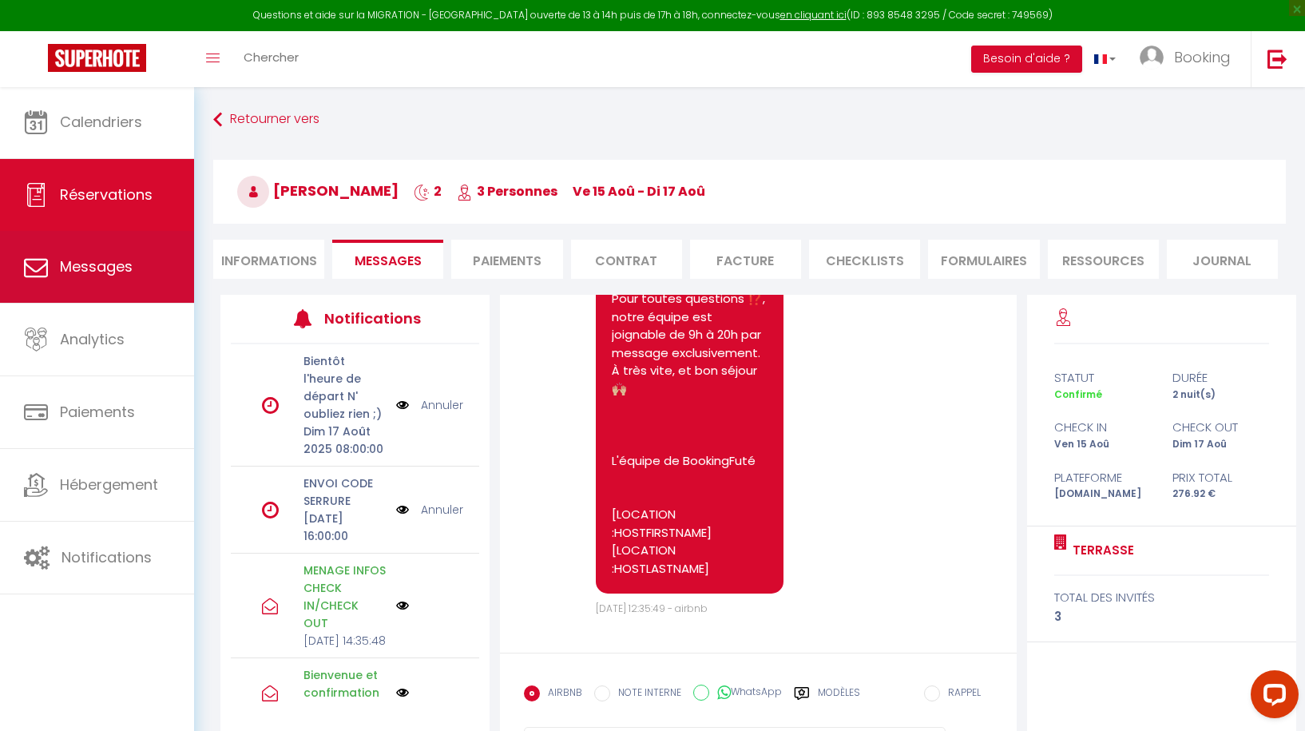
click at [101, 269] on span "Messages" at bounding box center [96, 266] width 73 height 20
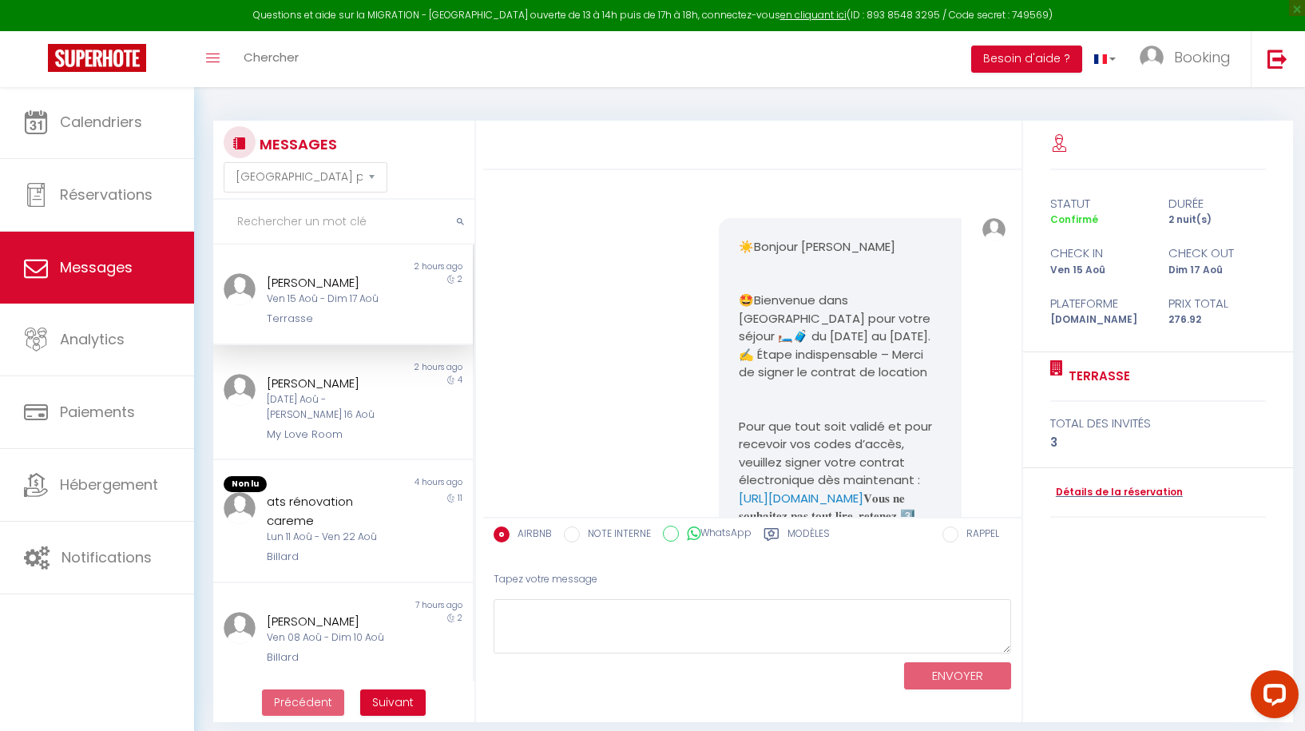
scroll to position [1262, 0]
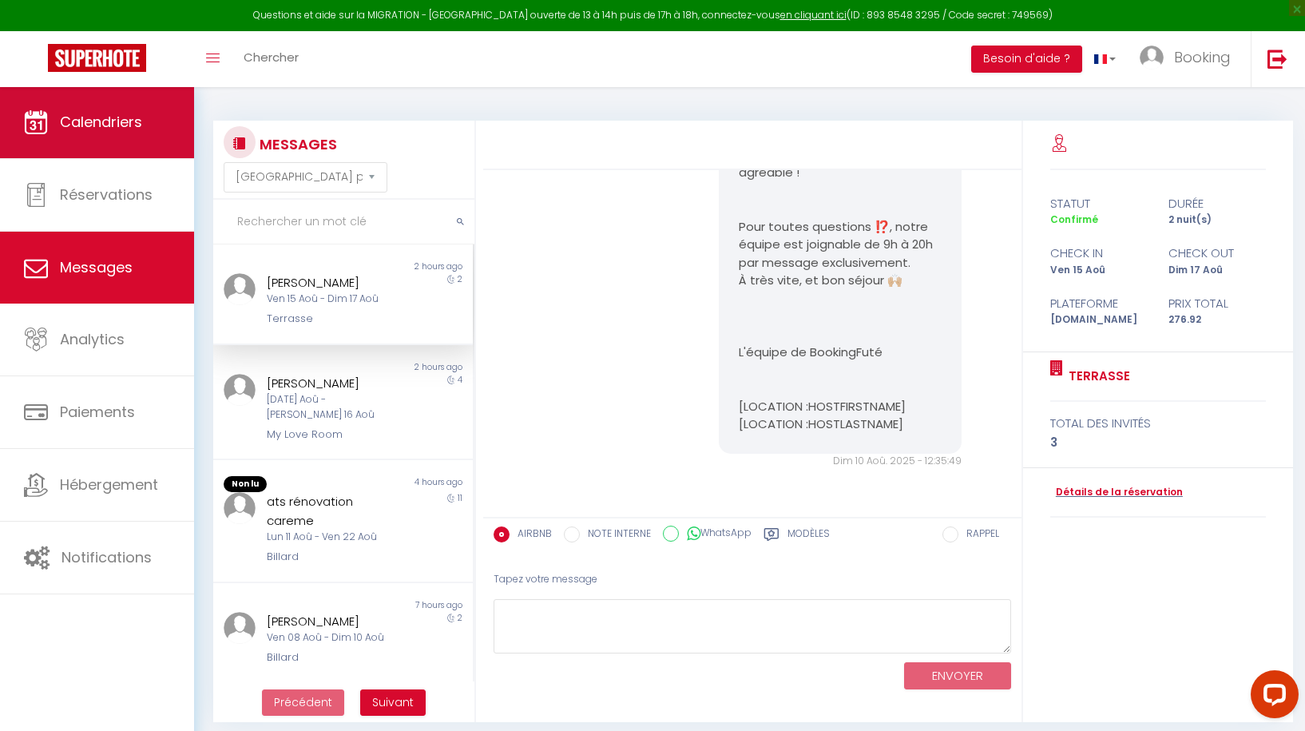
click at [50, 121] on link "Calendriers" at bounding box center [97, 122] width 194 height 72
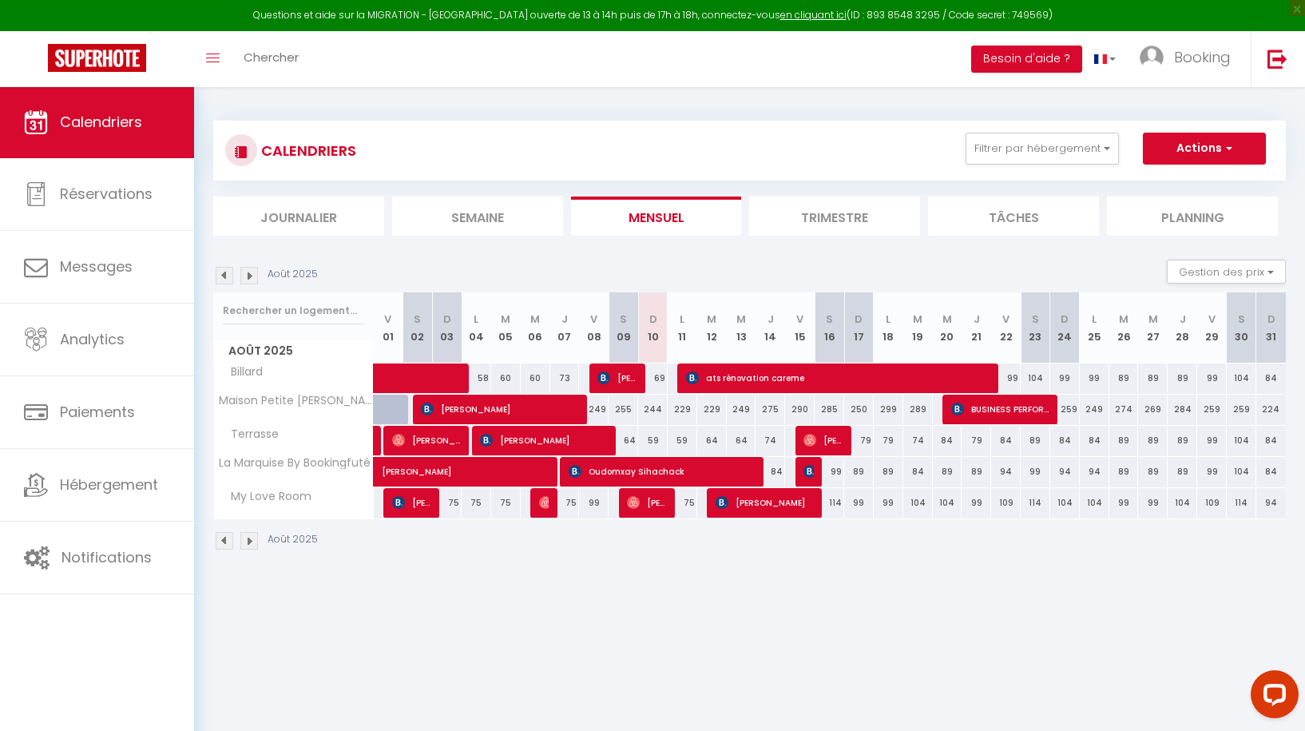
click at [652, 438] on div "59" at bounding box center [653, 441] width 30 height 30
type input "59"
type input "Dim 10 Août 2025"
type input "Lun 11 Août 2025"
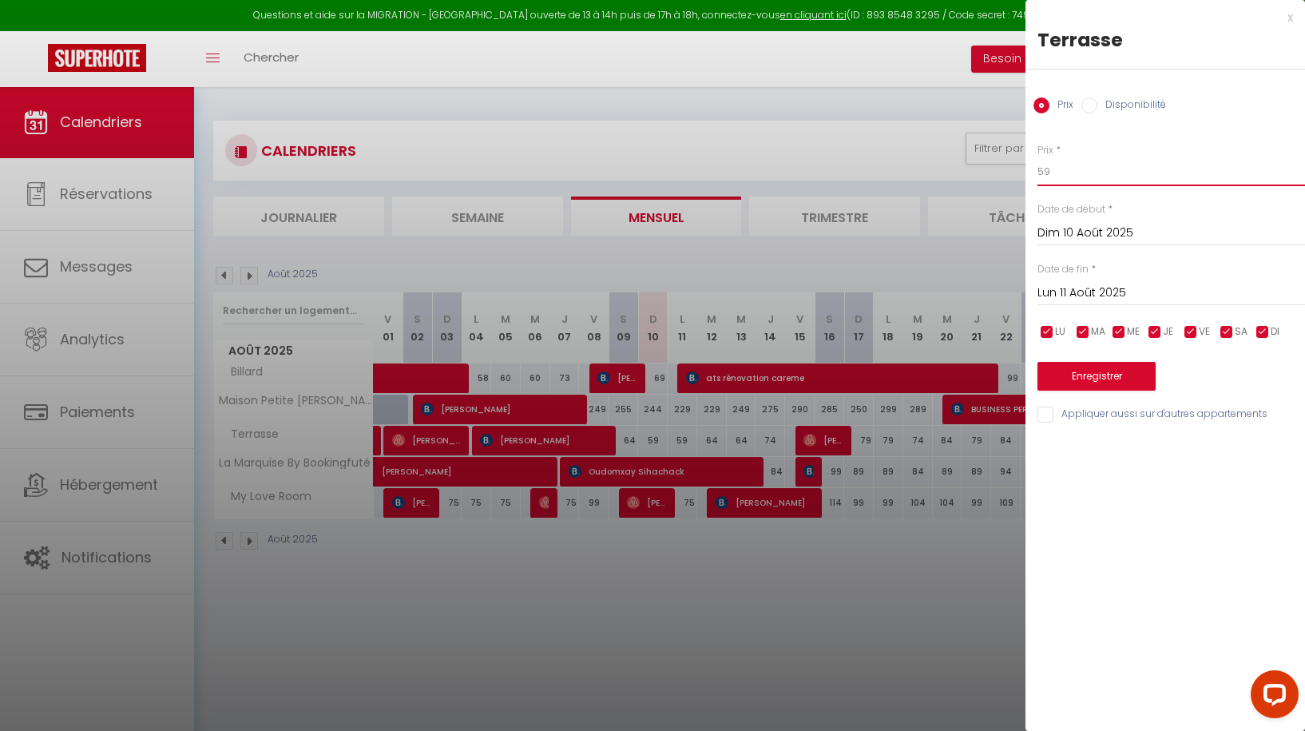
click at [1060, 169] on input "59" at bounding box center [1171, 171] width 268 height 29
type input "58"
click at [1100, 286] on input "Lun 11 Août 2025" at bounding box center [1171, 293] width 268 height 21
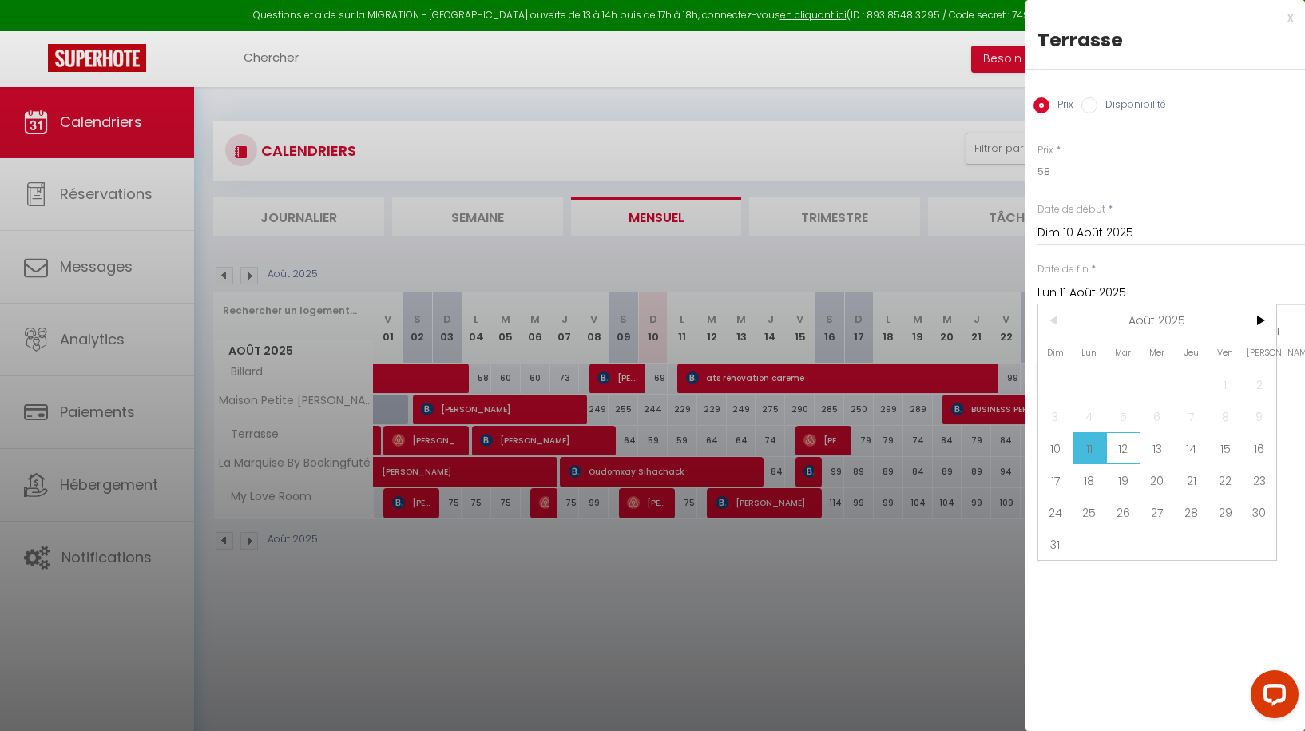
click at [1122, 444] on span "12" at bounding box center [1123, 448] width 34 height 32
type input "Mar 12 Août 2025"
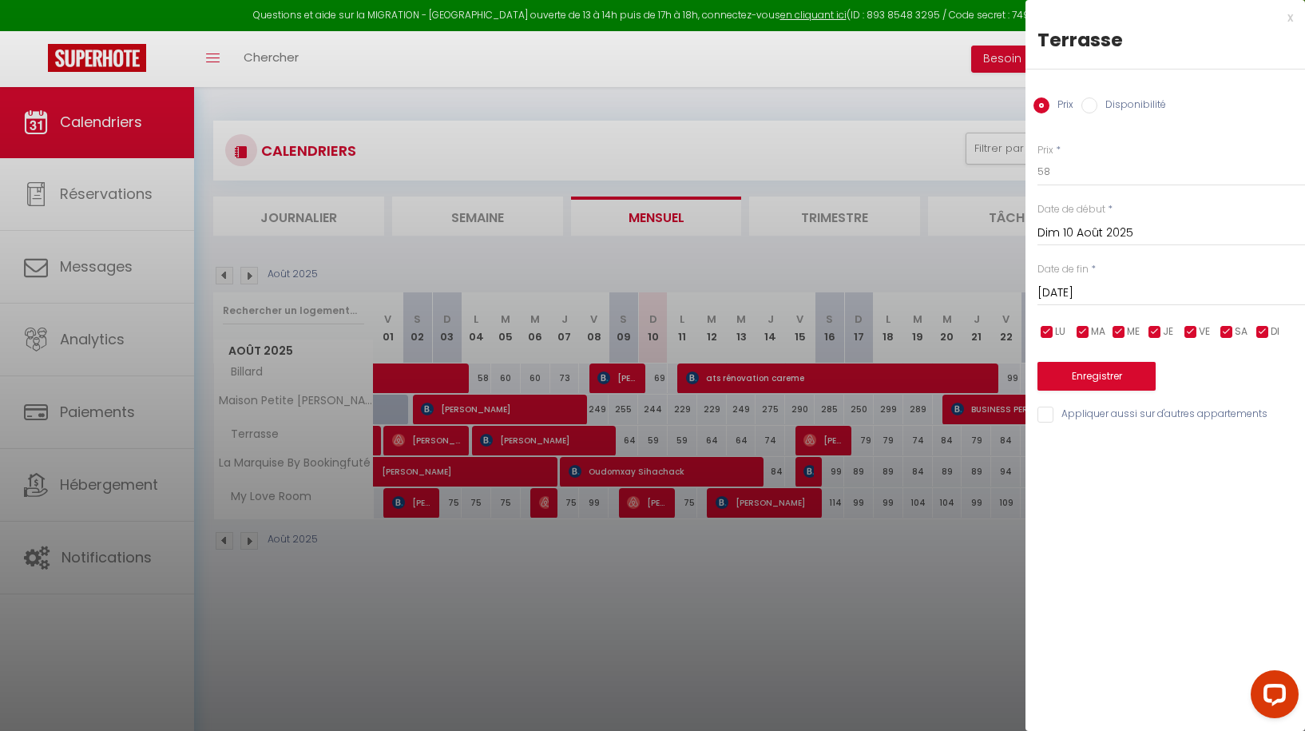
click at [1101, 368] on button "Enregistrer" at bounding box center [1096, 376] width 118 height 29
